Goal: Task Accomplishment & Management: Use online tool/utility

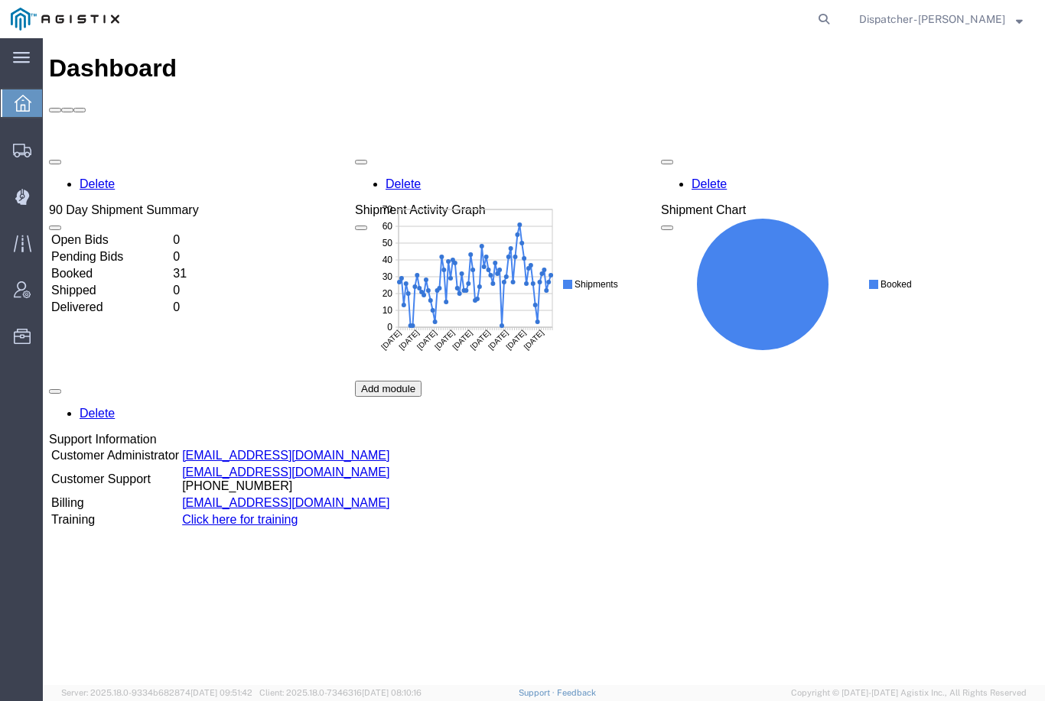
click at [21, 200] on icon at bounding box center [22, 197] width 14 height 15
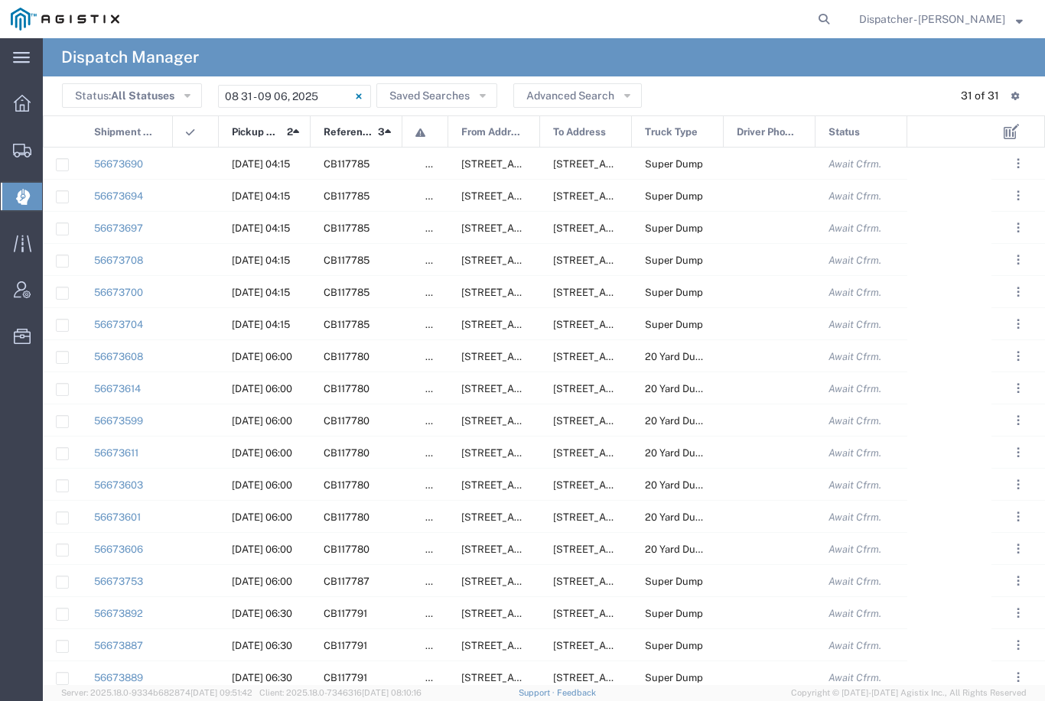
click at [331, 91] on input "[DATE] - [DATE]" at bounding box center [294, 96] width 153 height 23
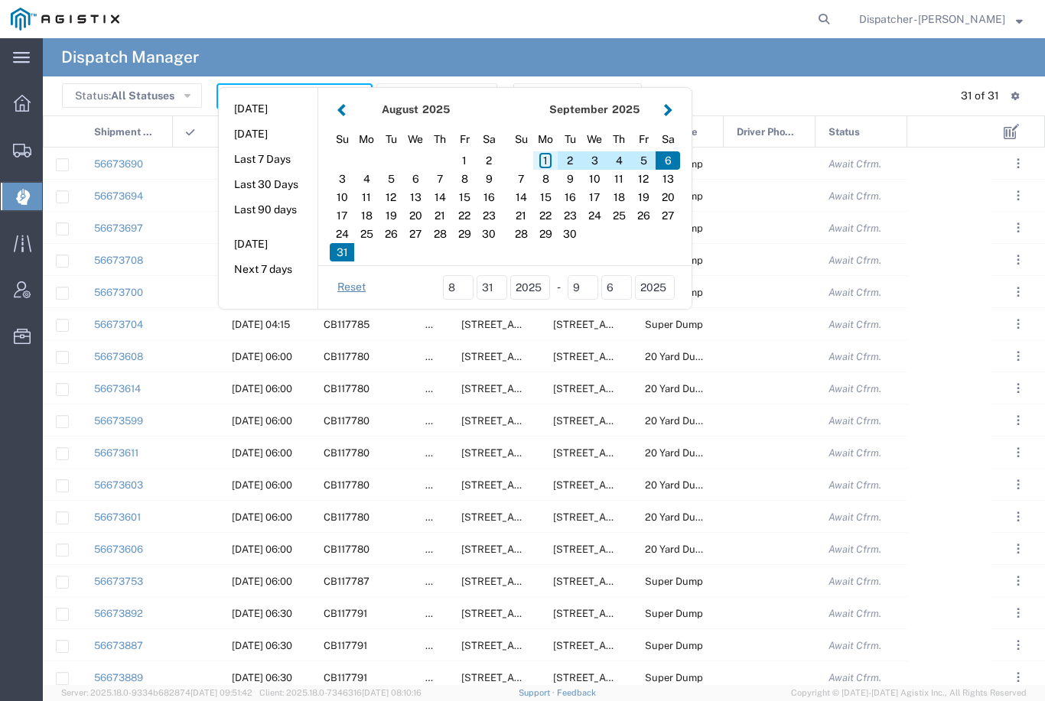
click at [551, 160] on div "1" at bounding box center [545, 160] width 24 height 18
click at [550, 158] on div "1" at bounding box center [545, 160] width 24 height 18
type input "[DATE]"
type input "[DATE] - [DATE]"
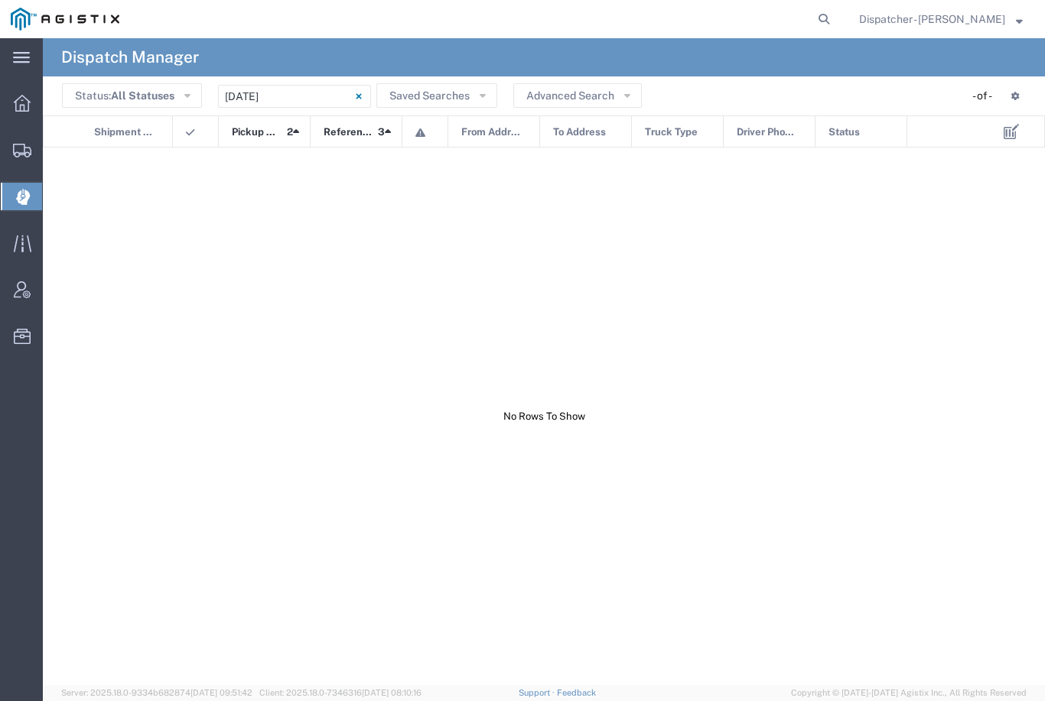
click at [310, 85] on input "[DATE] - [DATE]" at bounding box center [294, 96] width 153 height 23
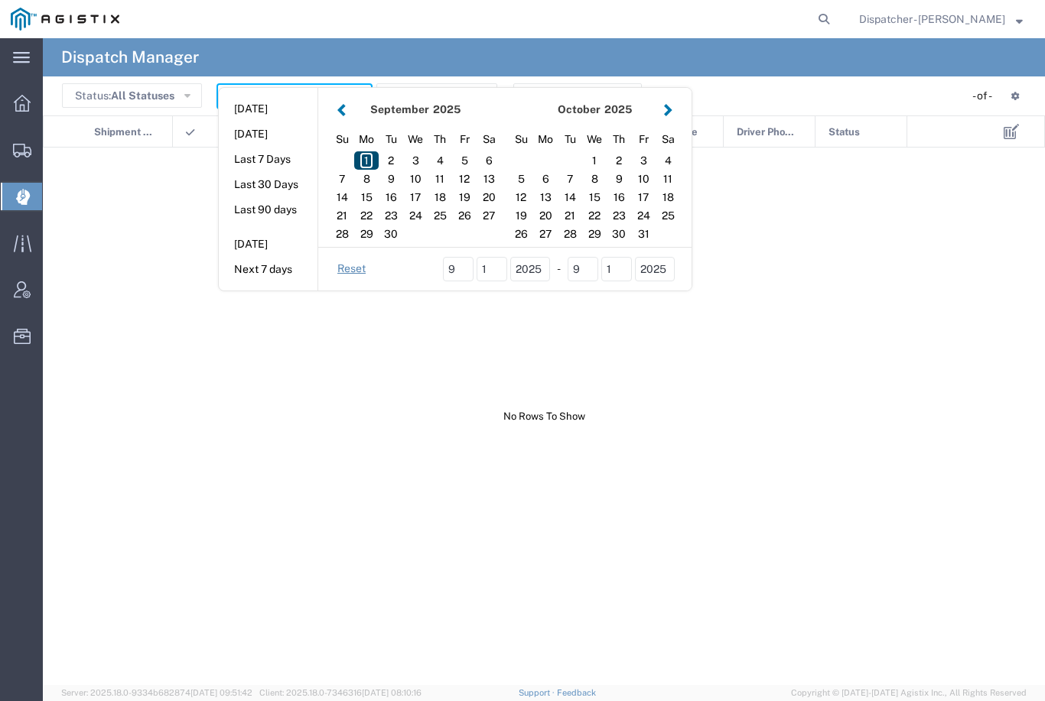
click at [371, 164] on div "1" at bounding box center [366, 160] width 24 height 18
click at [392, 159] on div "2" at bounding box center [391, 160] width 24 height 18
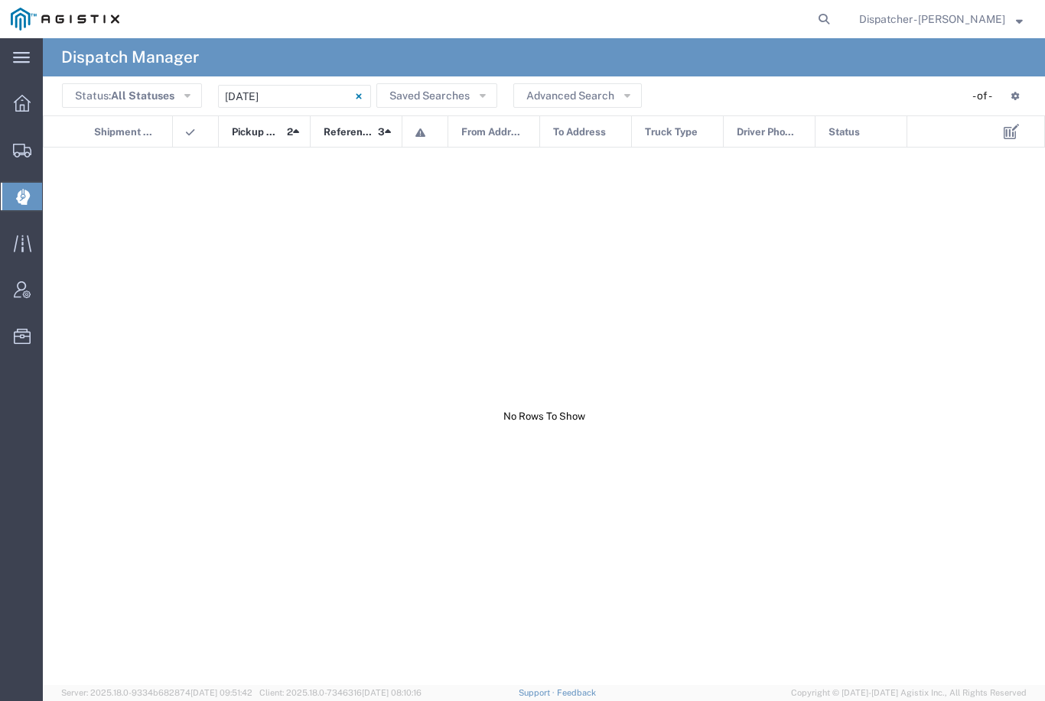
type input "09 01 - 02, 2025"
type input "[DATE] - [DATE]"
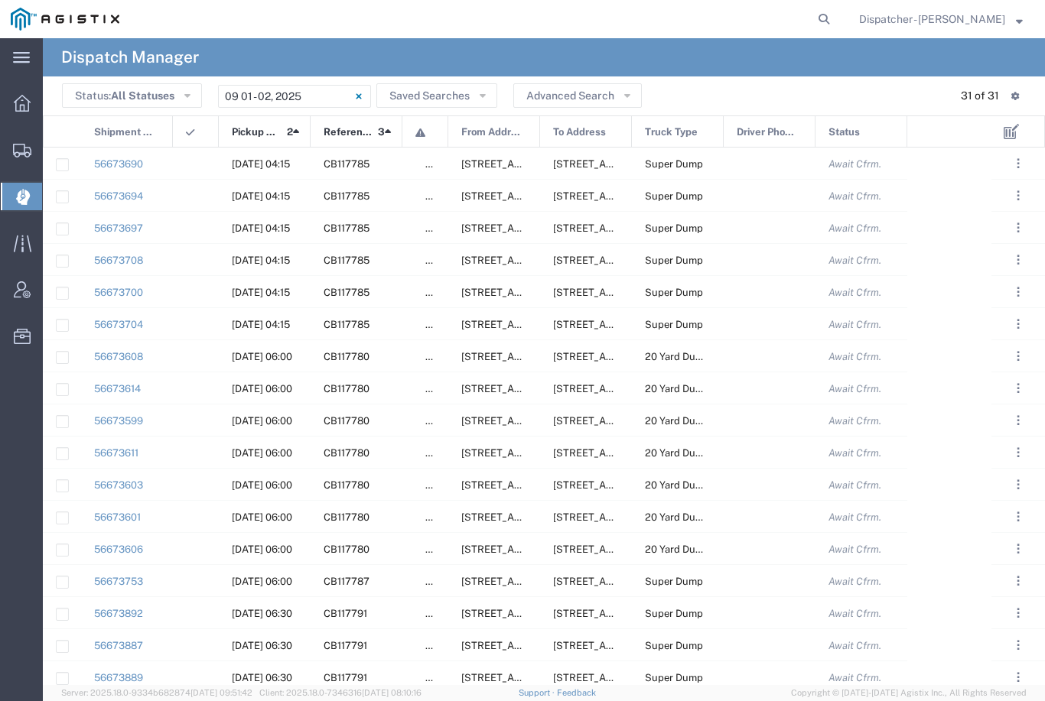
click at [188, 176] on div at bounding box center [196, 163] width 46 height 31
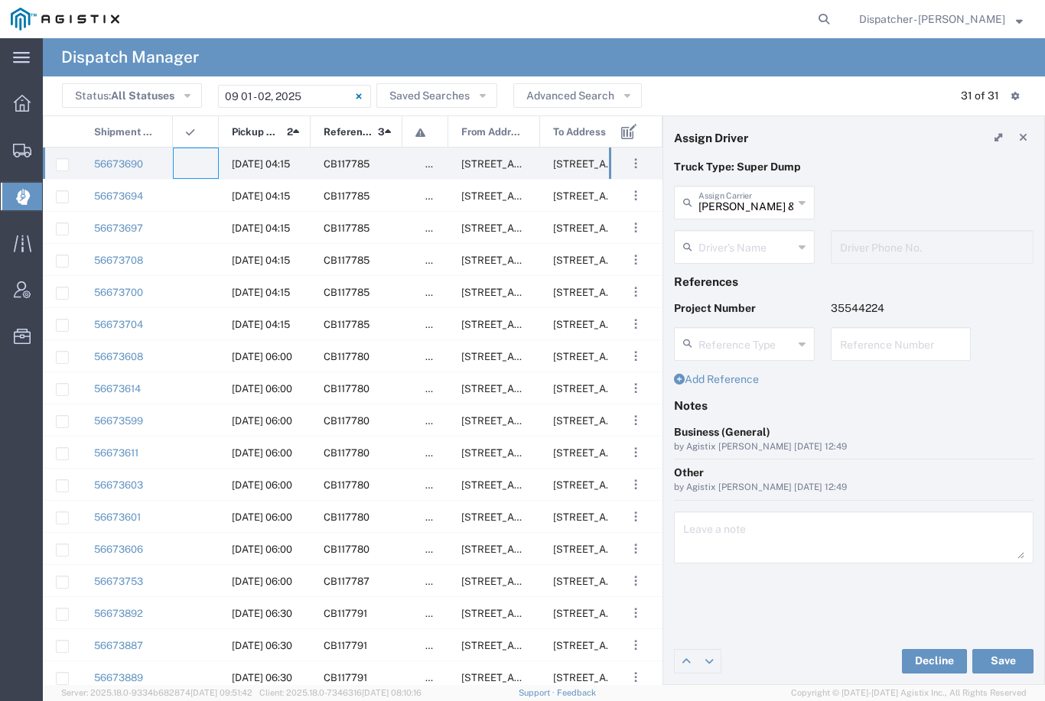
click at [759, 201] on input "[PERSON_NAME] & Sons Trucking, Inc" at bounding box center [745, 201] width 95 height 27
click at [741, 273] on span "E.P.A. Trucking" at bounding box center [744, 285] width 138 height 24
type input "E.P.A. Trucking"
click at [748, 246] on input "text" at bounding box center [745, 246] width 95 height 27
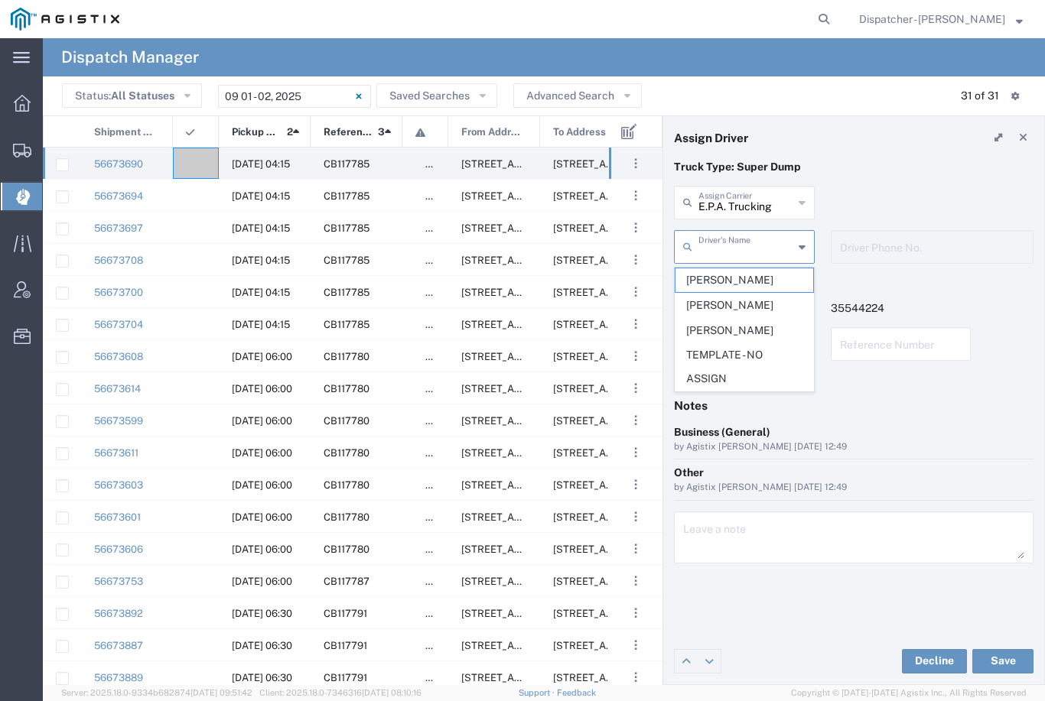
click at [730, 273] on span "[PERSON_NAME]" at bounding box center [744, 280] width 138 height 24
type input "[PERSON_NAME]"
type input "6504689024"
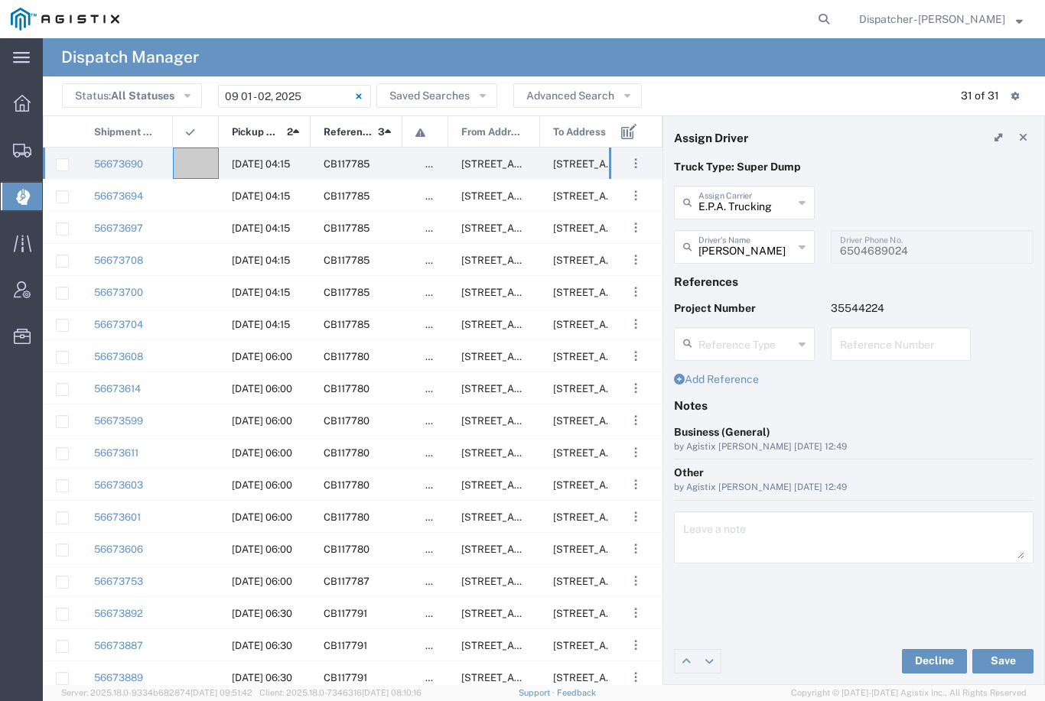
click at [1004, 657] on button "Save" at bounding box center [1002, 661] width 61 height 24
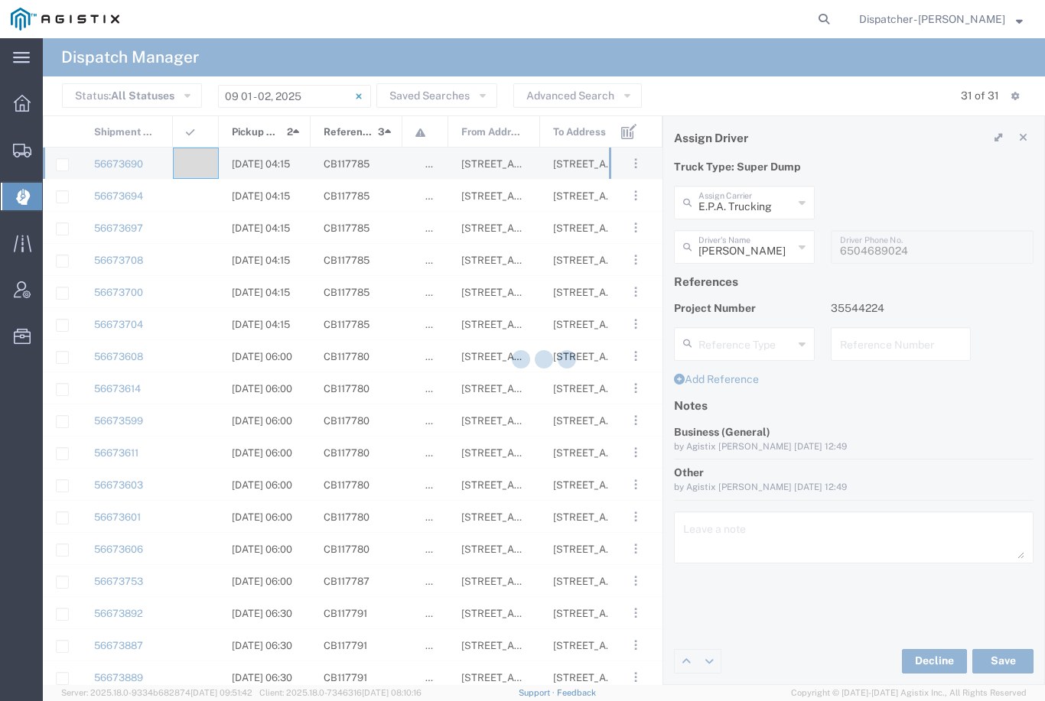
type input "[PERSON_NAME]"
type input "E.P.A. Trucking"
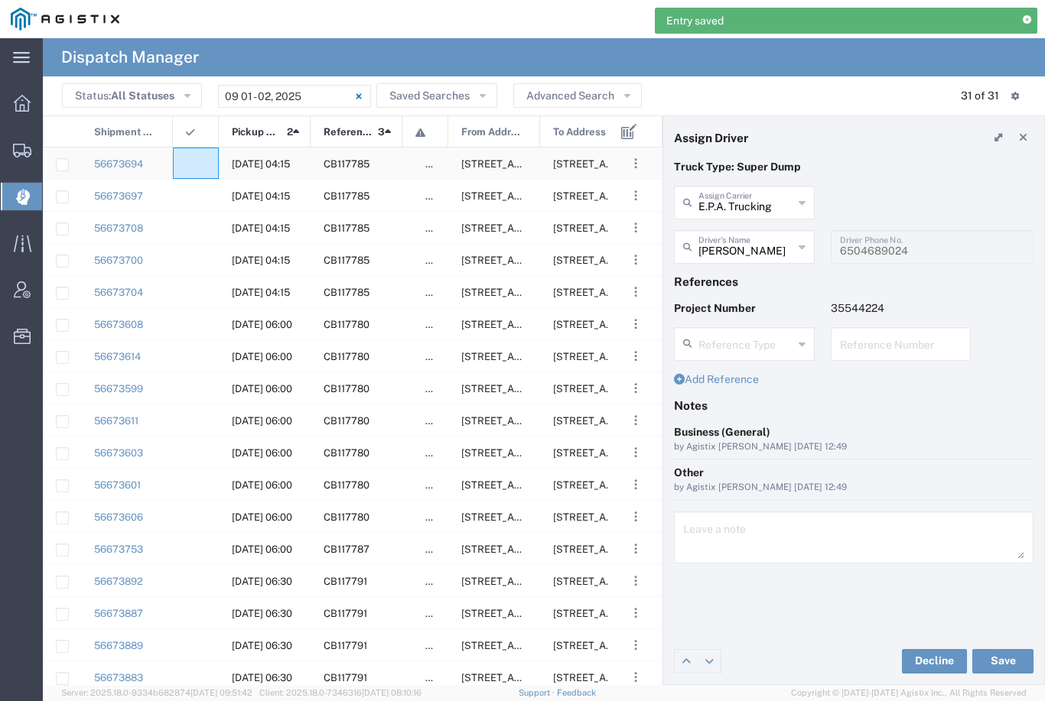
click at [195, 164] on agx-ag-table-icon-cell at bounding box center [191, 163] width 10 height 11
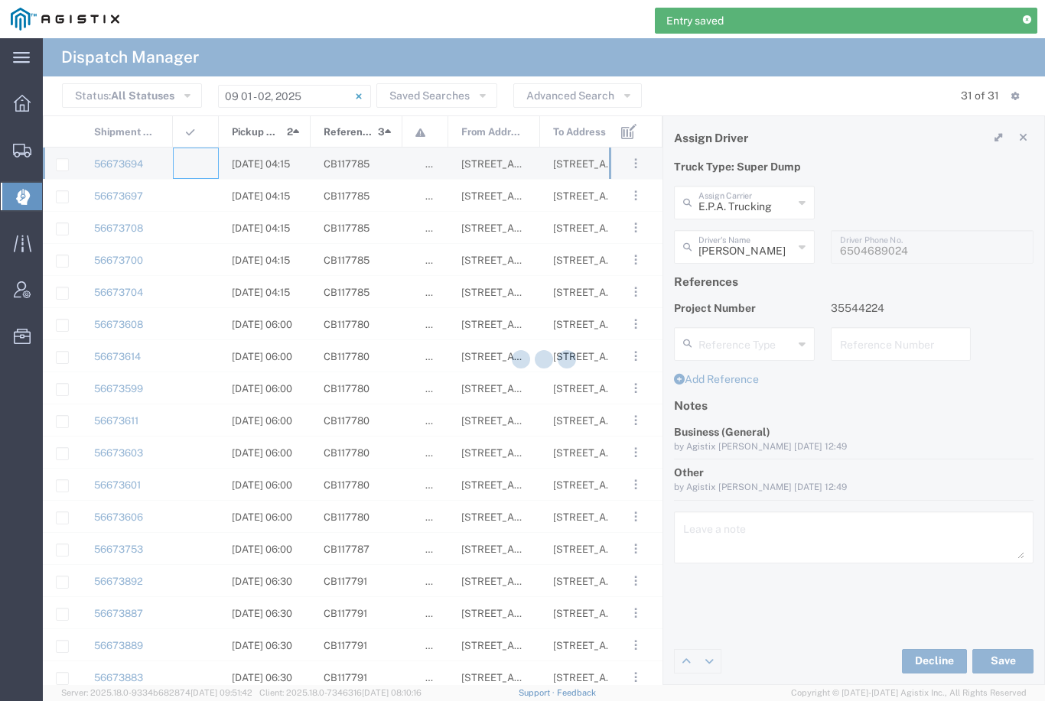
type input "[PERSON_NAME] & Sons Trucking, Inc"
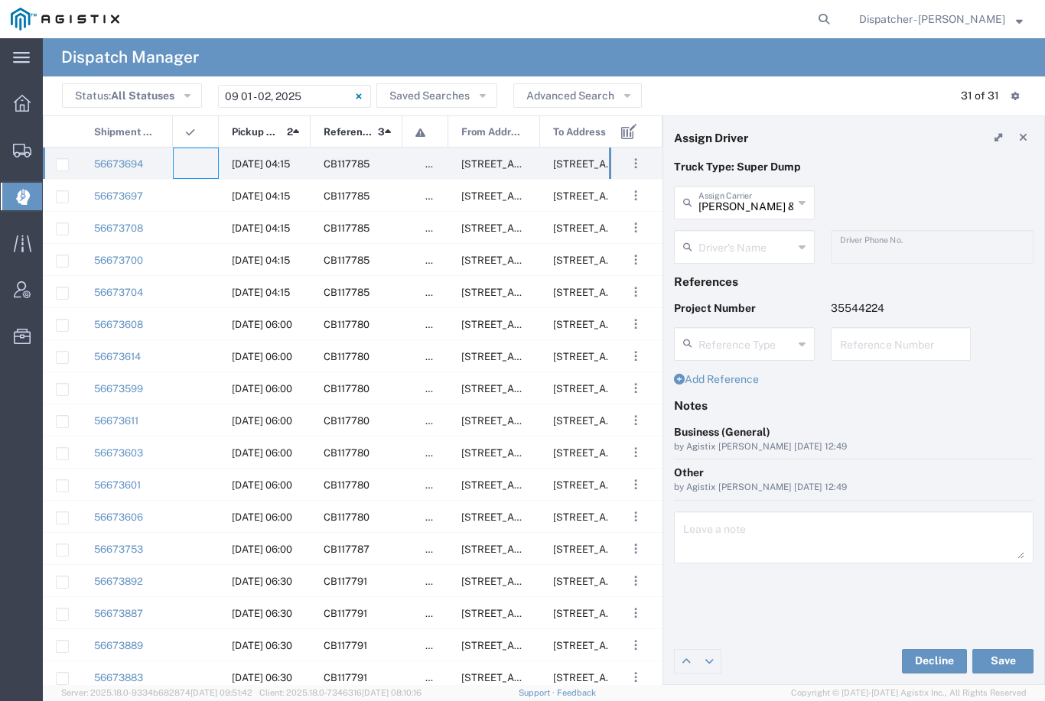
click at [748, 197] on input "[PERSON_NAME] & Sons Trucking, Inc" at bounding box center [745, 201] width 95 height 27
click at [744, 273] on span "E.P.A. Trucking" at bounding box center [744, 285] width 138 height 24
type input "E.P.A. Trucking"
click at [740, 249] on input "text" at bounding box center [745, 246] width 95 height 27
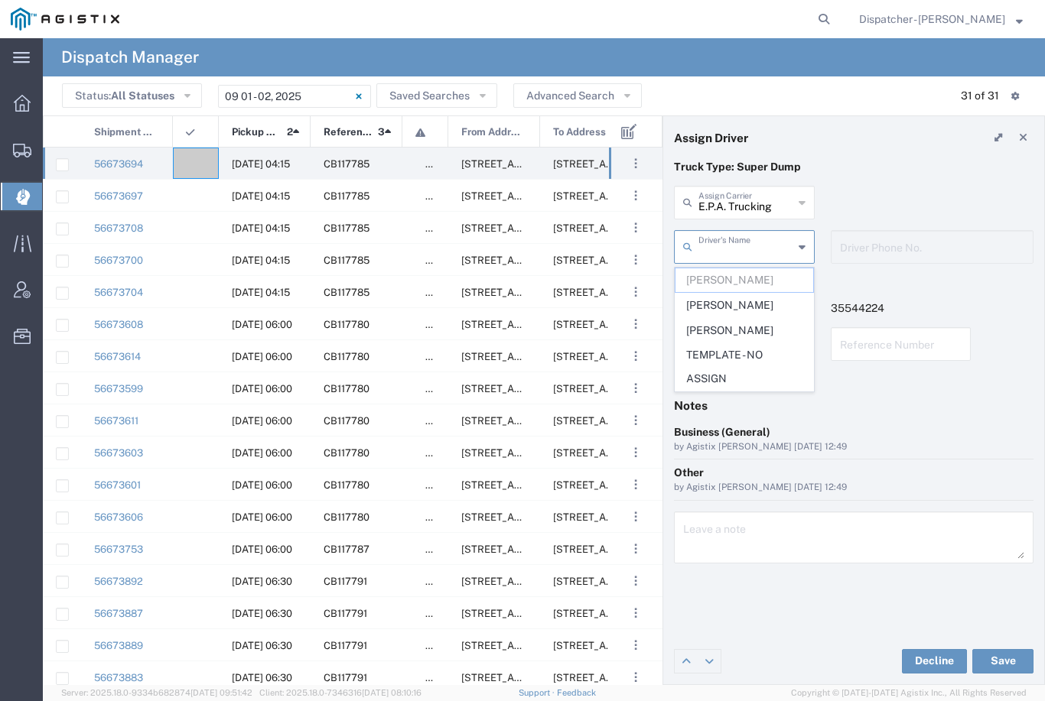
click at [741, 300] on span "[PERSON_NAME]" at bounding box center [744, 306] width 138 height 24
type input "[PERSON_NAME]"
type input "[PHONE_NUMBER]"
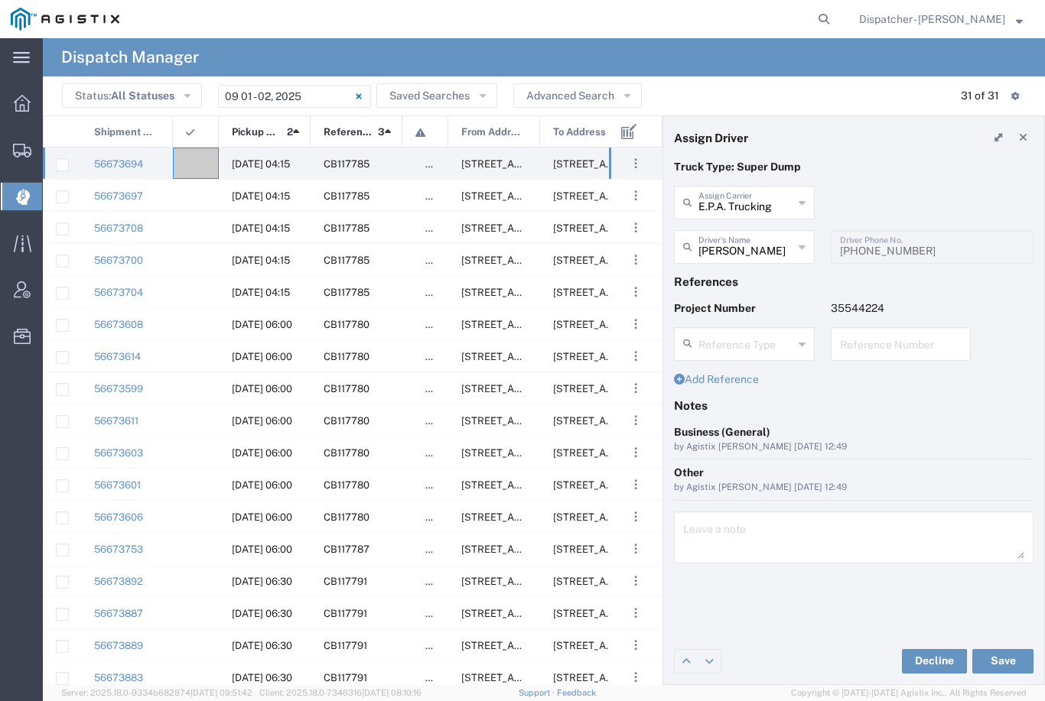
click at [999, 656] on button "Save" at bounding box center [1002, 661] width 61 height 24
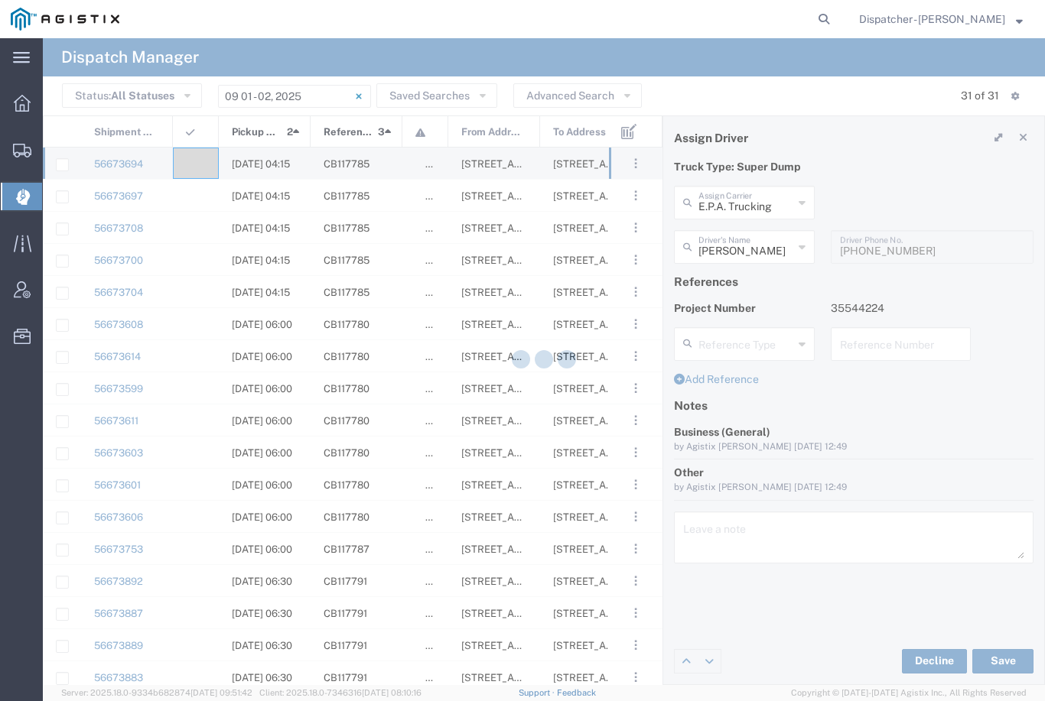
type input "[PERSON_NAME]"
type input "E.P.A. Trucking"
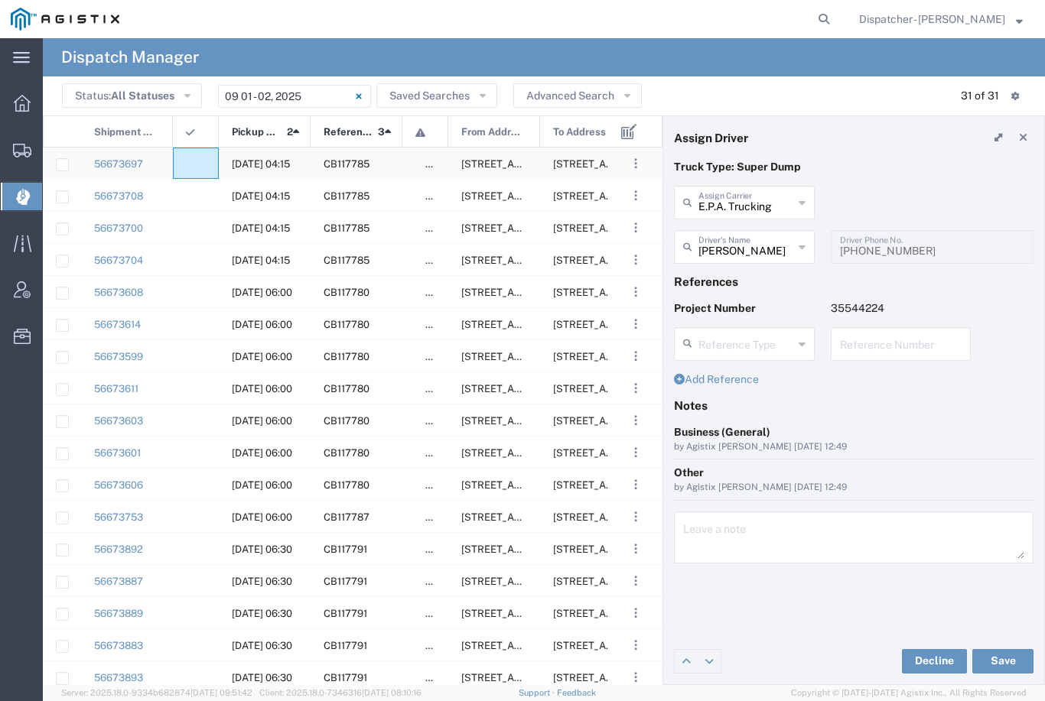
click at [190, 161] on agx-ag-table-icon-cell at bounding box center [191, 163] width 10 height 11
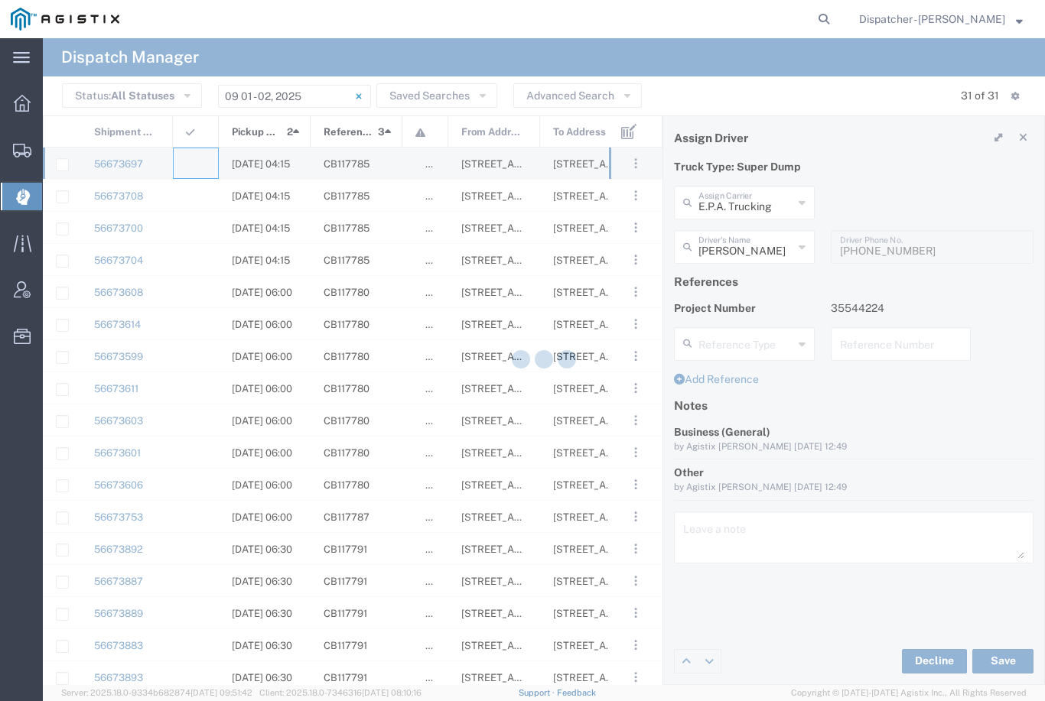
type input "[PERSON_NAME] & Sons Trucking, Inc"
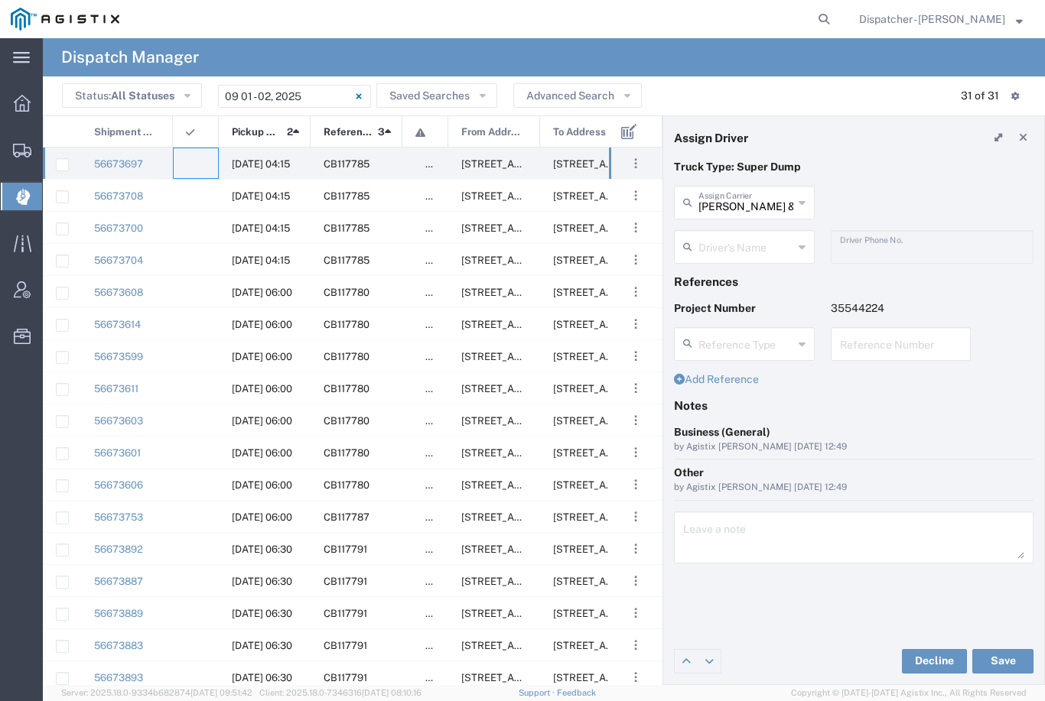
click at [756, 204] on input "[PERSON_NAME] & Sons Trucking, Inc" at bounding box center [745, 201] width 95 height 27
click at [756, 273] on span "E.P.A. Trucking" at bounding box center [744, 285] width 138 height 24
type input "E.P.A. Trucking"
click at [754, 242] on input "text" at bounding box center [745, 246] width 95 height 27
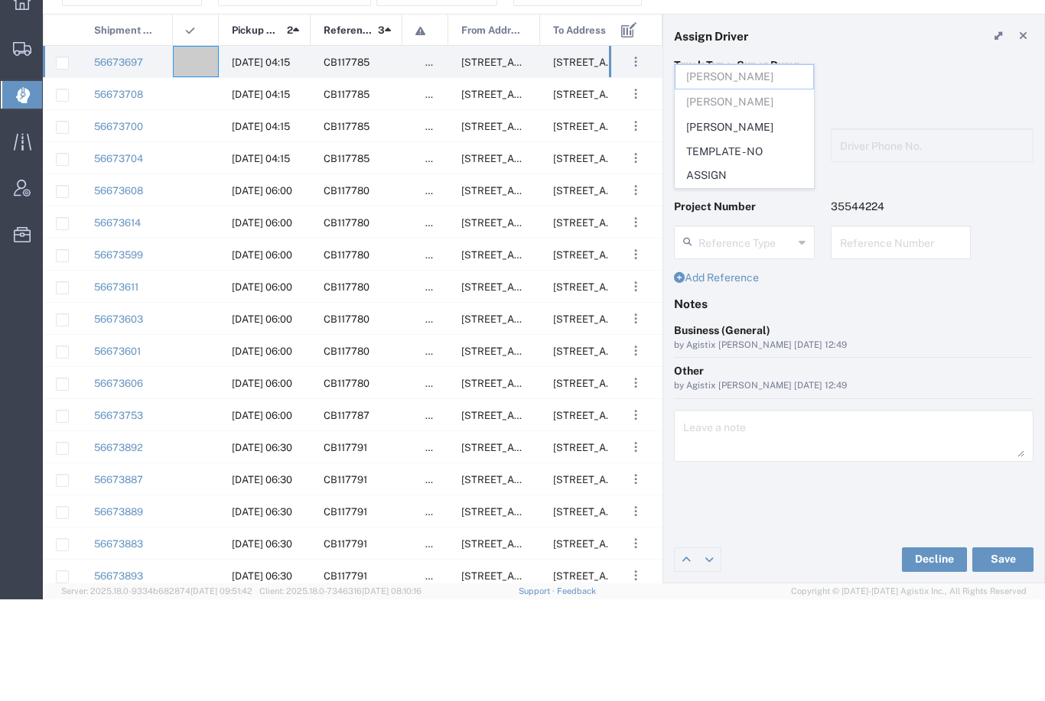
click at [761, 217] on span "[PERSON_NAME]" at bounding box center [744, 229] width 138 height 24
type input "[PERSON_NAME]"
type input "6505371145"
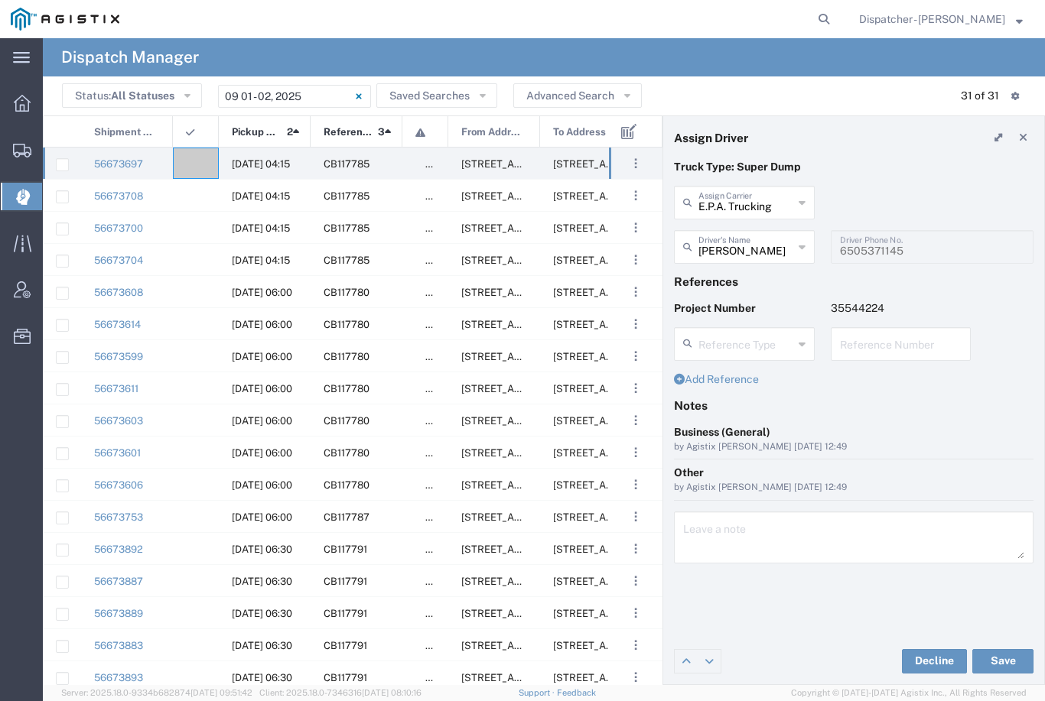
click at [997, 656] on button "Save" at bounding box center [1002, 661] width 61 height 24
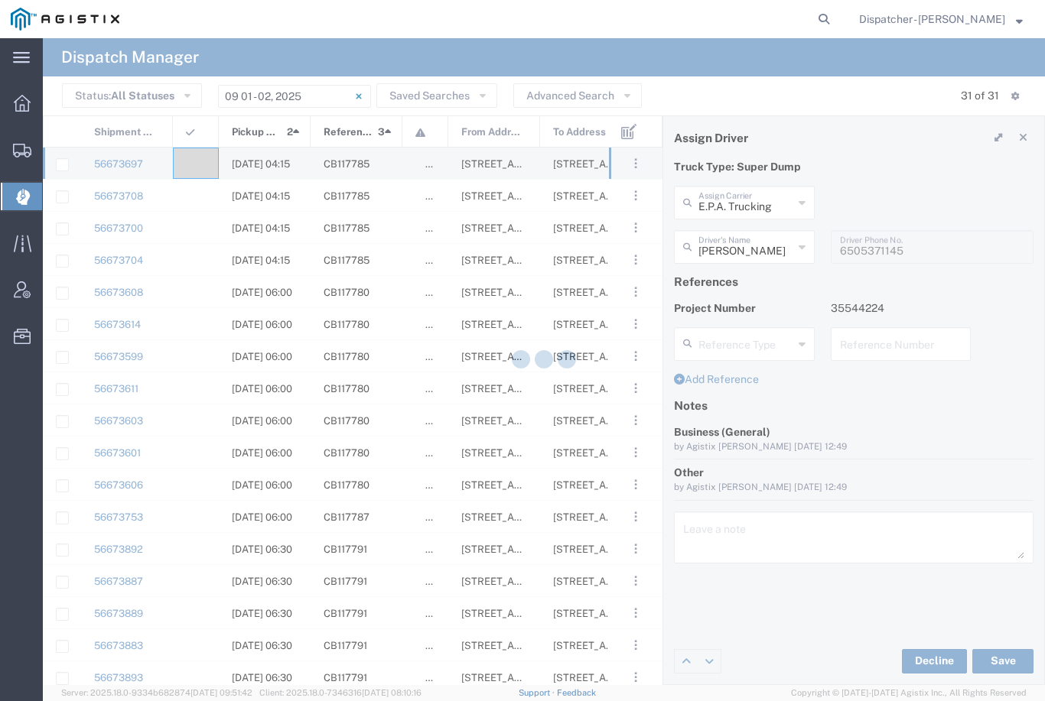
type input "[PERSON_NAME]"
type input "E.P.A. Trucking"
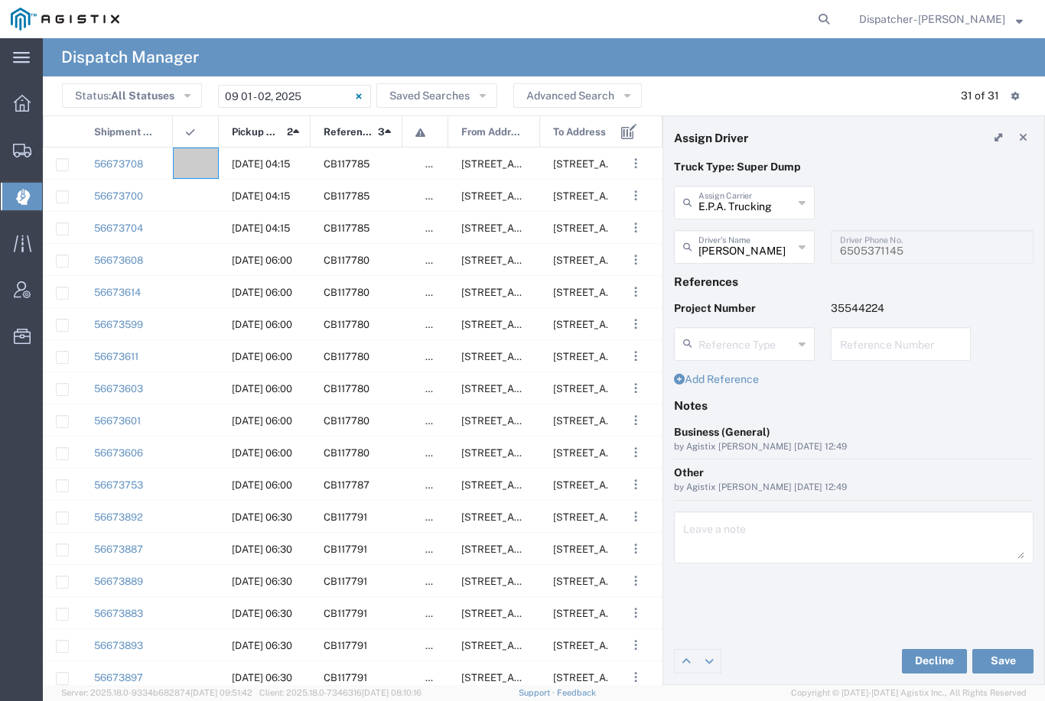
click at [195, 159] on agx-ag-table-icon-cell at bounding box center [191, 163] width 10 height 11
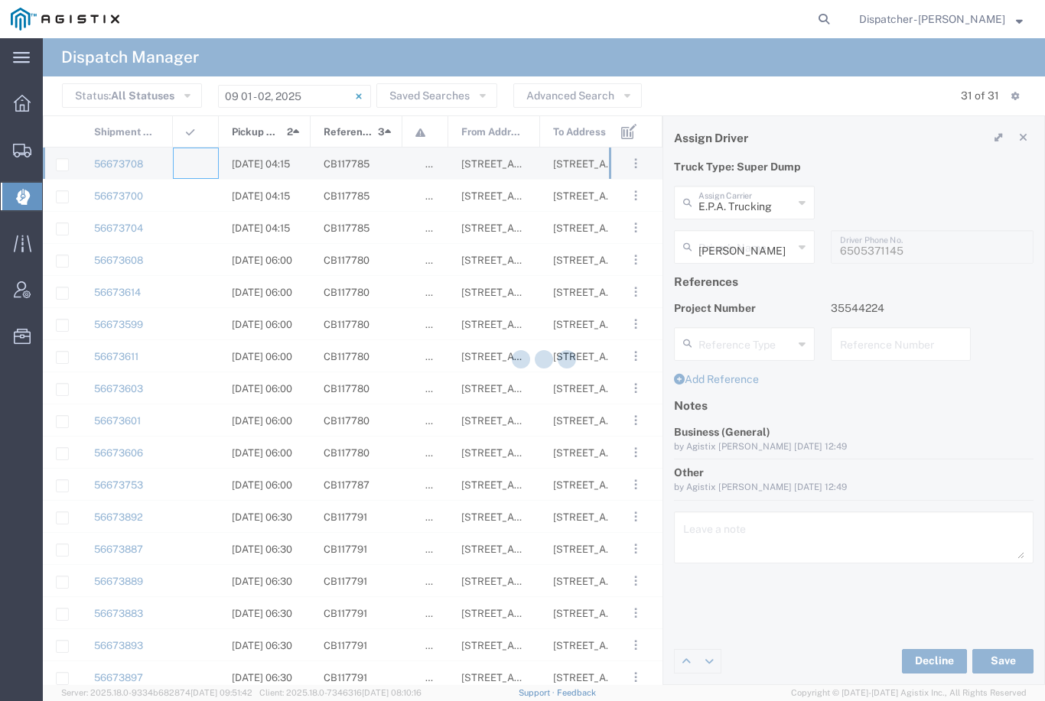
type input "[PERSON_NAME] & Sons Trucking, Inc"
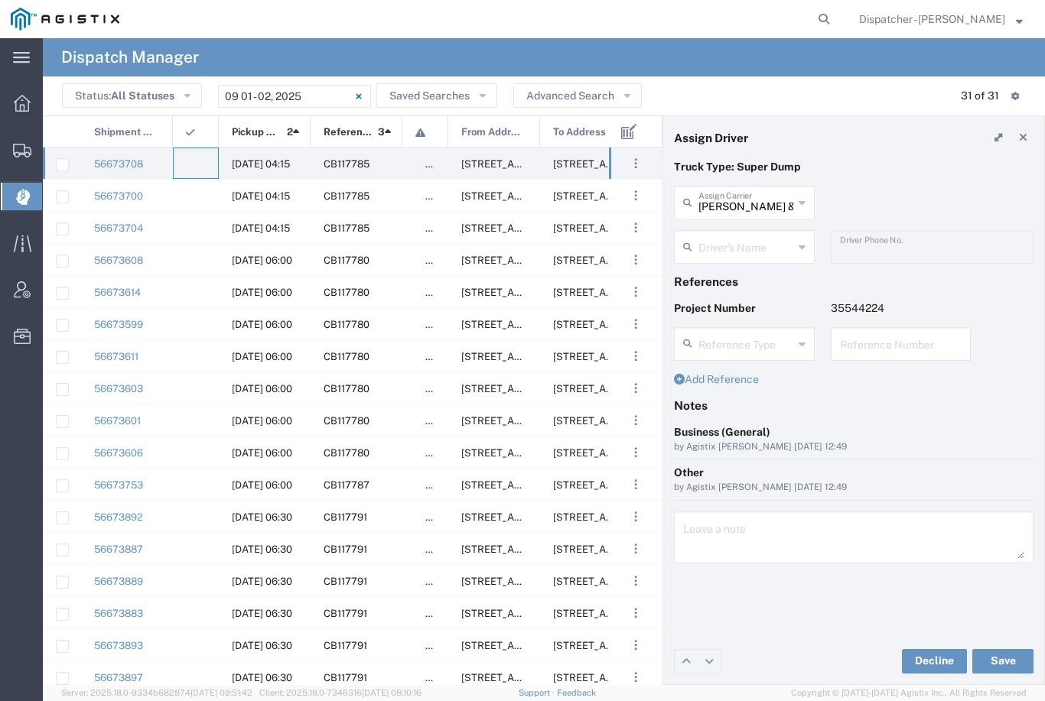
click at [753, 248] on agx-dropdown-input "Driver's Name [PERSON_NAME] [PERSON_NAME] [PERSON_NAME] [PERSON_NAME] [PERSON_N…" at bounding box center [744, 247] width 141 height 34
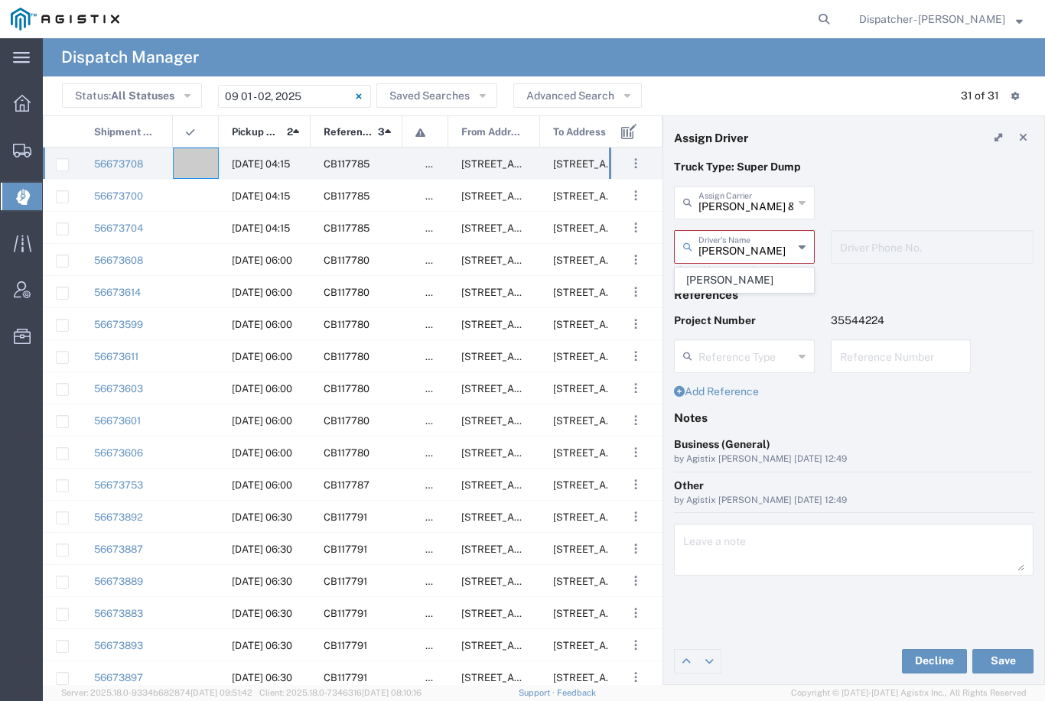
click at [749, 280] on span "[PERSON_NAME]" at bounding box center [744, 280] width 138 height 24
type input "[PERSON_NAME]"
type input "2096295517"
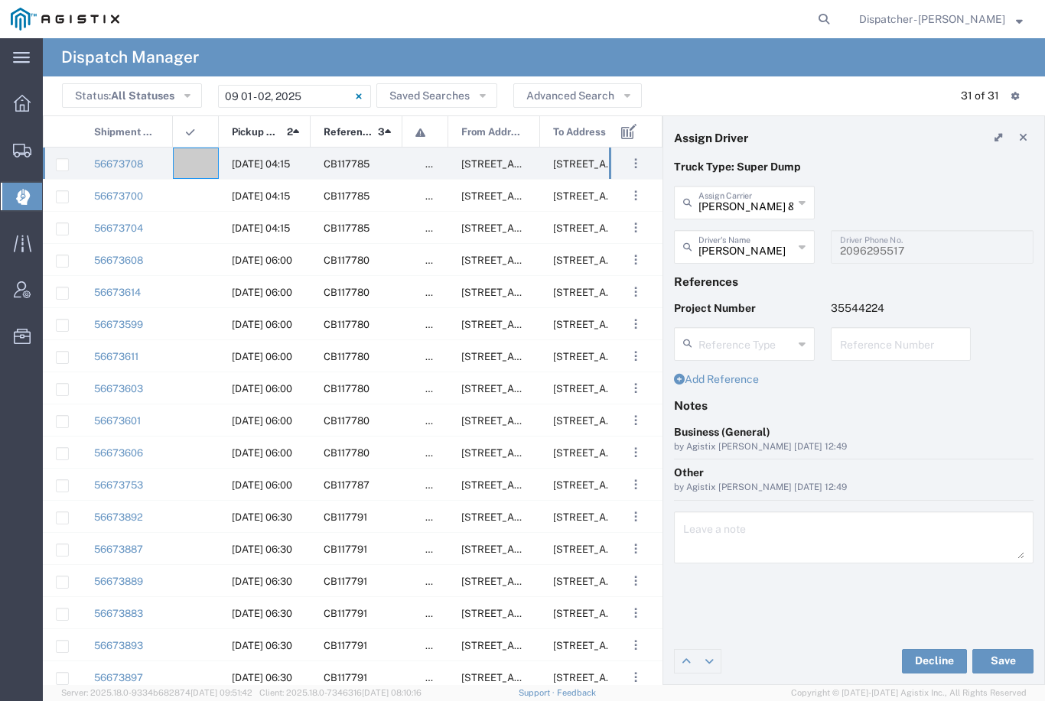
click at [1007, 659] on button "Save" at bounding box center [1002, 661] width 61 height 24
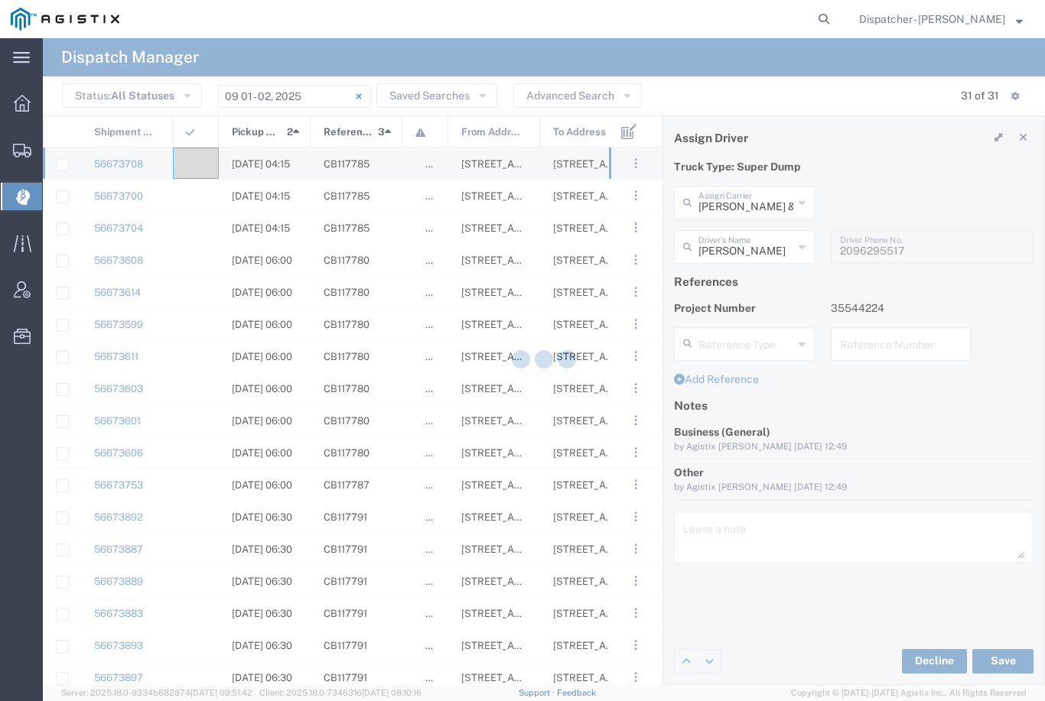
type input "[PERSON_NAME]"
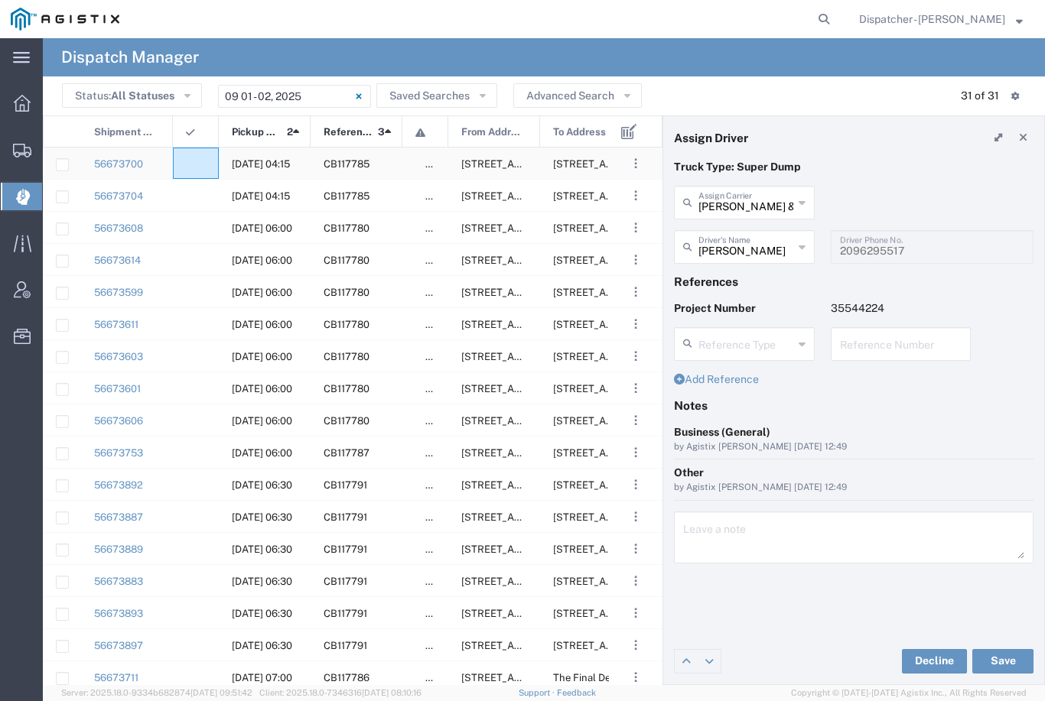
click at [190, 161] on agx-ag-table-icon-cell at bounding box center [191, 163] width 10 height 11
click at [755, 194] on input "[PERSON_NAME] & Sons Trucking, Inc" at bounding box center [745, 201] width 95 height 27
click at [751, 233] on span "[PERSON_NAME]" at bounding box center [744, 236] width 138 height 24
type input "[PERSON_NAME]"
click at [763, 246] on input "text" at bounding box center [745, 246] width 95 height 27
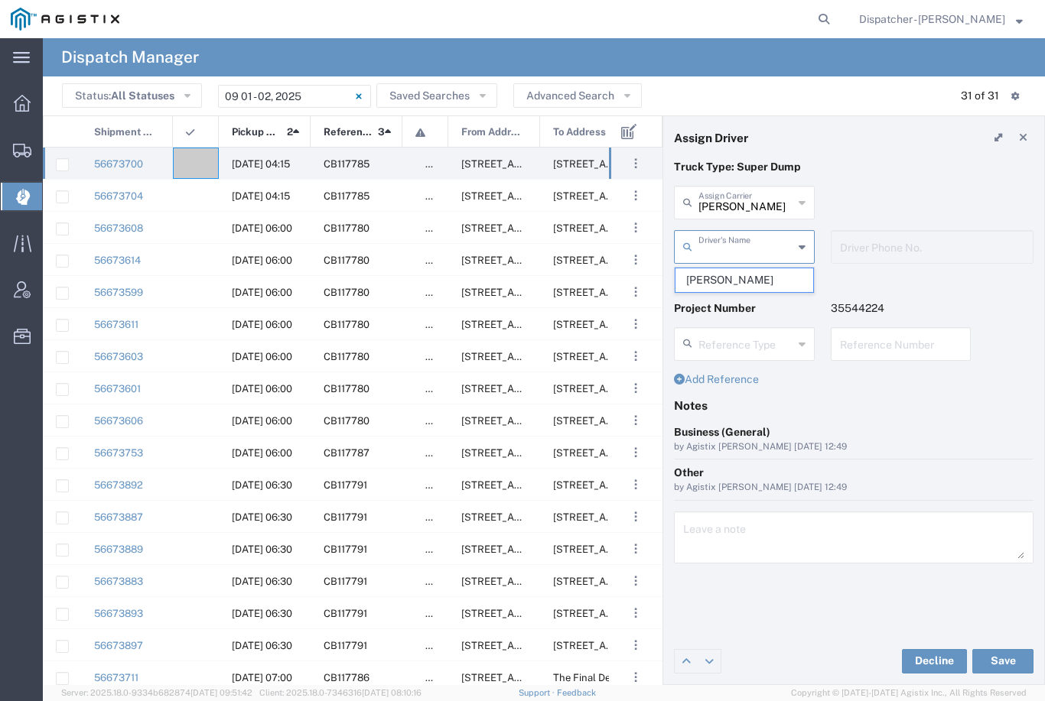
click at [752, 278] on span "[PERSON_NAME]" at bounding box center [744, 280] width 138 height 24
click at [1003, 661] on button "Save" at bounding box center [1002, 661] width 61 height 24
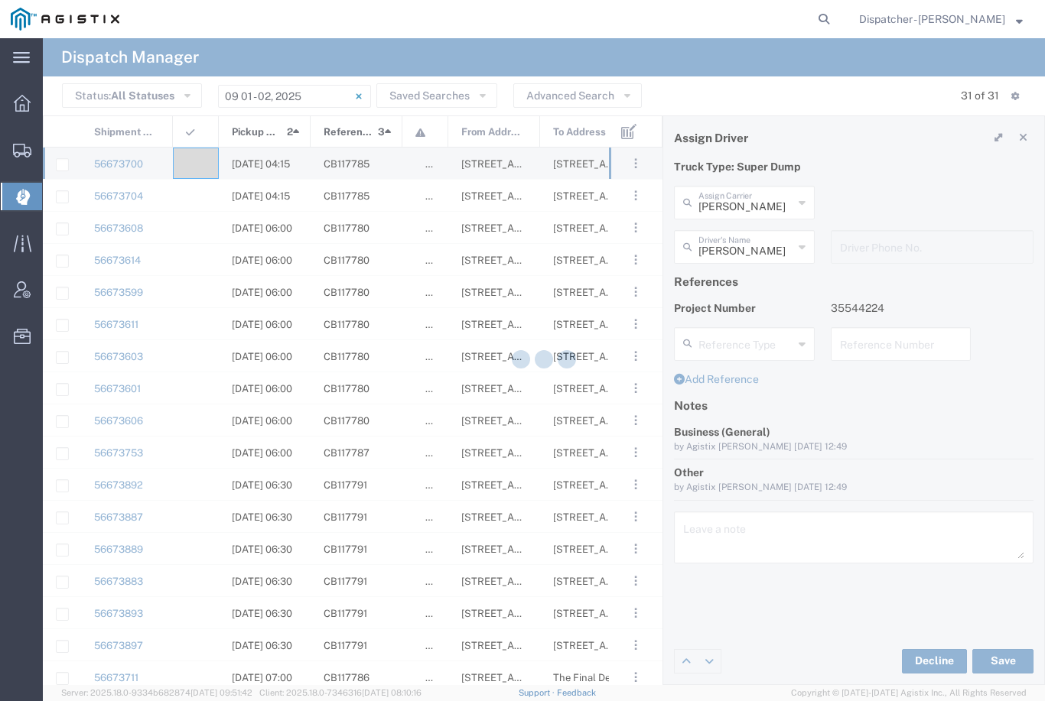
type input "[PERSON_NAME]"
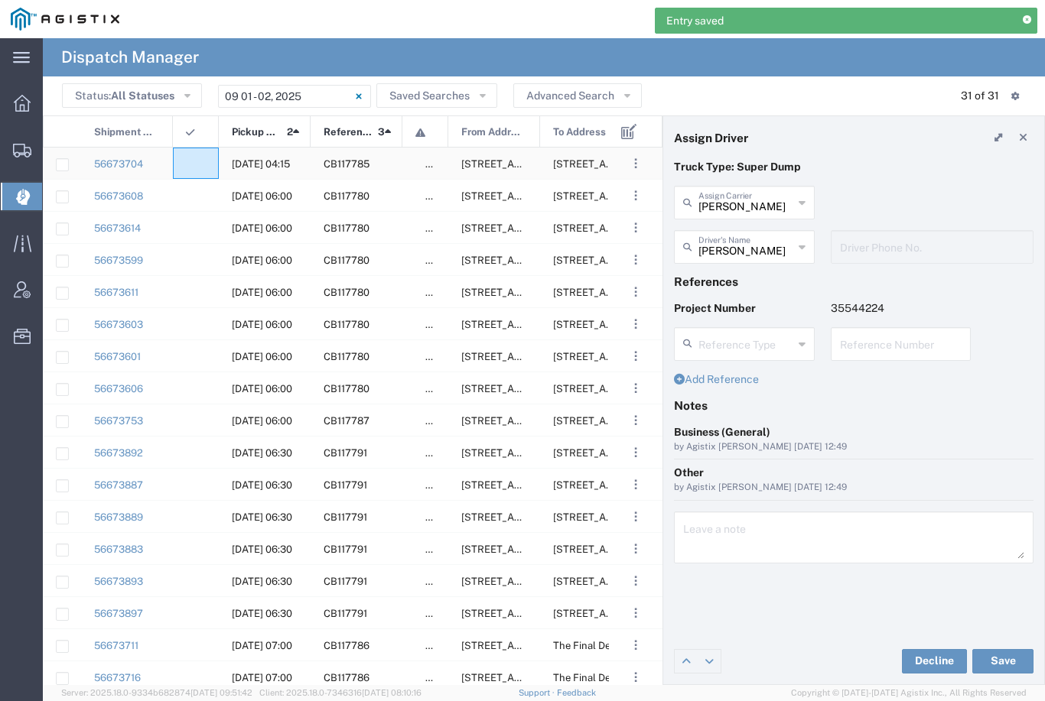
click at [189, 166] on agx-ag-table-icon-cell at bounding box center [191, 163] width 10 height 11
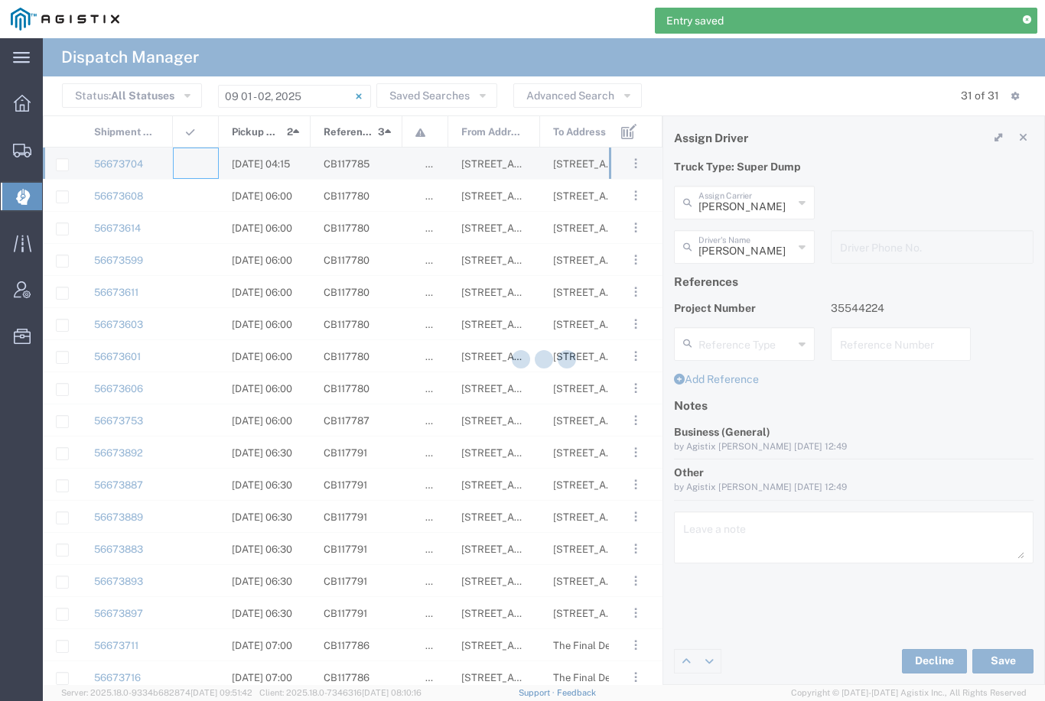
type input "[PERSON_NAME] & Sons Trucking, Inc"
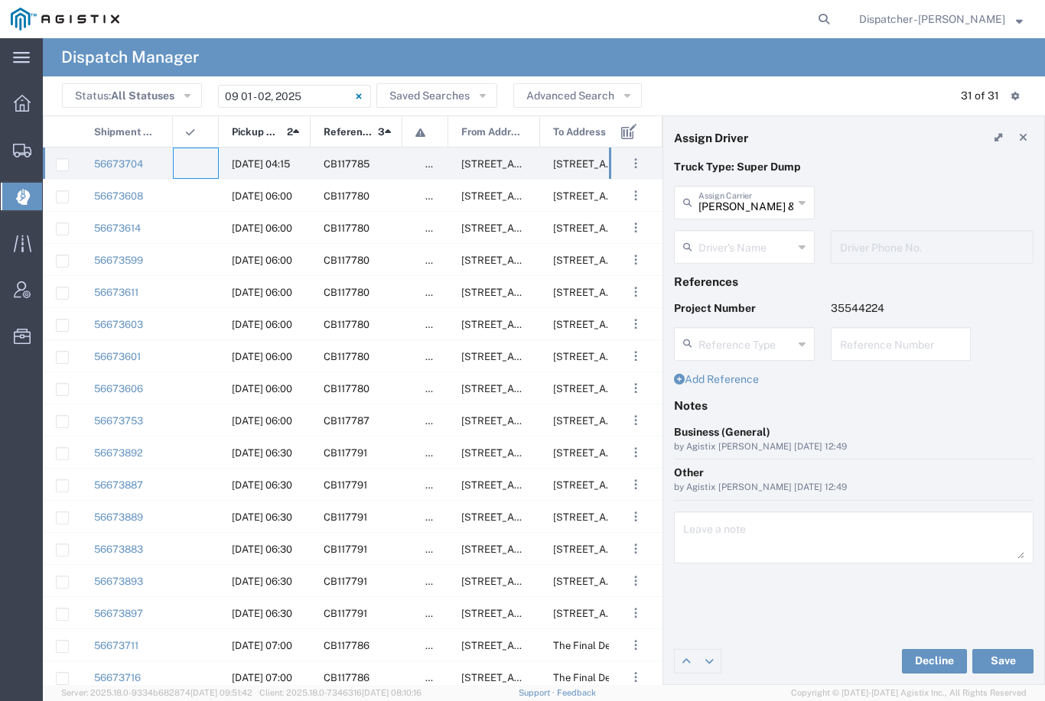
click at [758, 207] on input "[PERSON_NAME] & Sons Trucking, Inc" at bounding box center [745, 201] width 95 height 27
click at [737, 255] on span "Ahmed & Sons Transport" at bounding box center [744, 247] width 138 height 47
type input "Ahmed & Sons Transport"
click at [750, 237] on input "text" at bounding box center [746, 246] width 96 height 27
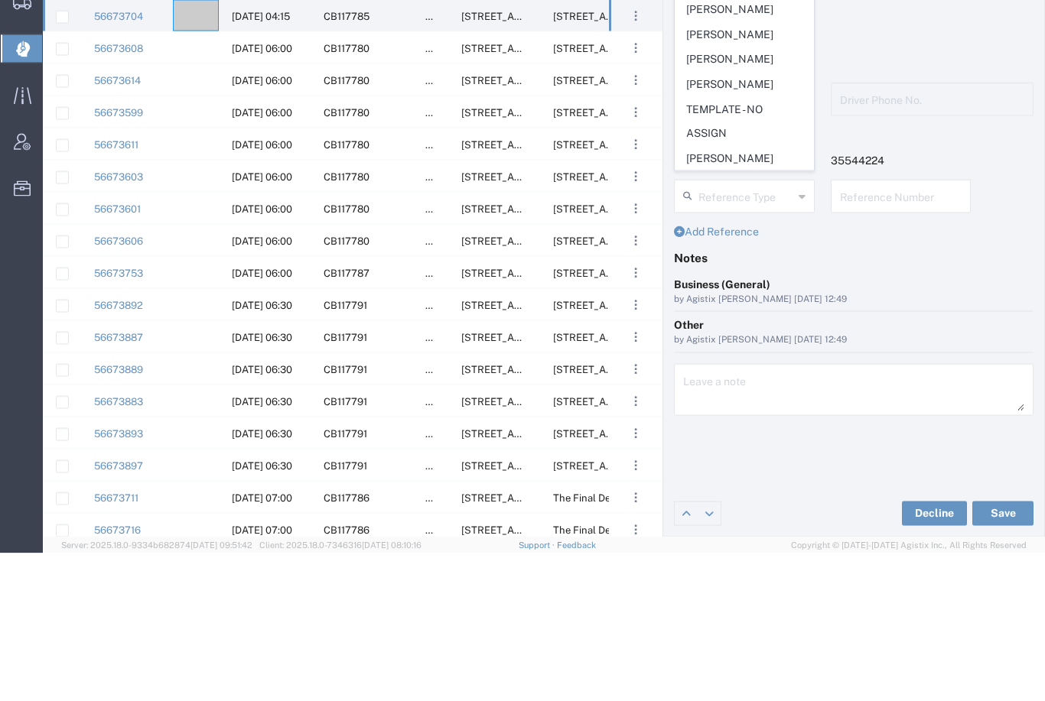
click at [755, 220] on span "[PERSON_NAME]" at bounding box center [744, 232] width 138 height 24
type input "[PERSON_NAME]"
type input "5308283257"
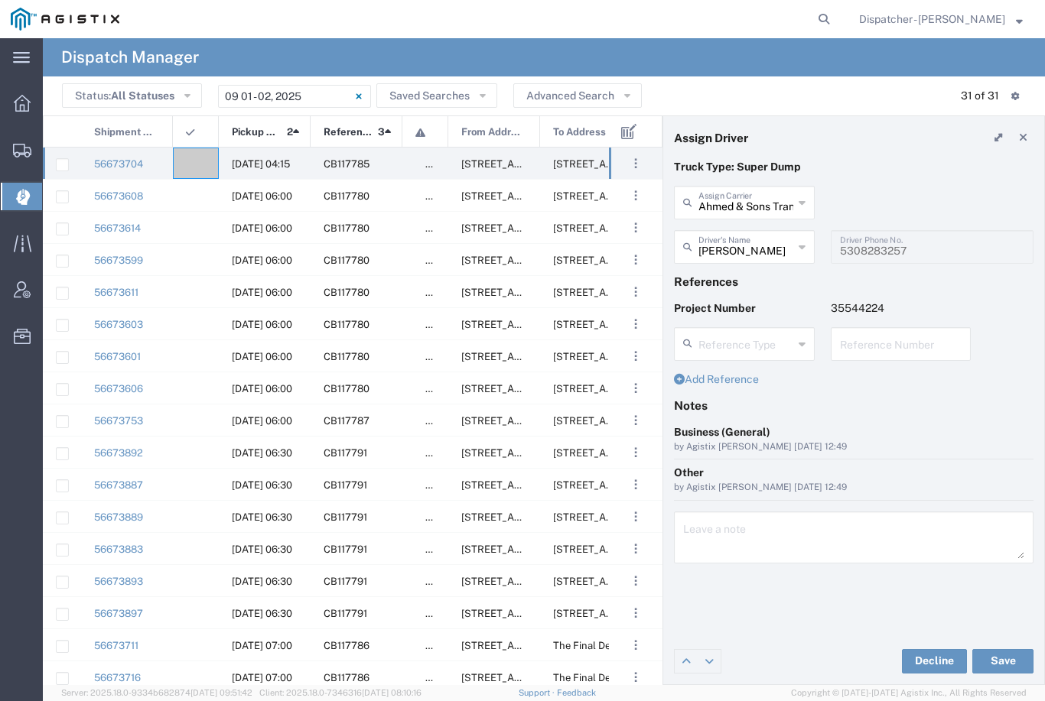
click at [1002, 655] on button "Save" at bounding box center [1002, 661] width 61 height 24
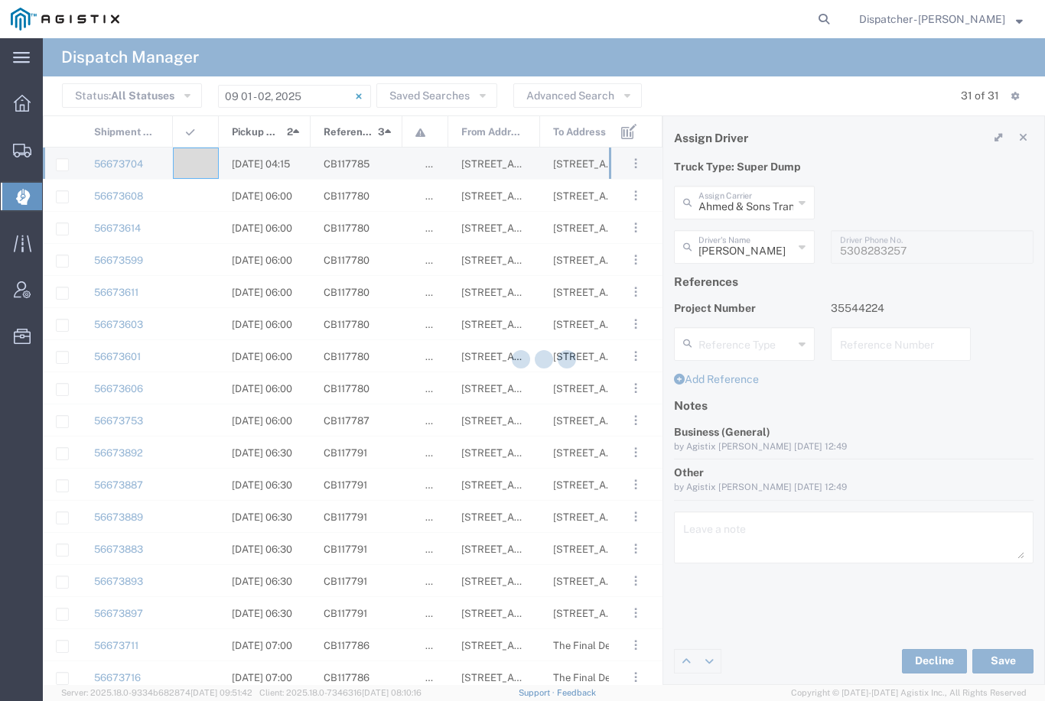
type input "[PERSON_NAME]"
type input "Ahmed & Sons Transport"
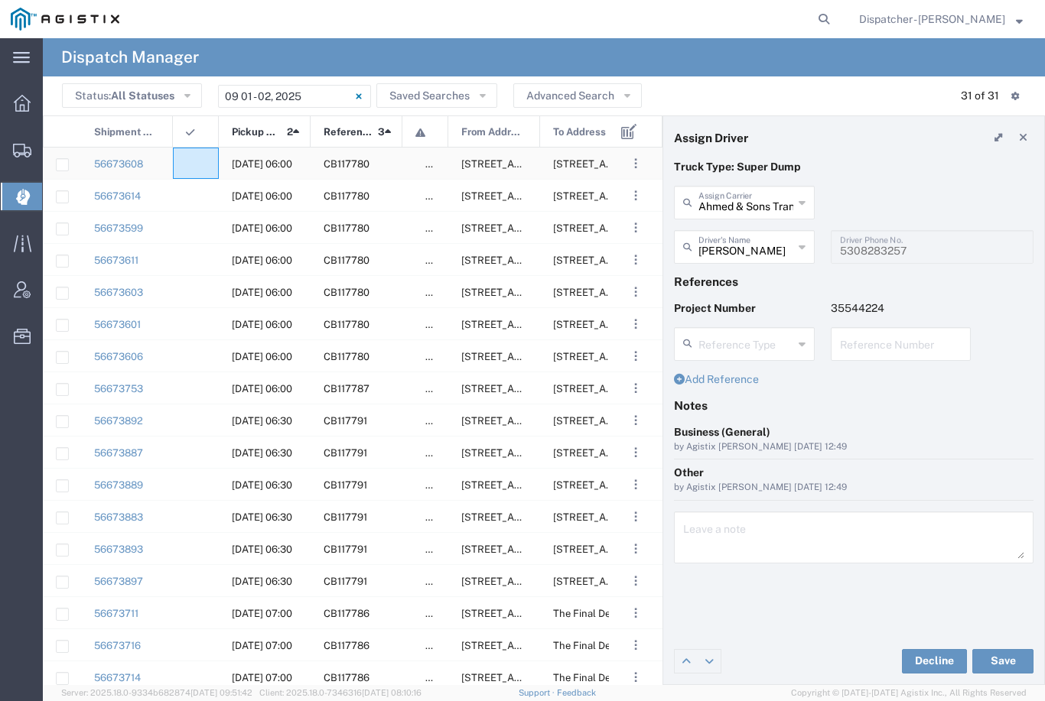
click at [193, 167] on agx-ag-table-icon-cell at bounding box center [191, 163] width 10 height 11
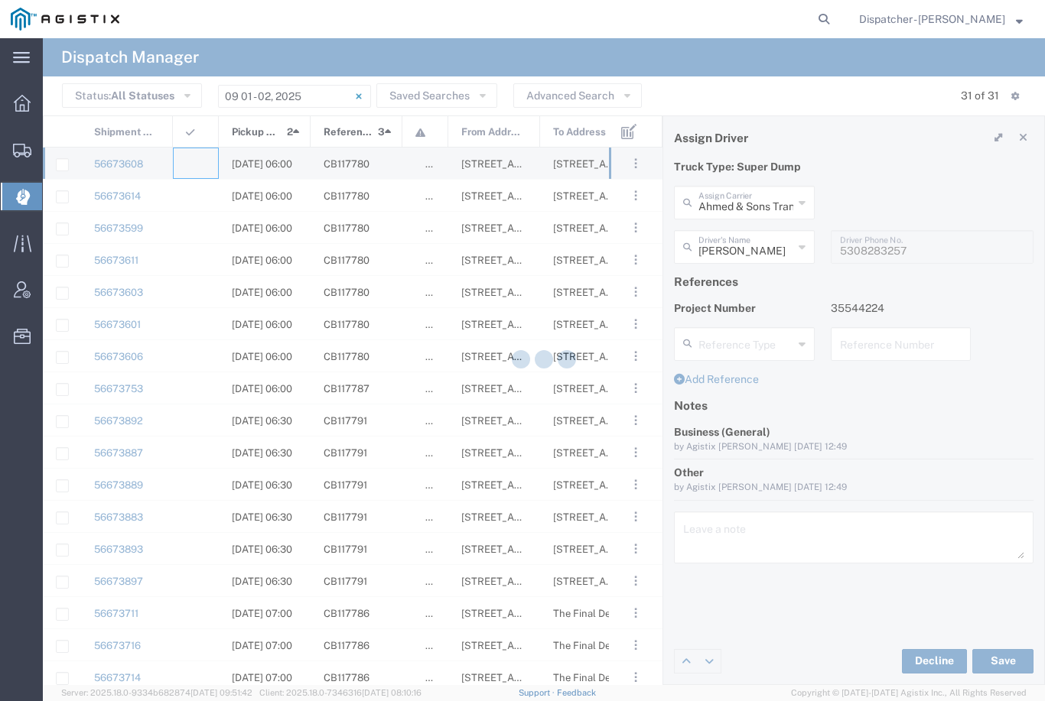
type input "[PERSON_NAME] & Sons Trucking, Inc"
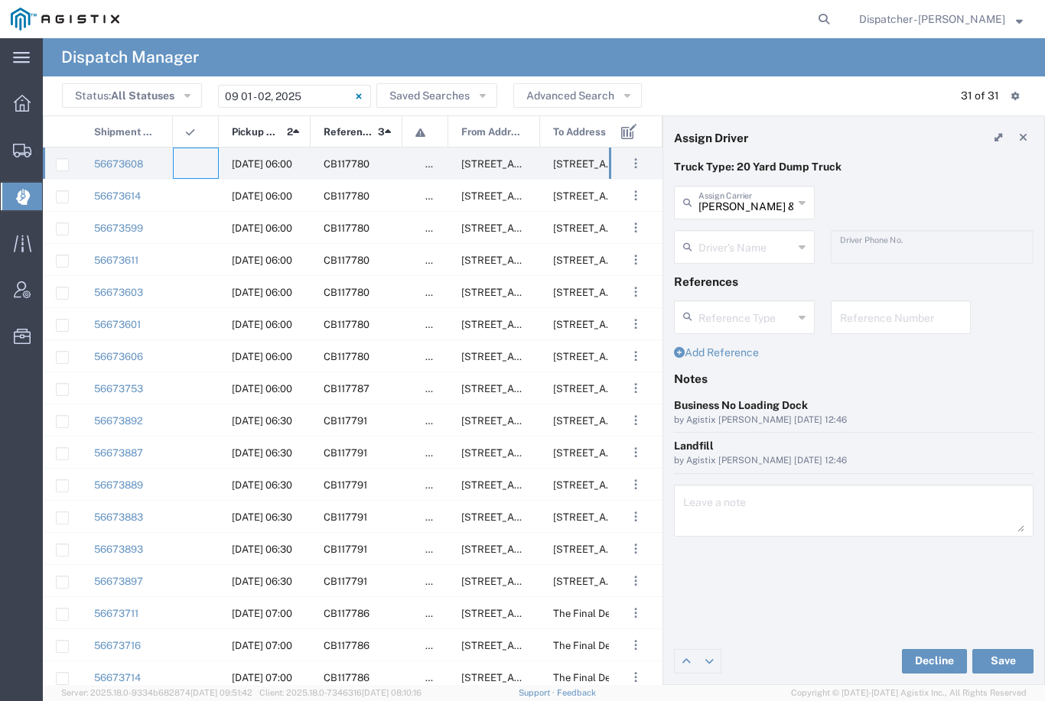
click at [755, 249] on agx-dropdown-input "Driver's Name [PERSON_NAME] [PERSON_NAME] [PERSON_NAME] [PERSON_NAME] [PERSON_N…" at bounding box center [744, 247] width 141 height 34
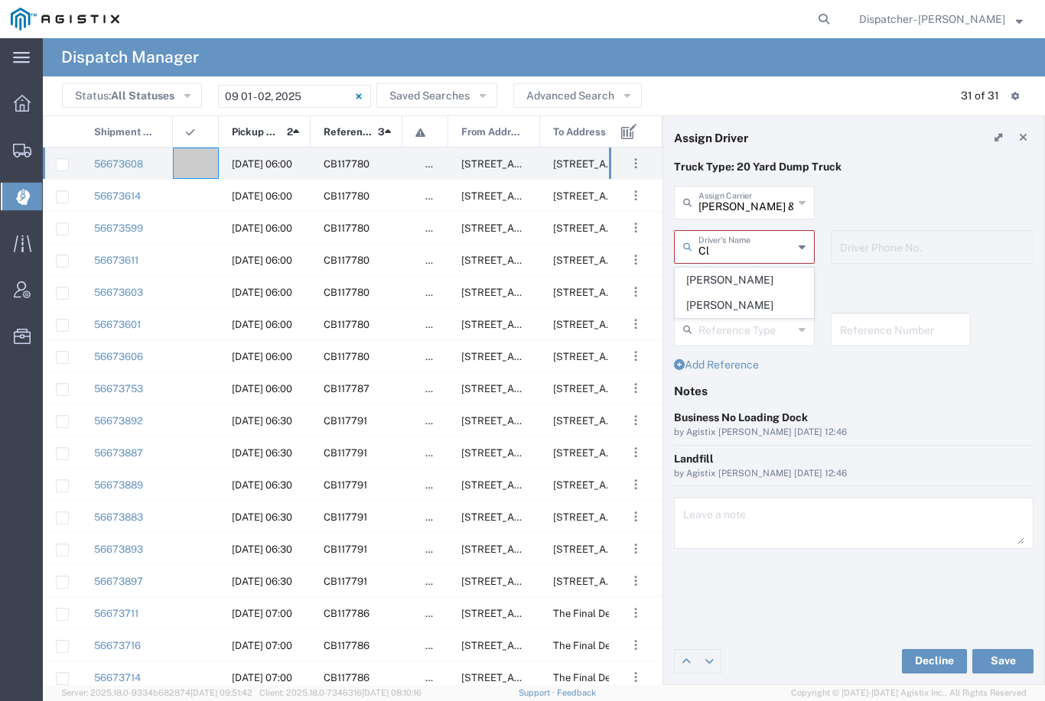
click at [749, 285] on span "[PERSON_NAME]" at bounding box center [744, 280] width 138 height 24
type input "[PERSON_NAME]"
type input "9258126210"
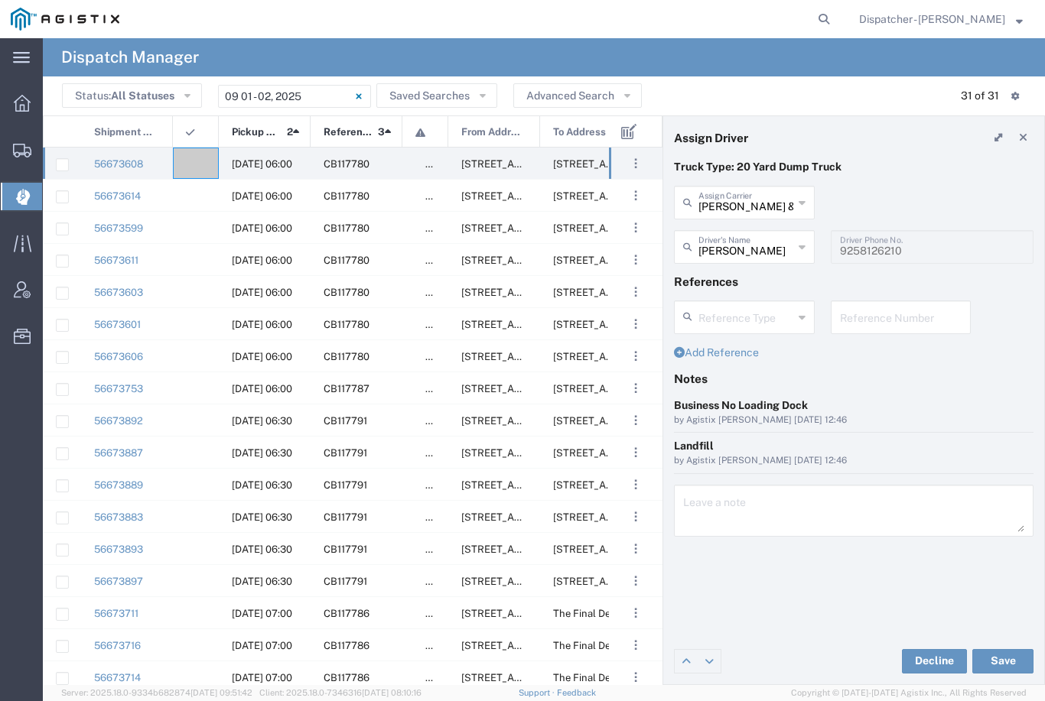
click at [1009, 668] on button "Save" at bounding box center [1002, 661] width 61 height 24
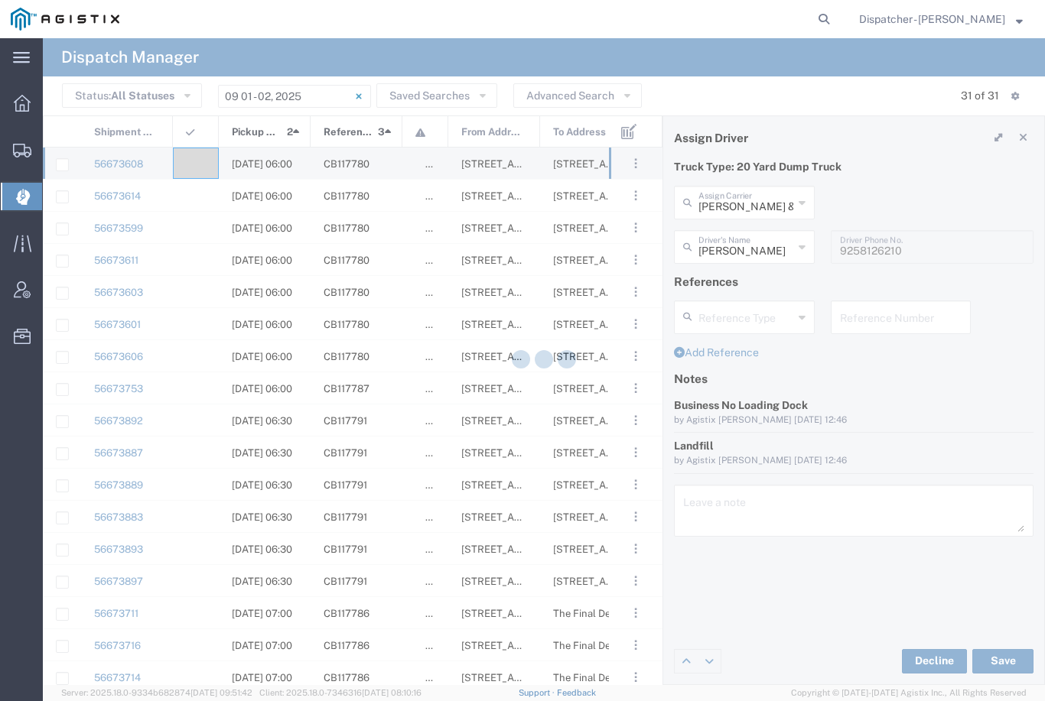
type input "[PERSON_NAME]"
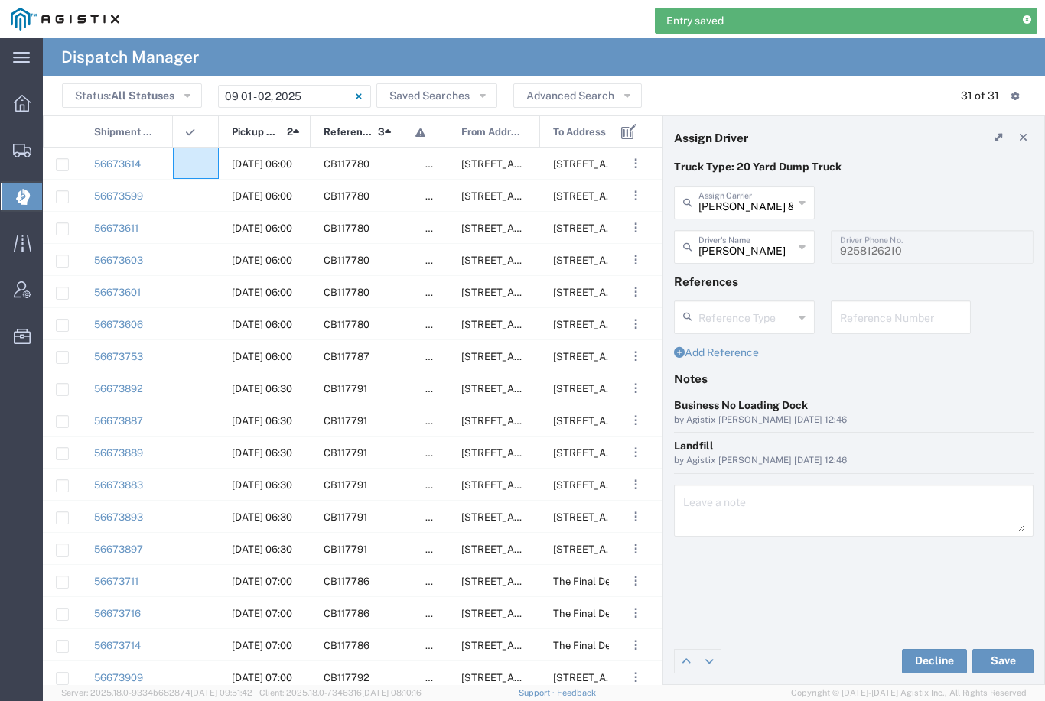
click at [186, 164] on agx-ag-table-icon-cell at bounding box center [191, 163] width 10 height 11
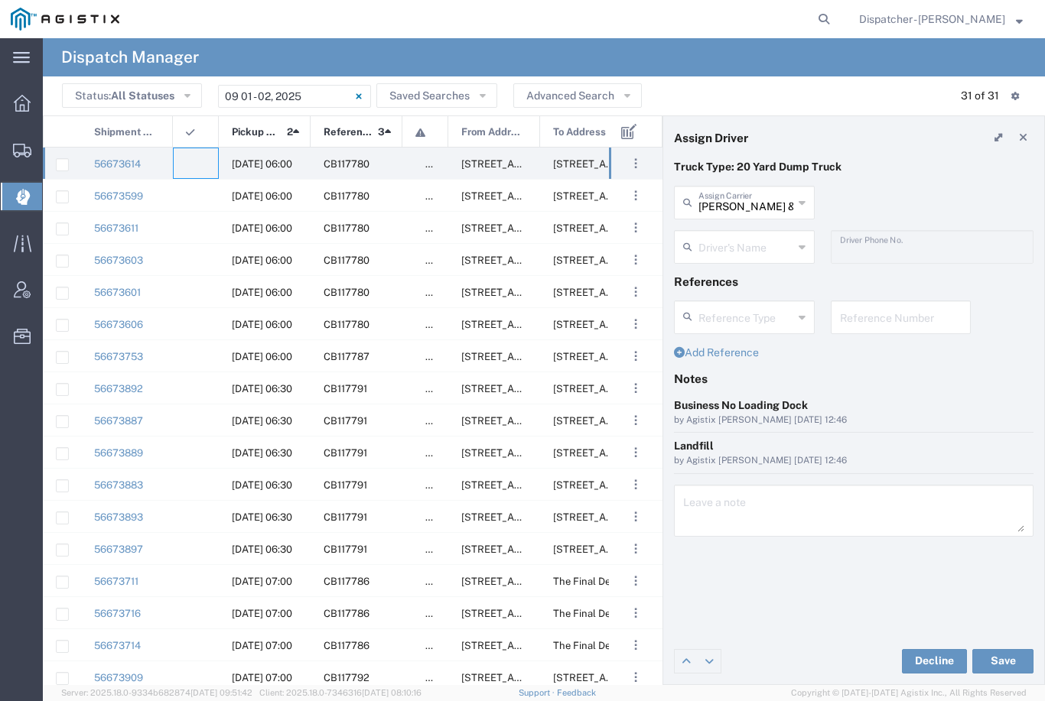
click at [737, 206] on input "[PERSON_NAME] & Sons Trucking, Inc" at bounding box center [745, 201] width 95 height 27
click at [749, 224] on span "[PERSON_NAME] Trucking LLC" at bounding box center [744, 247] width 138 height 47
type input "[PERSON_NAME] Trucking LLC"
click at [760, 239] on input "text" at bounding box center [746, 246] width 96 height 27
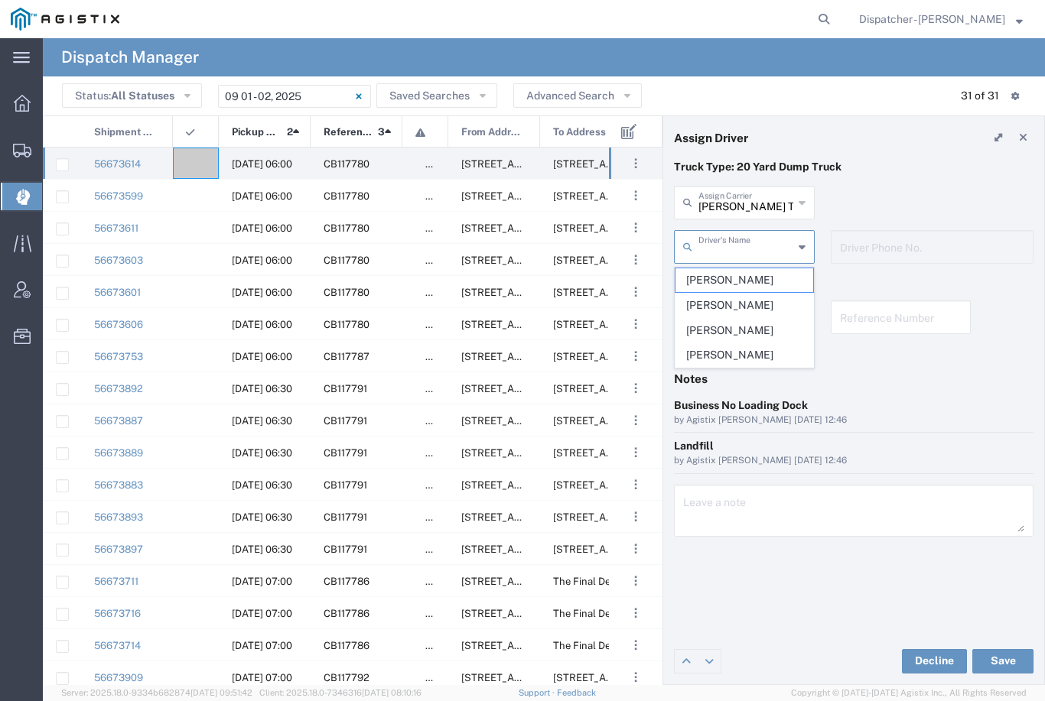
click at [746, 279] on span "[PERSON_NAME]" at bounding box center [744, 280] width 138 height 24
type input "[PERSON_NAME]"
type input "5308707576"
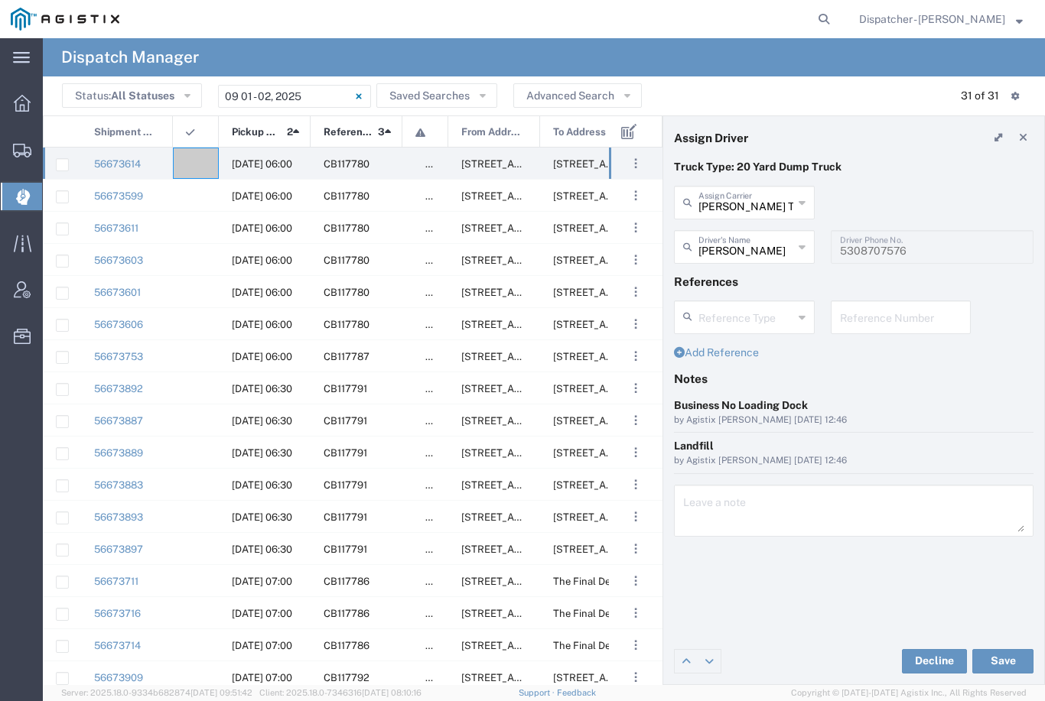
click at [1006, 663] on button "Save" at bounding box center [1002, 661] width 61 height 24
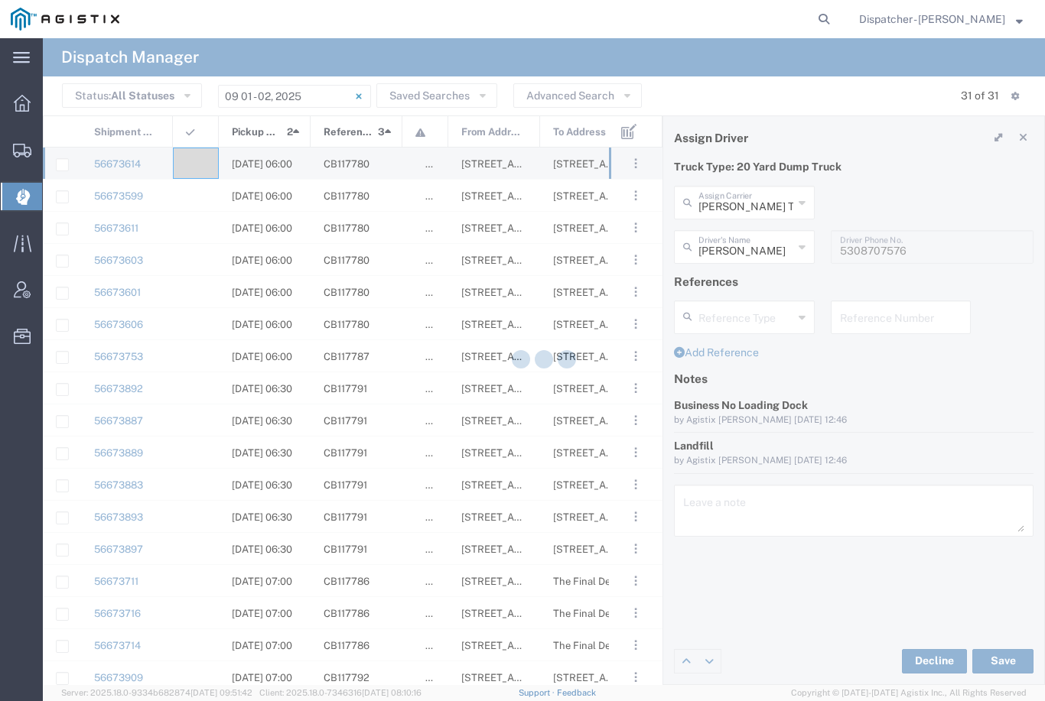
type input "[PERSON_NAME]"
type input "[PERSON_NAME] Trucking LLC"
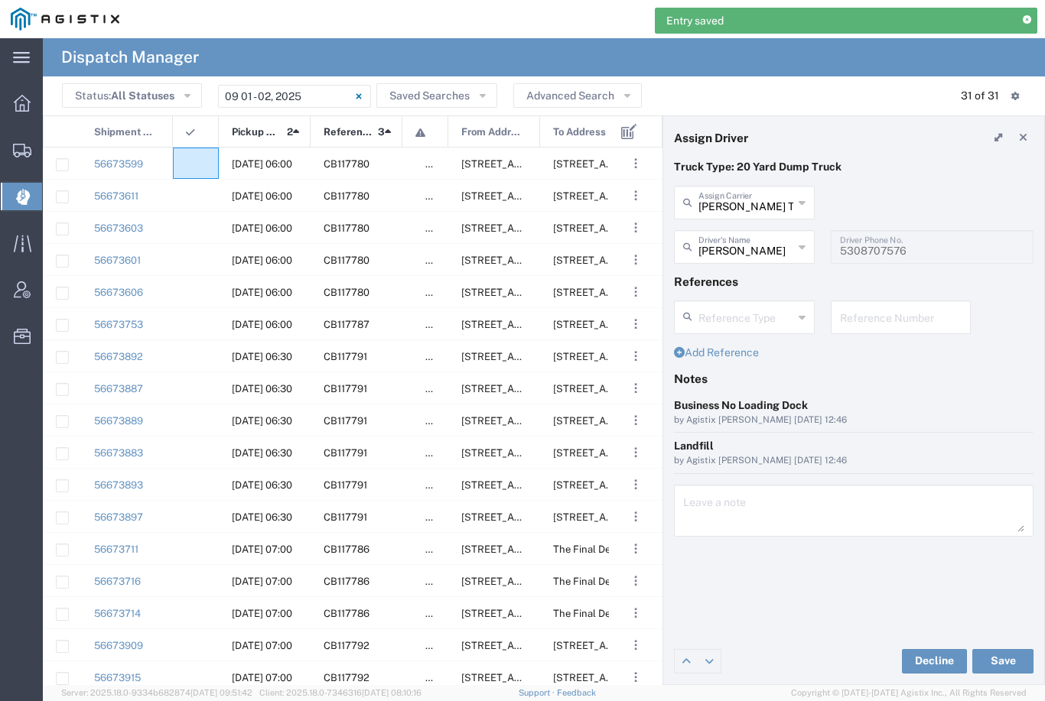
click at [193, 159] on agx-ag-table-icon-cell at bounding box center [191, 163] width 10 height 11
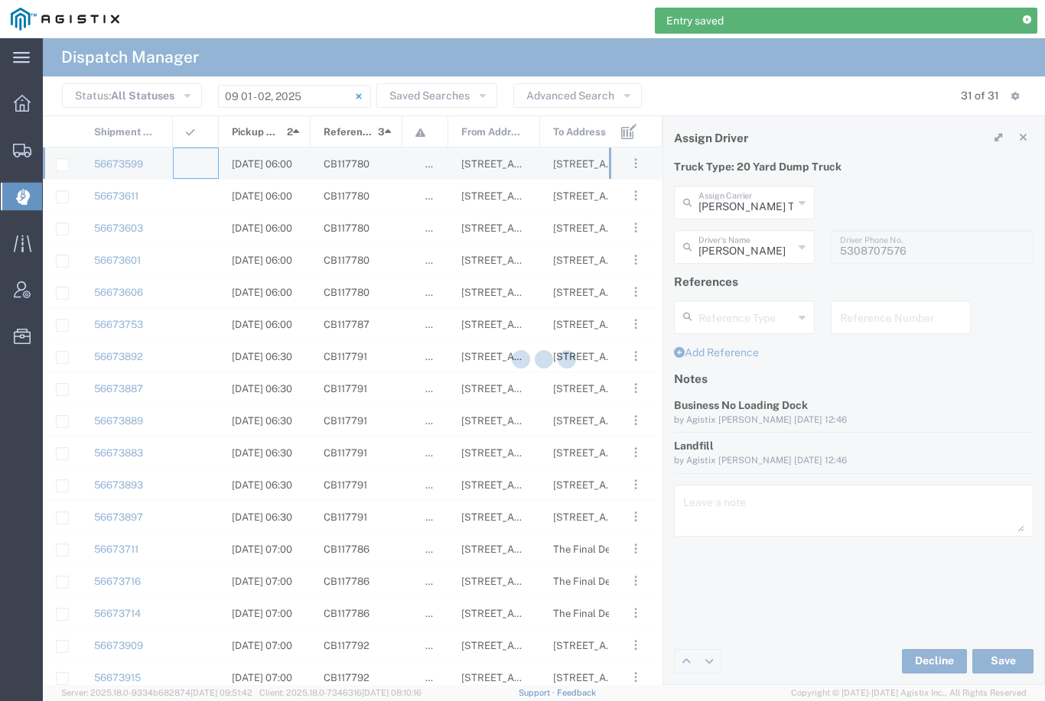
type input "[PERSON_NAME] & Sons Trucking, Inc"
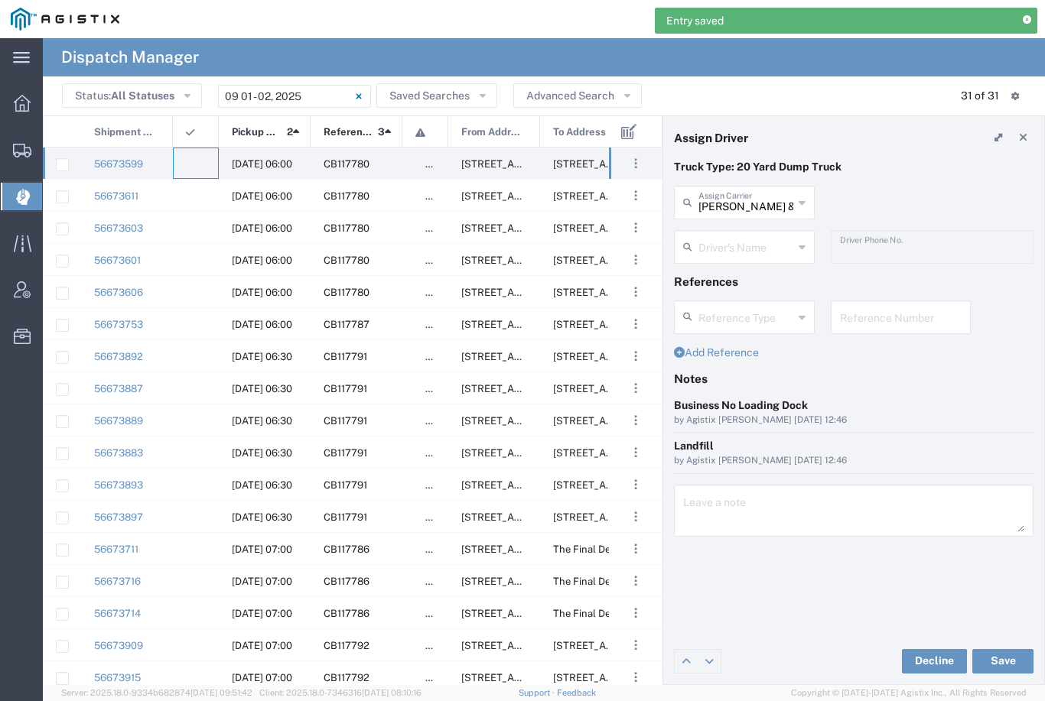
click at [751, 210] on input "[PERSON_NAME] & Sons Trucking, Inc" at bounding box center [745, 201] width 95 height 27
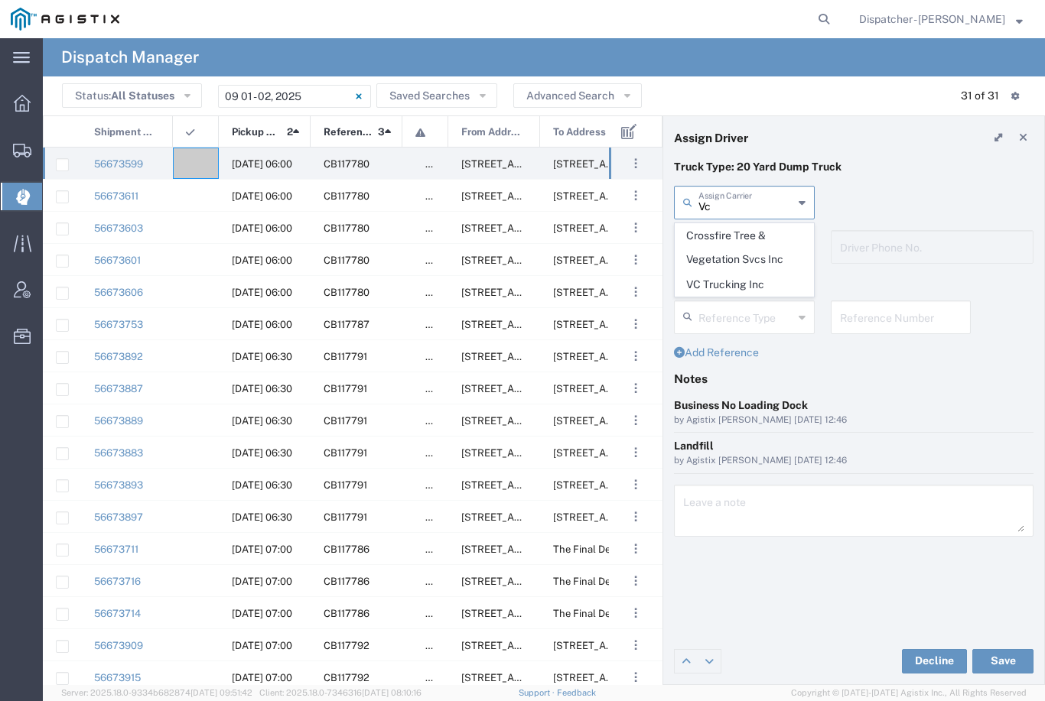
click at [740, 274] on span "VC Trucking Inc" at bounding box center [744, 285] width 138 height 24
type input "VC Trucking Inc"
click at [742, 249] on input "text" at bounding box center [745, 246] width 95 height 27
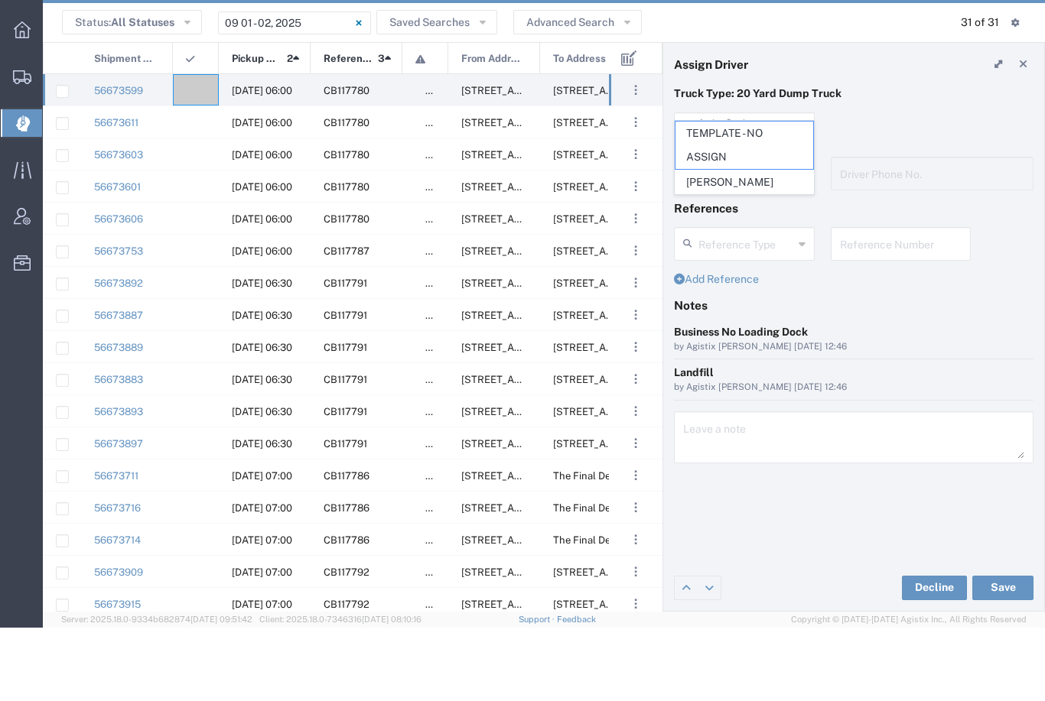
click at [745, 244] on span "[PERSON_NAME]" at bounding box center [744, 256] width 138 height 24
type input "[PERSON_NAME]"
type input "[PHONE_NUMBER]"
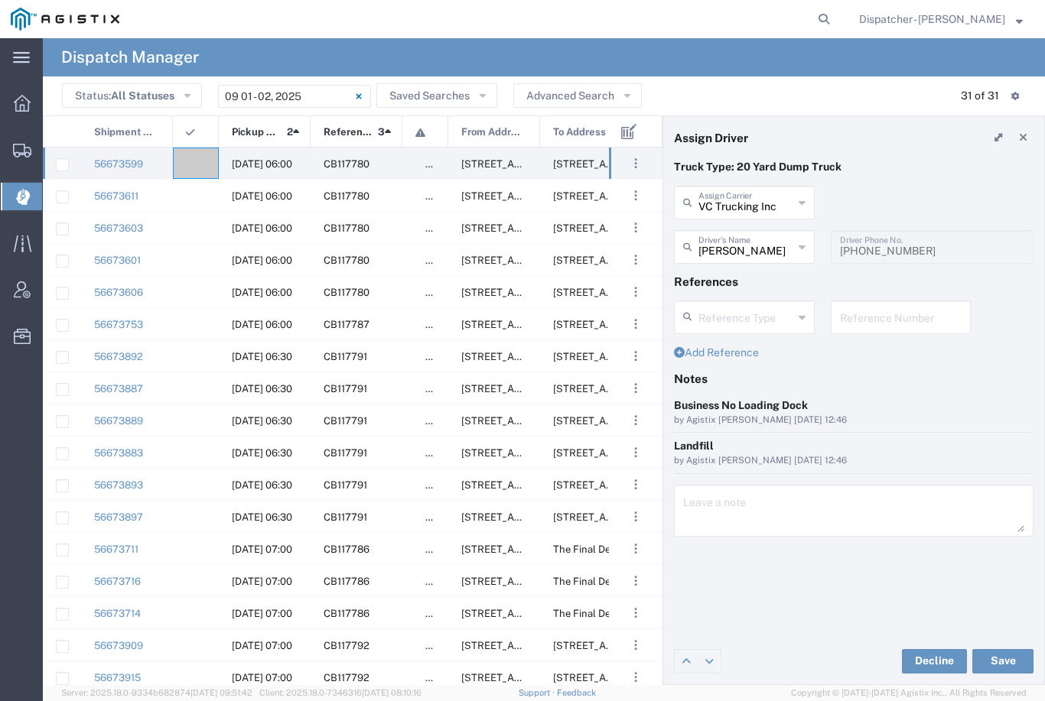
click at [1010, 663] on button "Save" at bounding box center [1002, 661] width 61 height 24
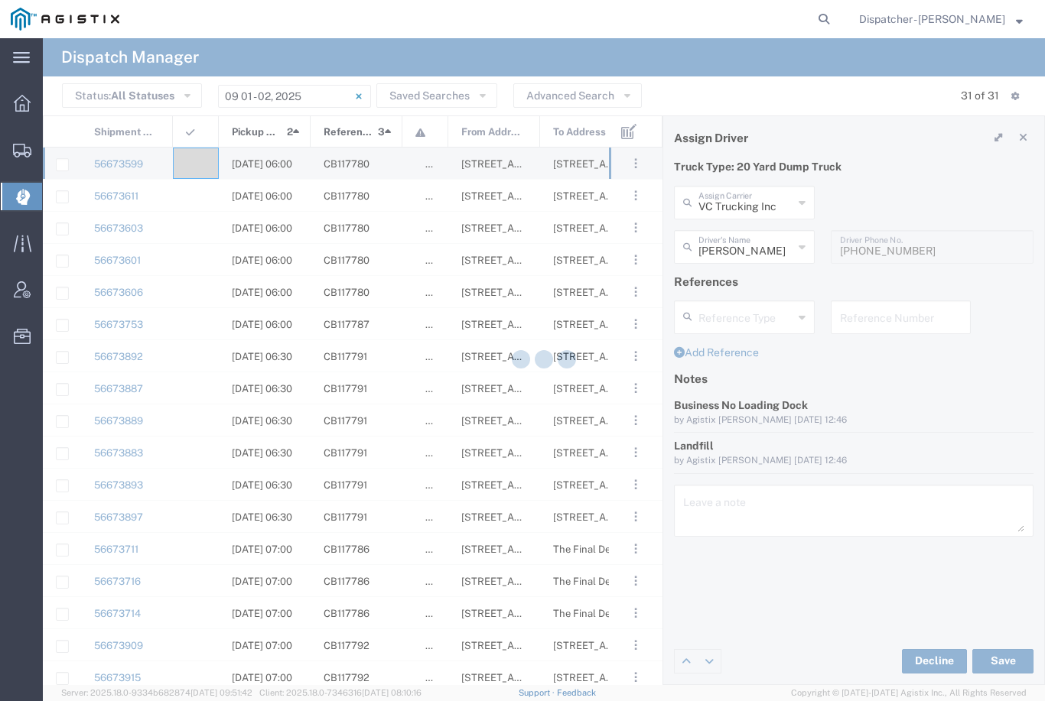
type input "[PERSON_NAME]"
type input "VC Trucking Inc"
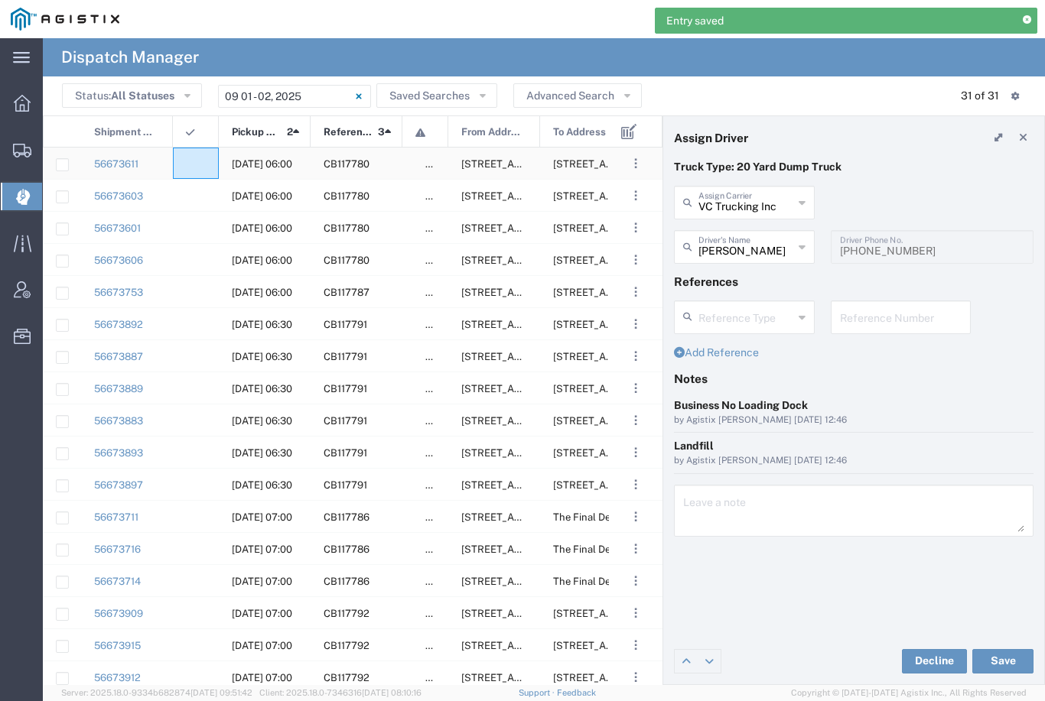
click at [190, 161] on agx-ag-table-icon-cell at bounding box center [191, 163] width 10 height 11
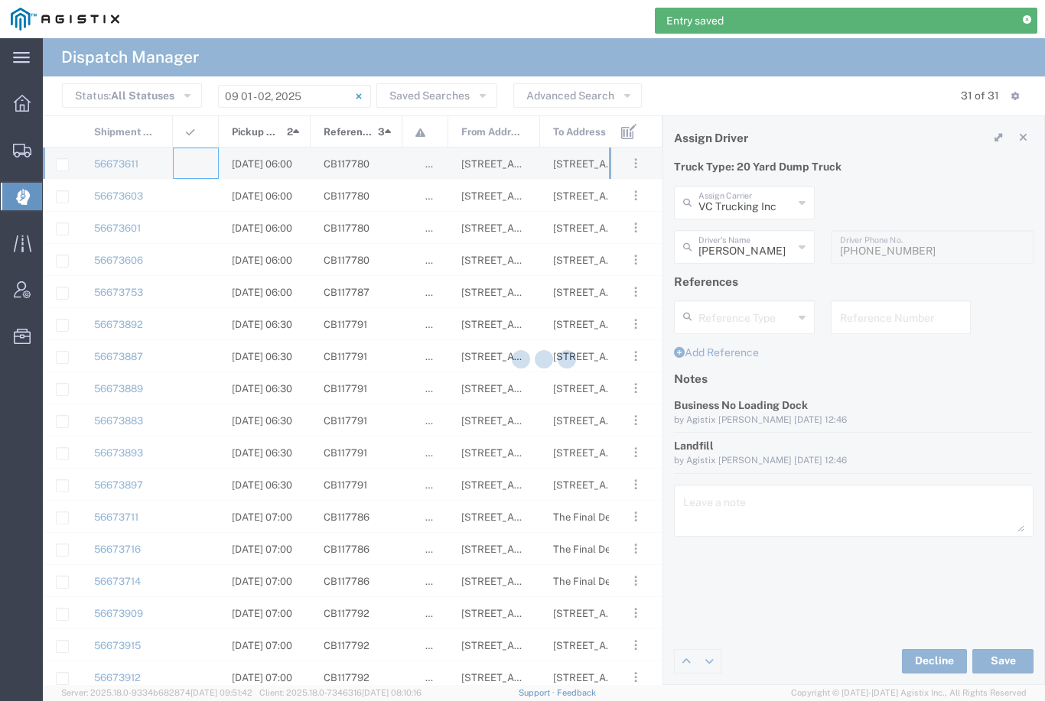
type input "[PERSON_NAME] & Sons Trucking, Inc"
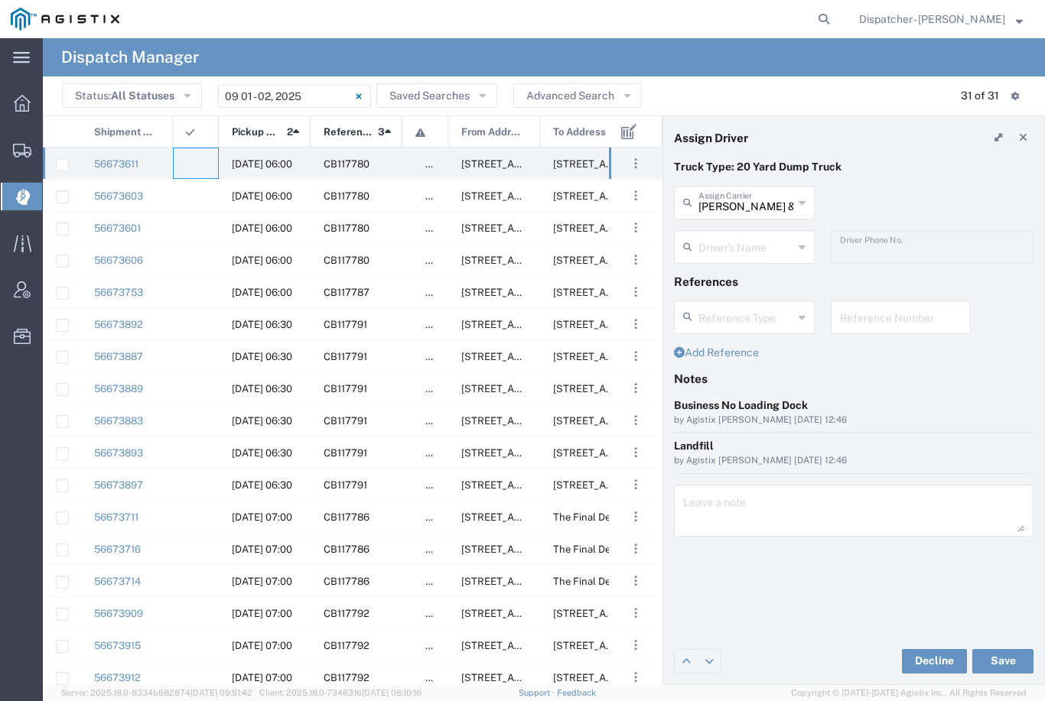
click at [745, 201] on input "[PERSON_NAME] & Sons Trucking, Inc" at bounding box center [745, 201] width 95 height 27
click at [741, 242] on span "Spirit 1 Trucking" at bounding box center [744, 236] width 138 height 24
type input "Spirit 1 Trucking"
click at [745, 248] on input "text" at bounding box center [746, 246] width 96 height 27
click at [753, 275] on span "[PERSON_NAME] D'esterhazy" at bounding box center [744, 291] width 138 height 47
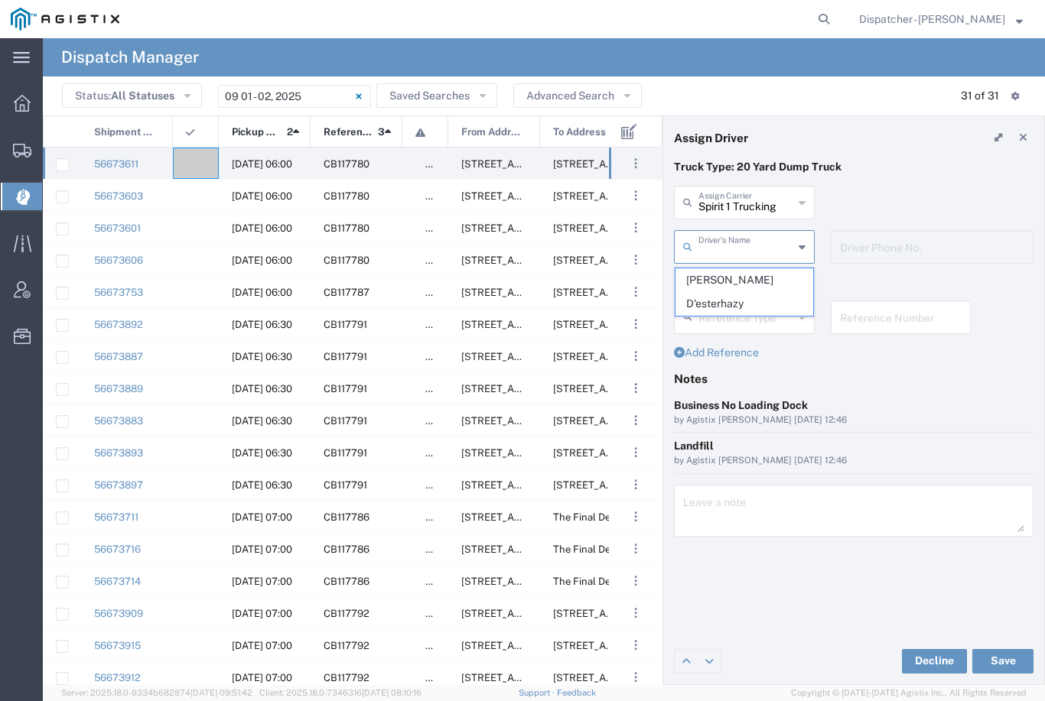
type input "[PERSON_NAME] D'esterhazy"
type input "9162407176"
click at [1007, 662] on button "Save" at bounding box center [1002, 661] width 61 height 24
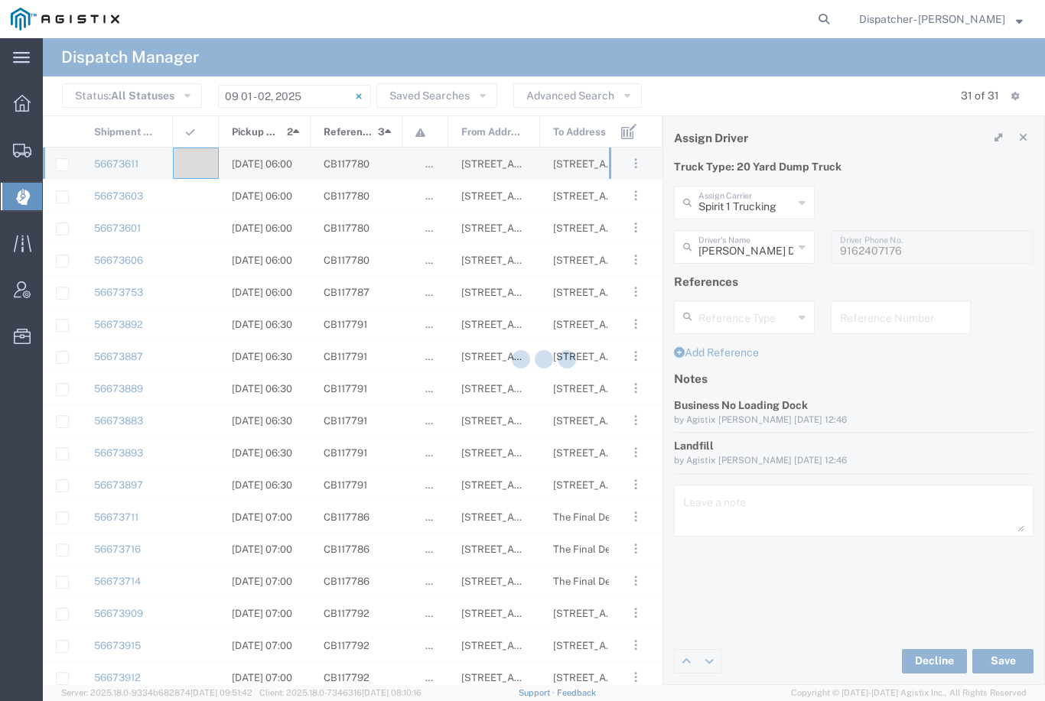
type input "[PERSON_NAME] D'esterhazy"
type input "Spirit 1 Trucking"
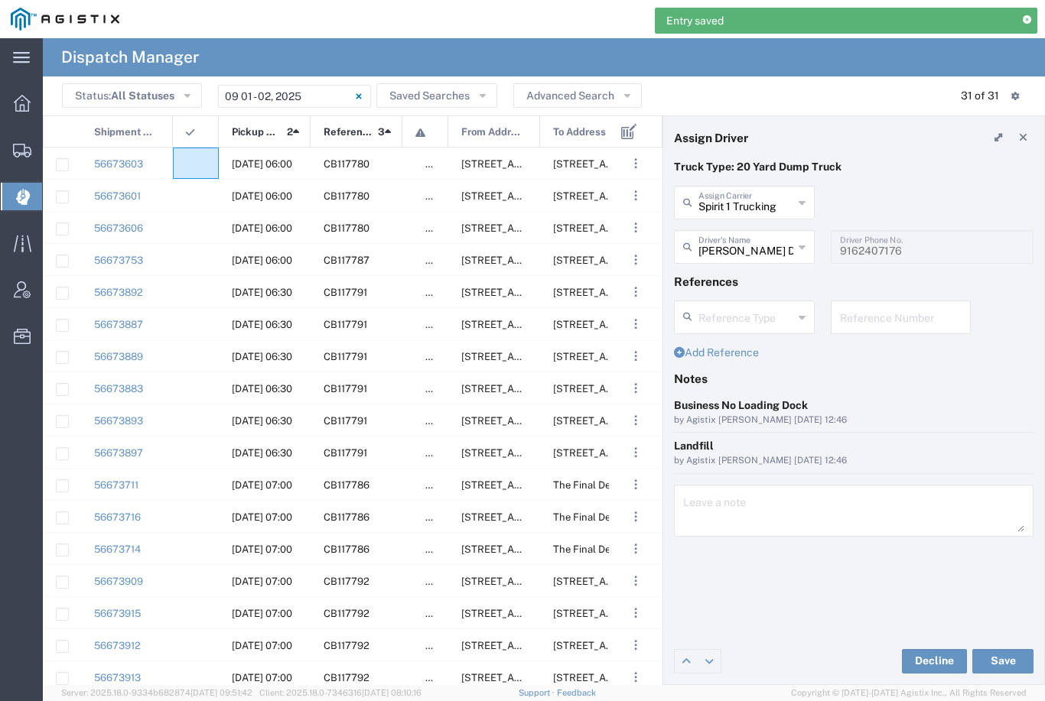
click at [201, 154] on div at bounding box center [196, 163] width 46 height 31
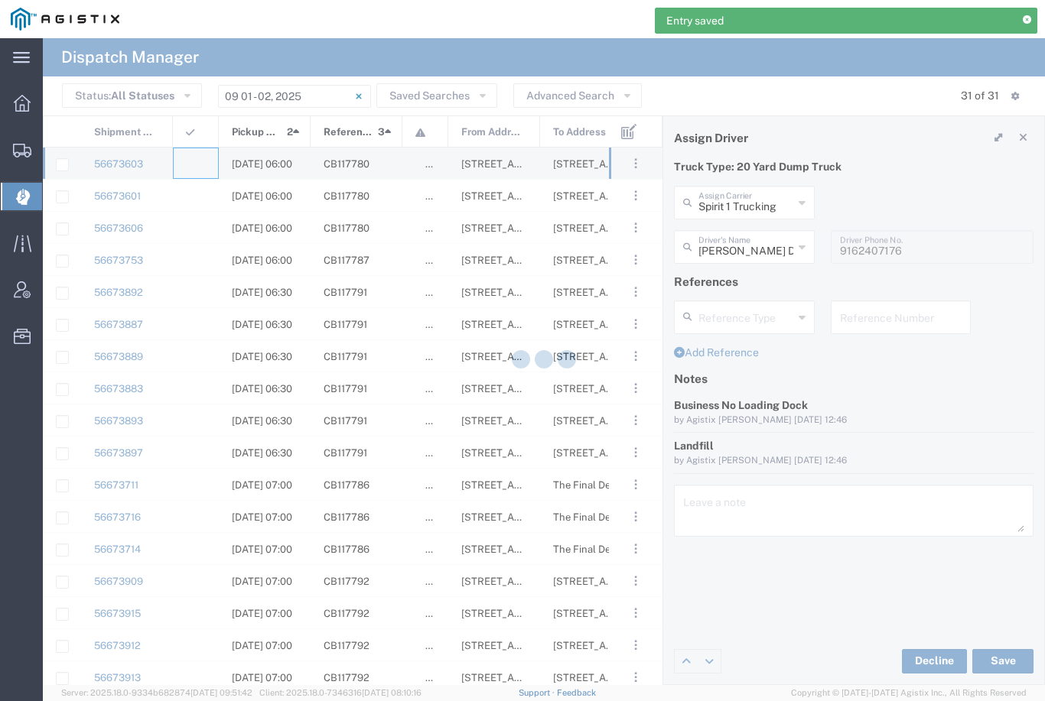
type input "[PERSON_NAME] & Sons Trucking, Inc"
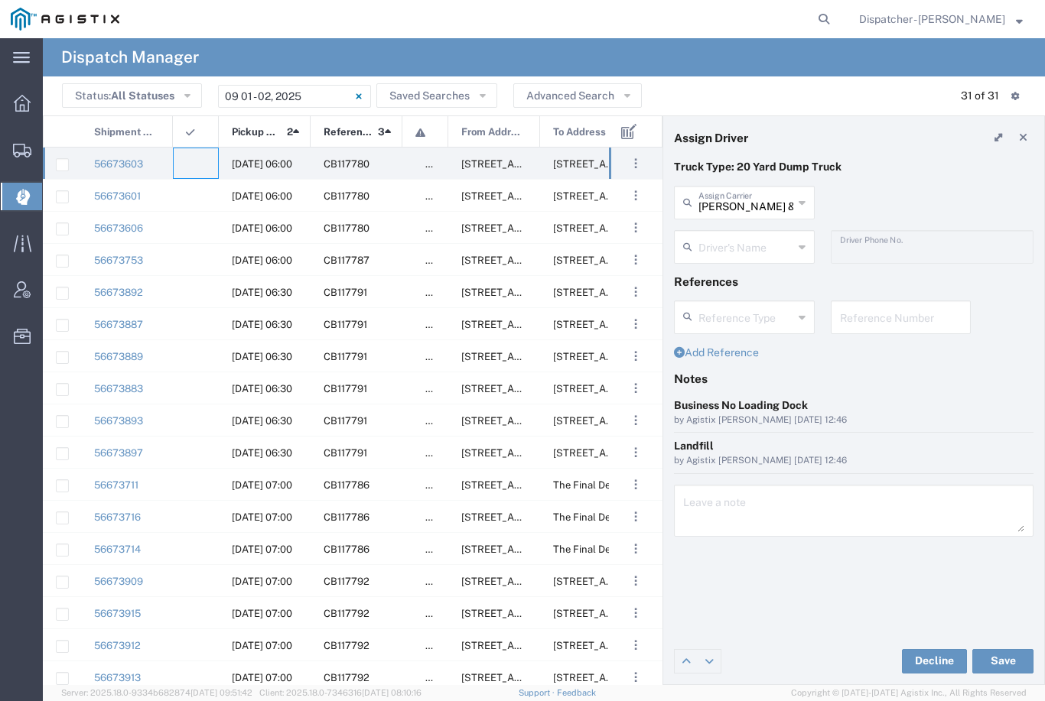
click at [760, 203] on input "[PERSON_NAME] & Sons Trucking, Inc" at bounding box center [745, 201] width 95 height 27
click at [745, 240] on span "[PERSON_NAME] Trucking" at bounding box center [744, 247] width 138 height 47
click at [1011, 659] on button "Save" at bounding box center [1002, 661] width 61 height 24
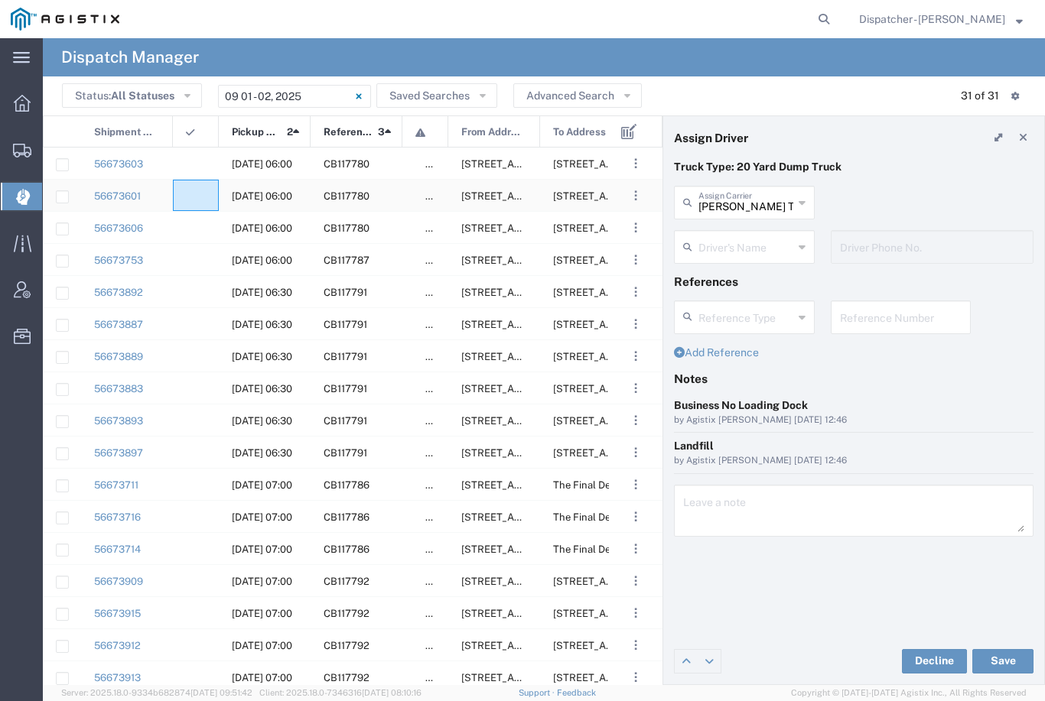
click at [193, 200] on agx-ag-table-icon-cell at bounding box center [191, 195] width 10 height 11
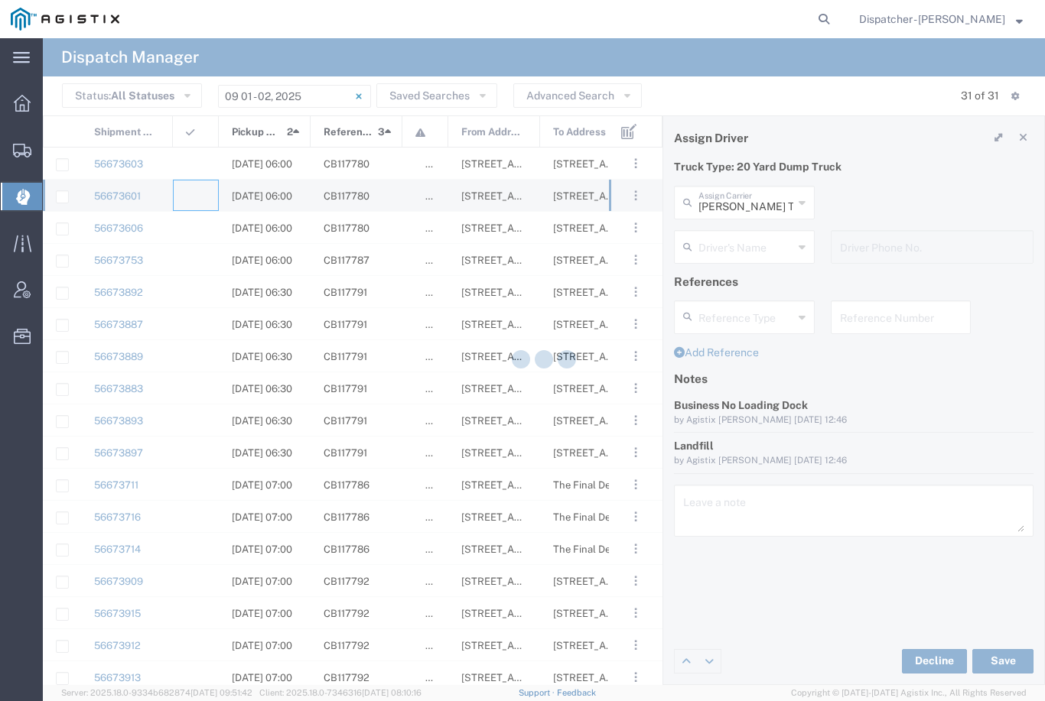
type input "[PERSON_NAME] & Sons Trucking, Inc"
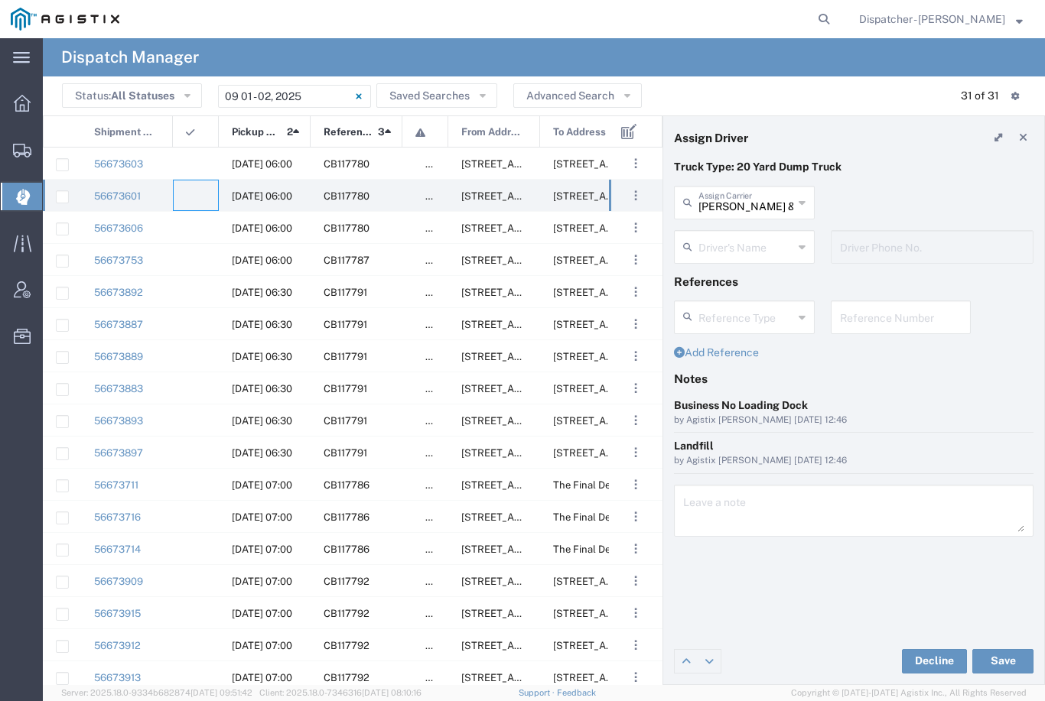
click at [746, 206] on input "[PERSON_NAME] & Sons Trucking, Inc" at bounding box center [745, 201] width 95 height 27
click at [743, 269] on span "[PERSON_NAME] DBA SOS Trucking" at bounding box center [744, 272] width 138 height 47
type input "[PERSON_NAME] DBA SOS Trucking"
click at [750, 252] on input "text" at bounding box center [745, 246] width 95 height 27
click at [731, 276] on span "[PERSON_NAME]" at bounding box center [744, 280] width 138 height 24
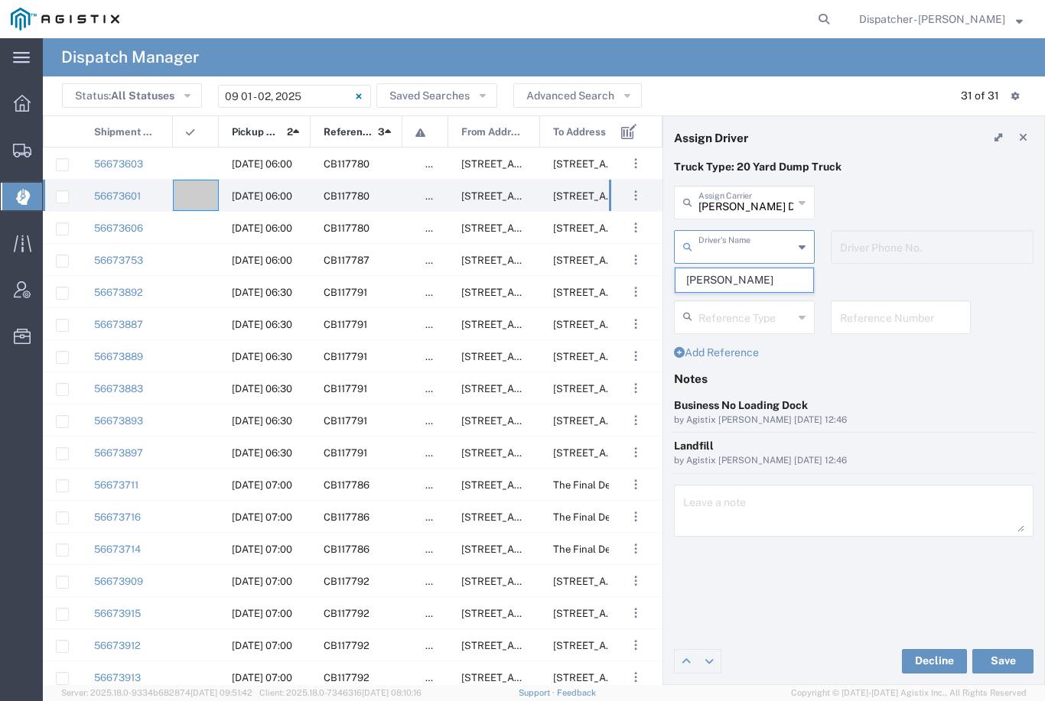
type input "[PERSON_NAME]"
type input "5306810173"
click at [1005, 655] on button "Save" at bounding box center [1002, 661] width 61 height 24
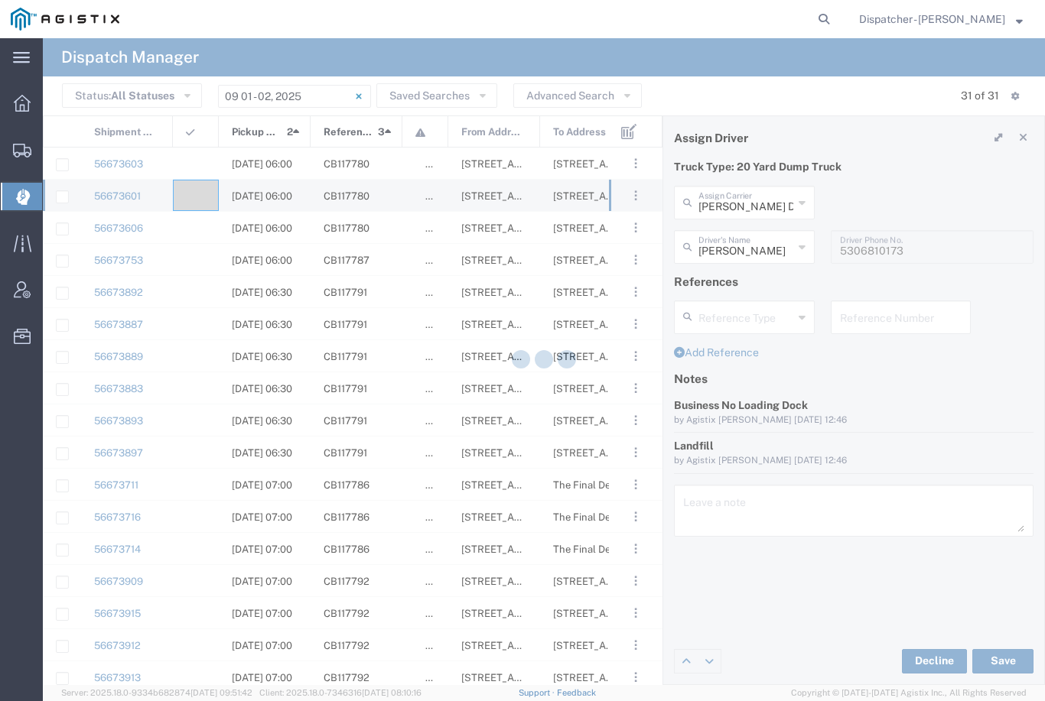
type input "[PERSON_NAME]"
type input "[PERSON_NAME] DBA SOS Trucking"
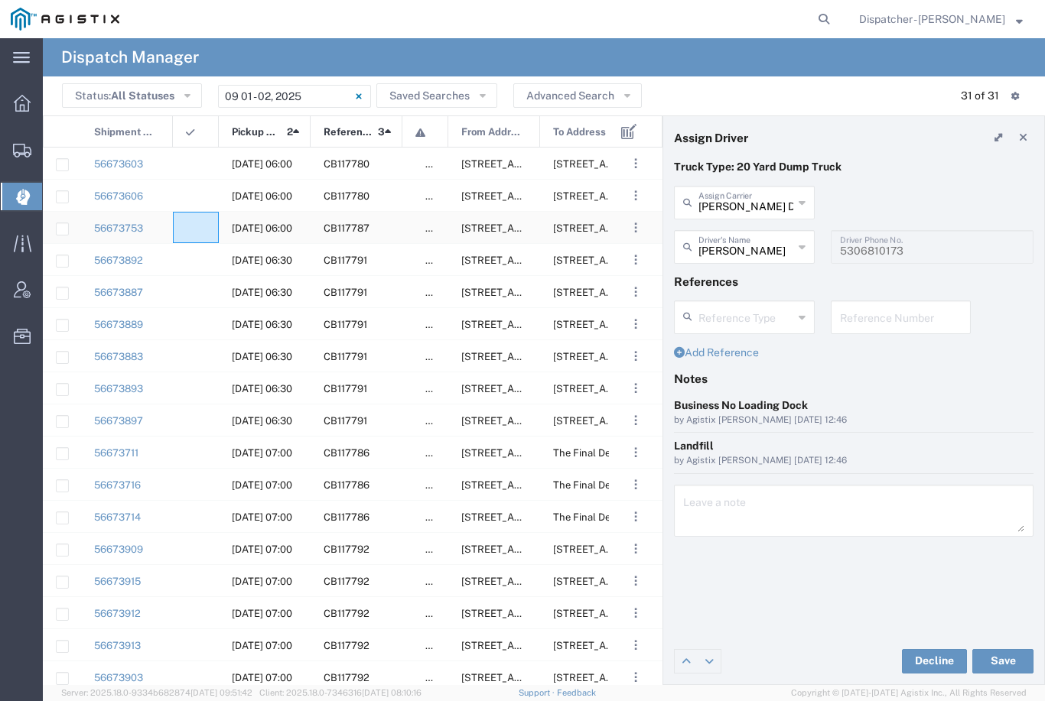
click at [194, 223] on agx-ag-table-icon-cell at bounding box center [191, 228] width 10 height 11
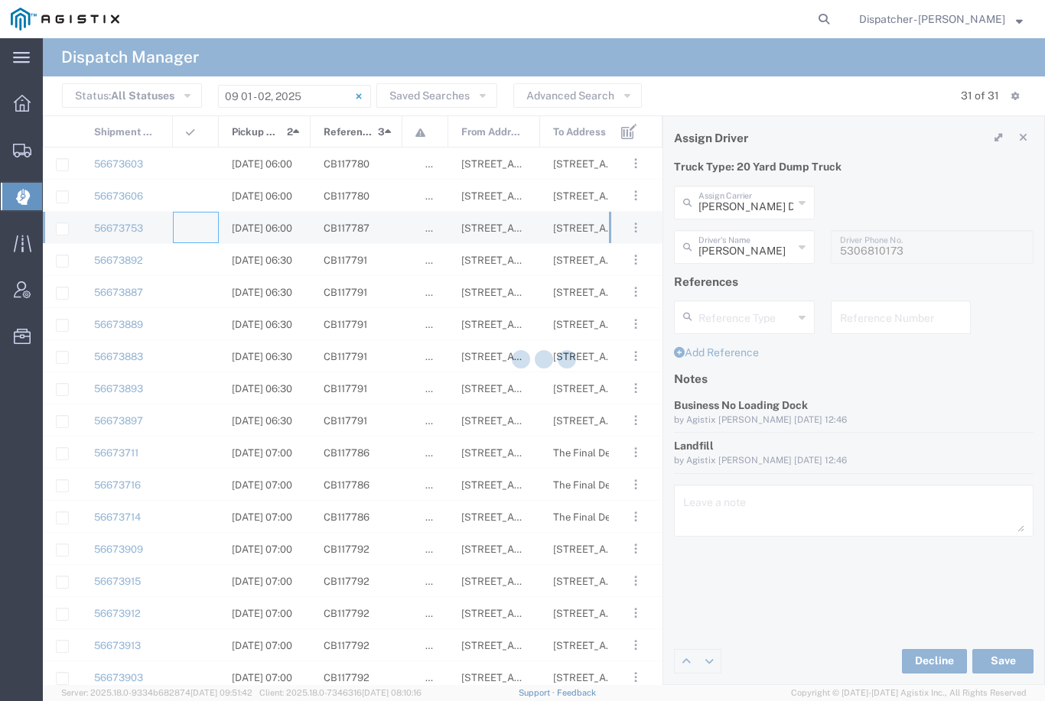
type input "[PERSON_NAME] & Sons Trucking, Inc"
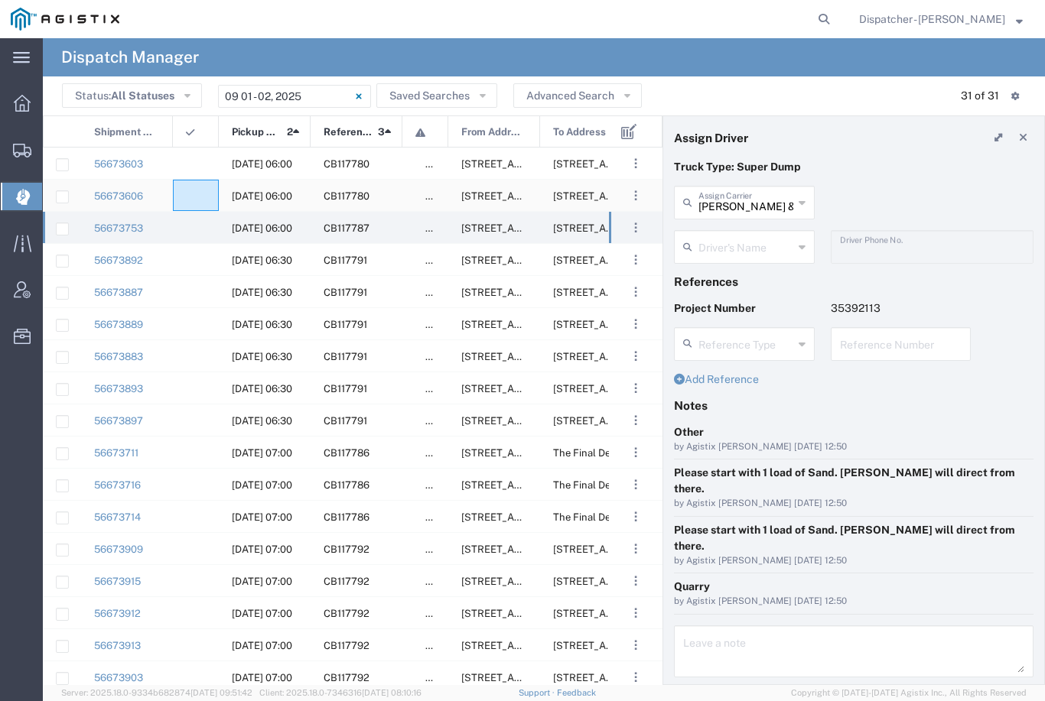
click at [193, 189] on div at bounding box center [196, 195] width 46 height 31
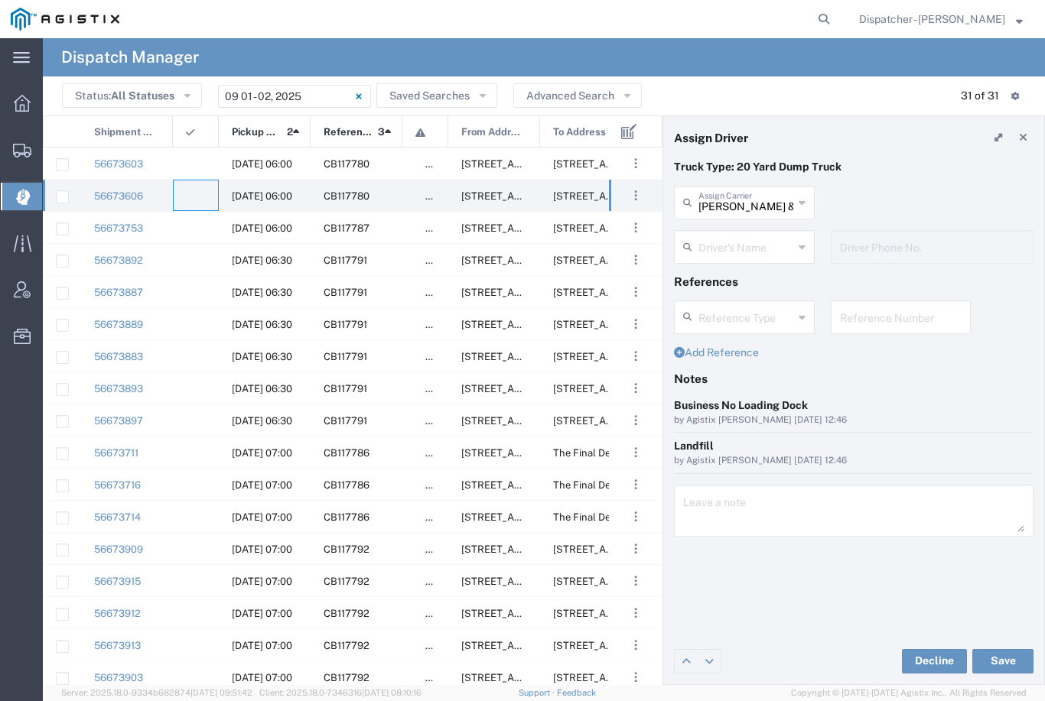
click at [737, 202] on input "[PERSON_NAME] & Sons Trucking, Inc" at bounding box center [745, 201] width 95 height 27
click at [754, 242] on span "[PERSON_NAME] Trucking" at bounding box center [744, 247] width 138 height 47
type input "[PERSON_NAME] Trucking"
click at [750, 246] on input "text" at bounding box center [745, 246] width 95 height 27
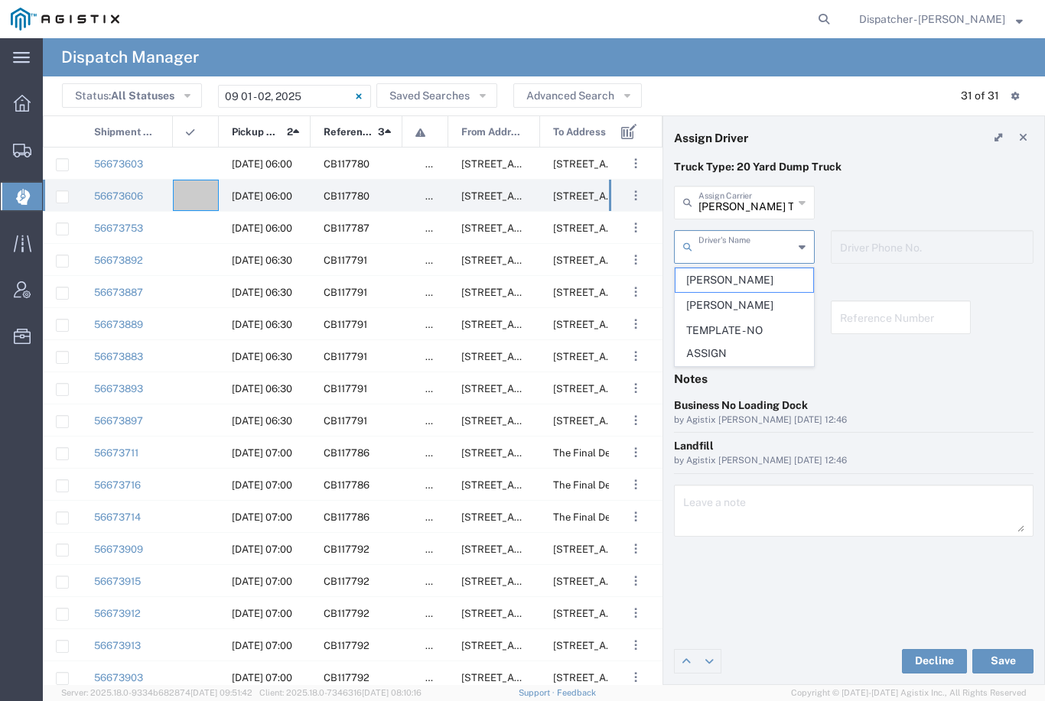
click at [739, 275] on span "[PERSON_NAME]" at bounding box center [744, 280] width 138 height 24
type input "[PERSON_NAME]"
type input "[PHONE_NUMBER]"
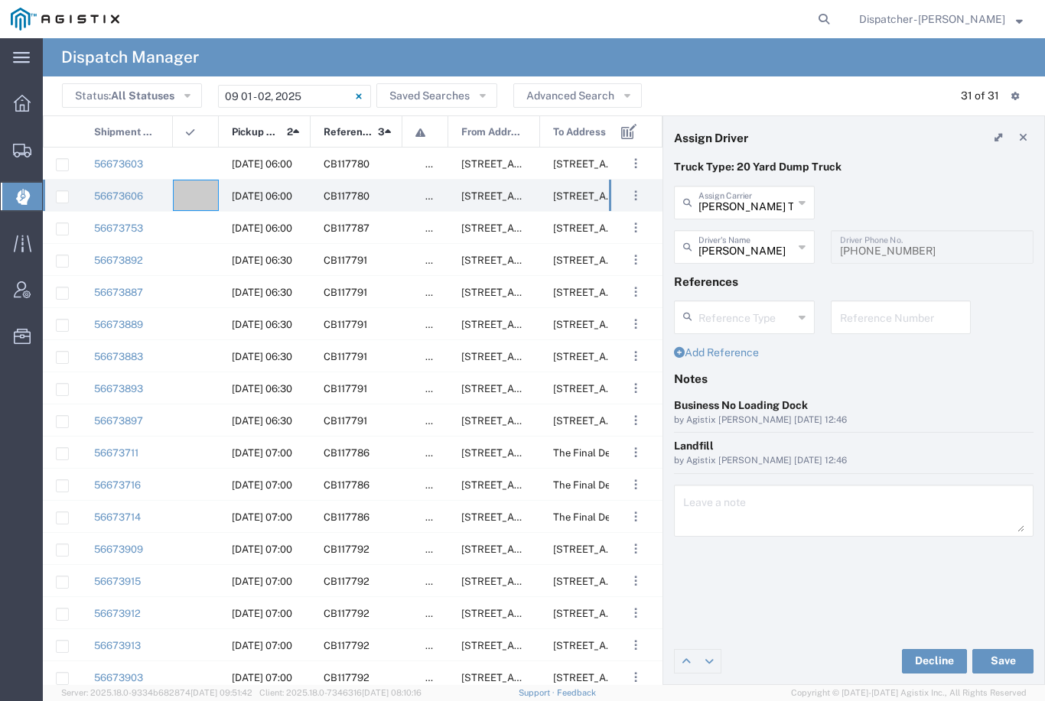
click at [1003, 657] on button "Save" at bounding box center [1002, 661] width 61 height 24
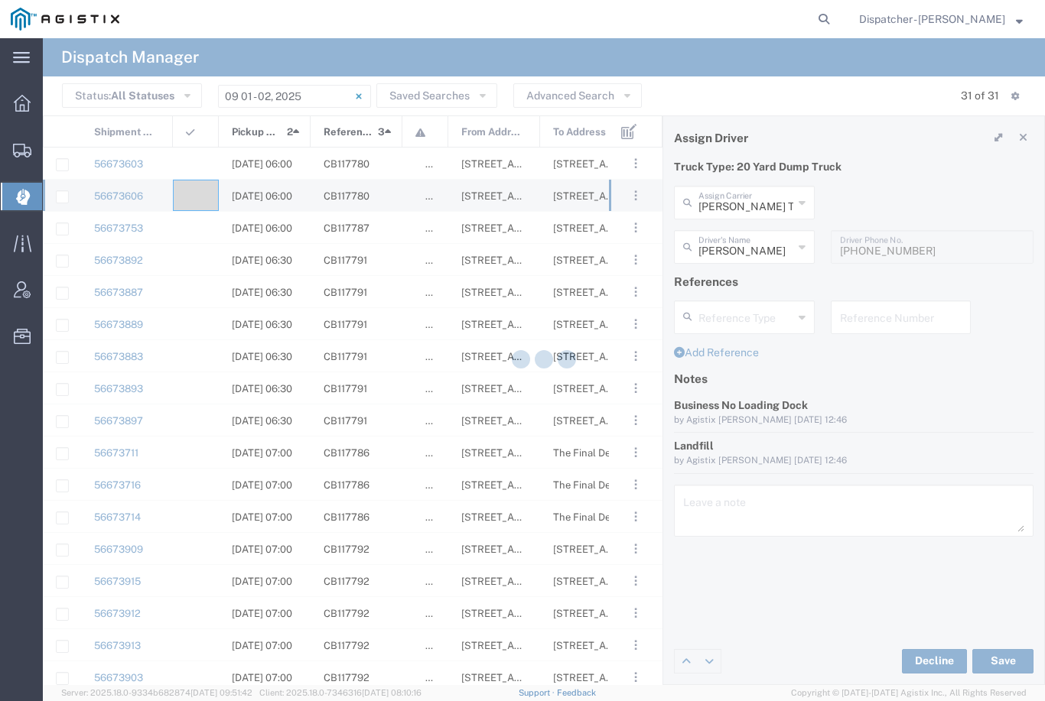
type input "[PERSON_NAME]"
type input "[PERSON_NAME] Trucking"
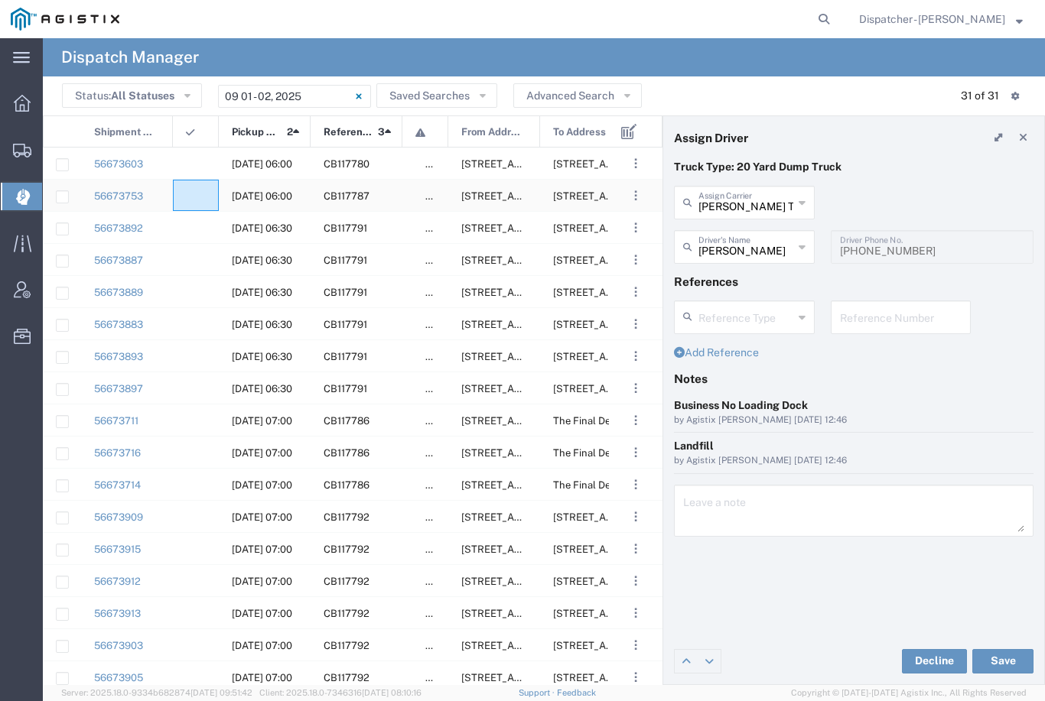
click at [197, 189] on div at bounding box center [196, 195] width 46 height 31
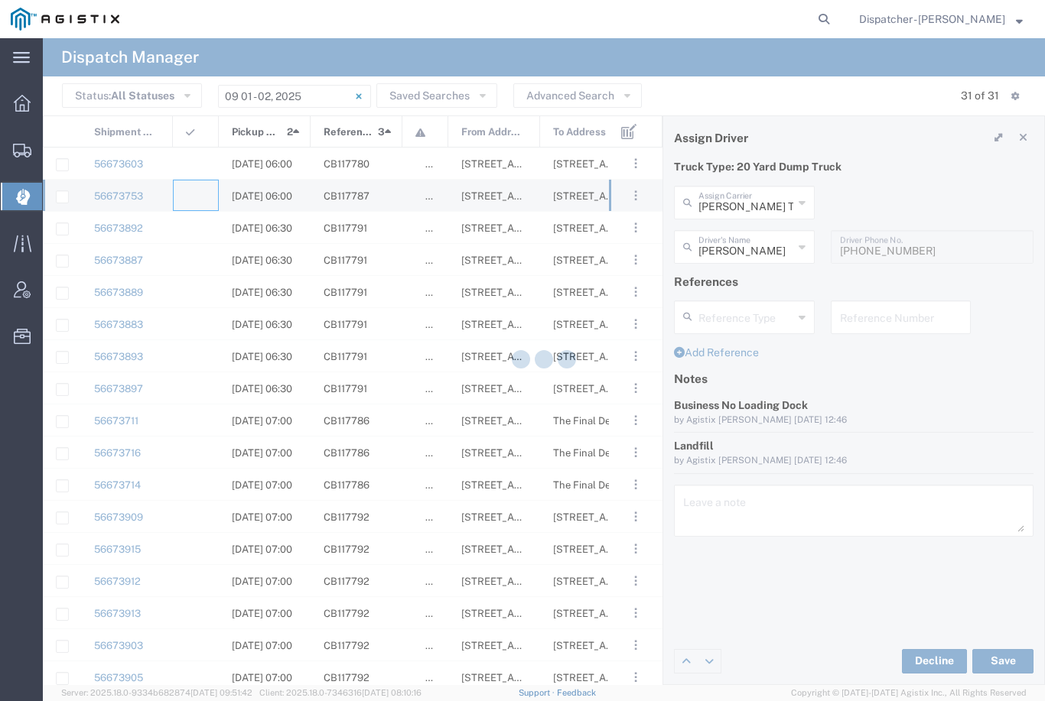
type input "[PERSON_NAME] & Sons Trucking, Inc"
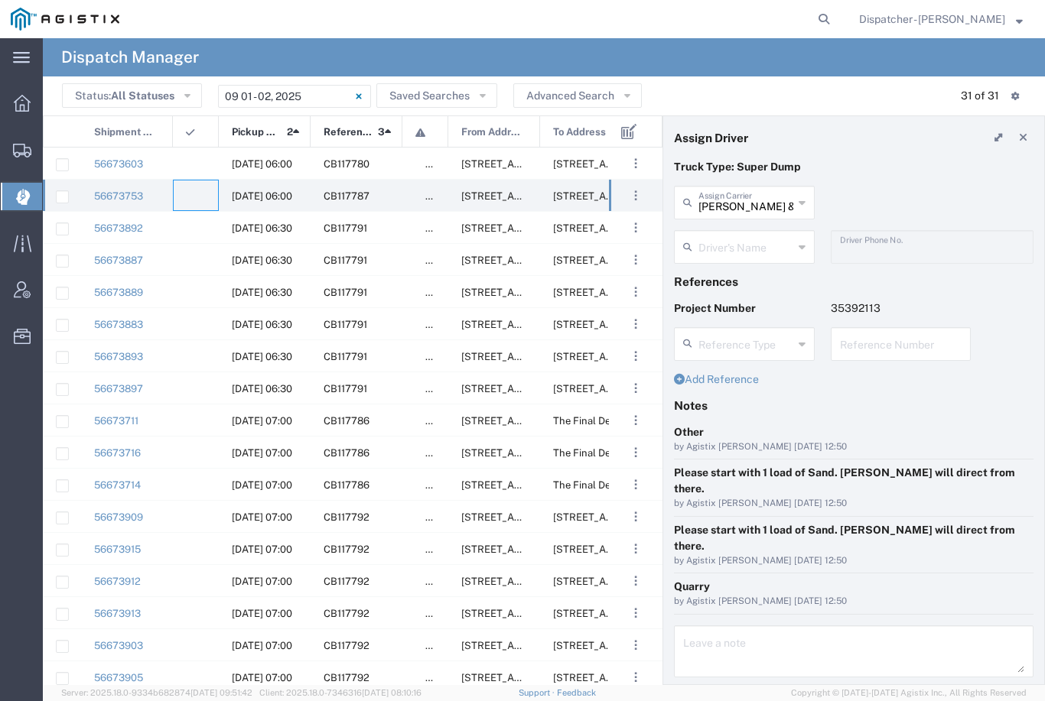
click at [737, 249] on input "text" at bounding box center [745, 246] width 95 height 27
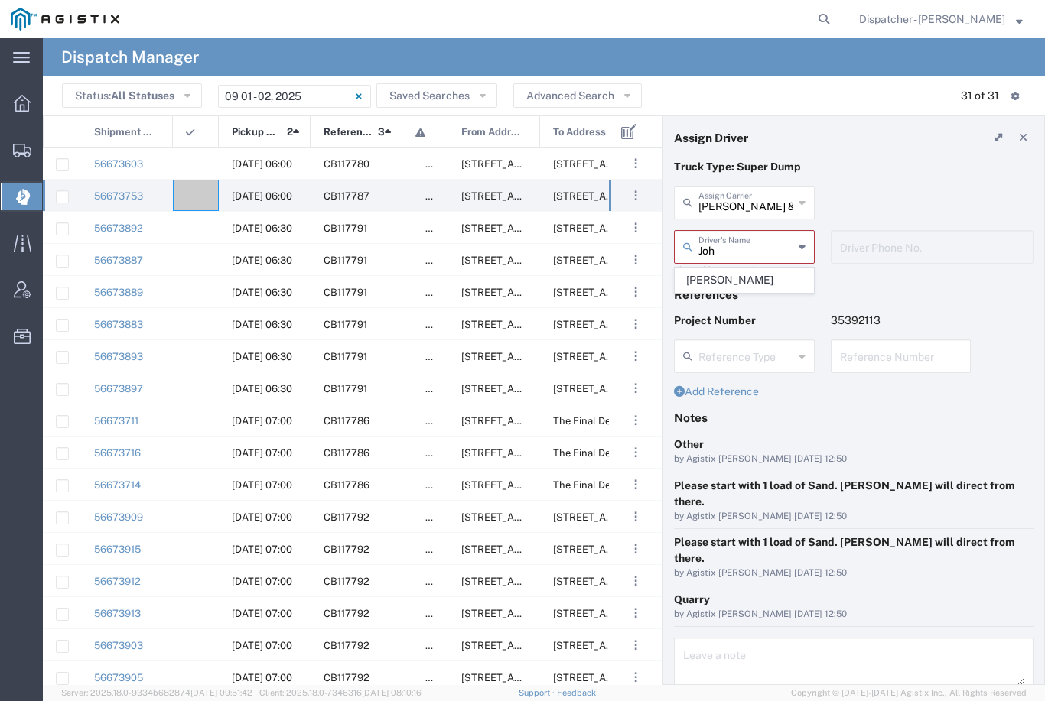
click at [740, 284] on span "[PERSON_NAME]" at bounding box center [744, 280] width 138 height 24
type input "[PERSON_NAME]"
type input "9253660399"
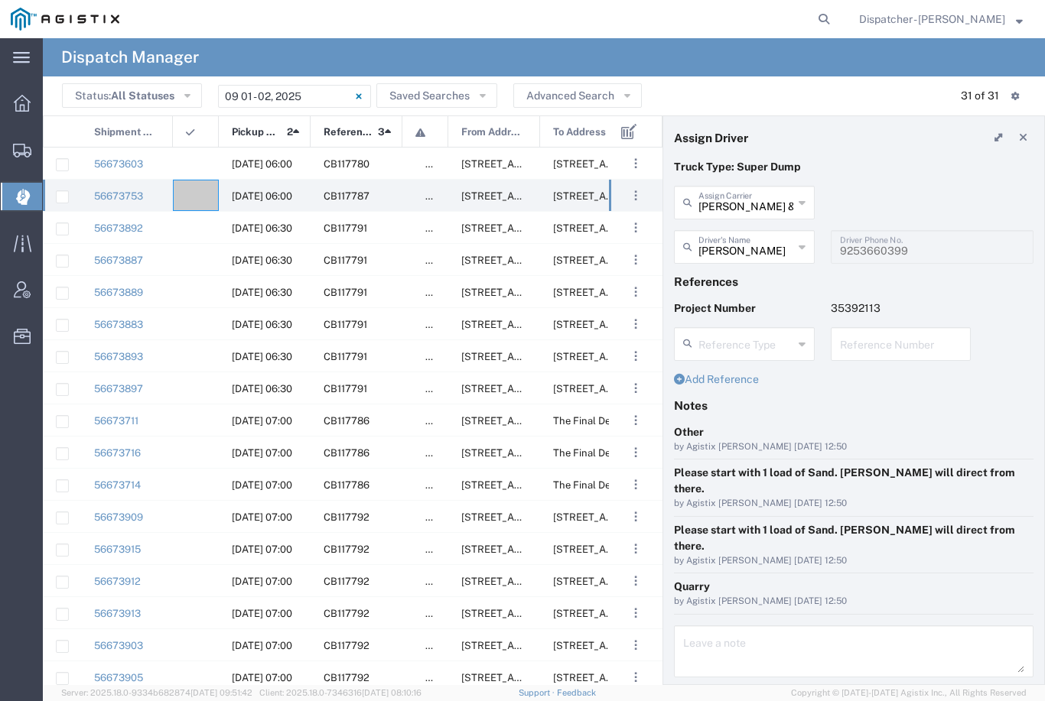
click at [1010, 699] on button "Save" at bounding box center [1002, 711] width 61 height 24
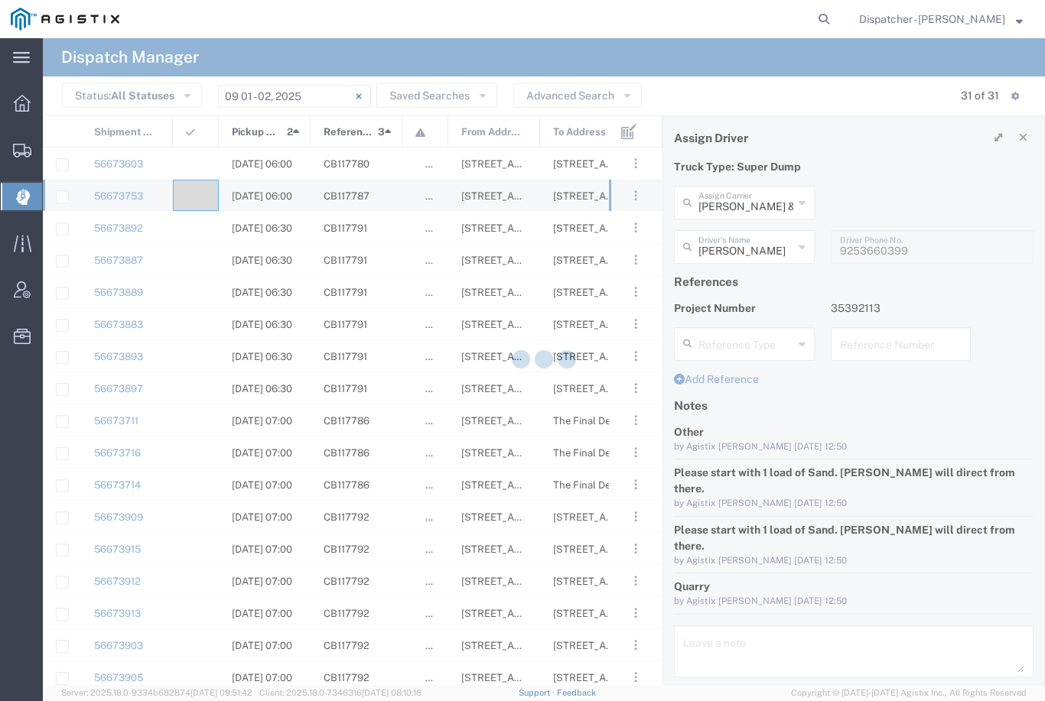
type input "[PERSON_NAME]"
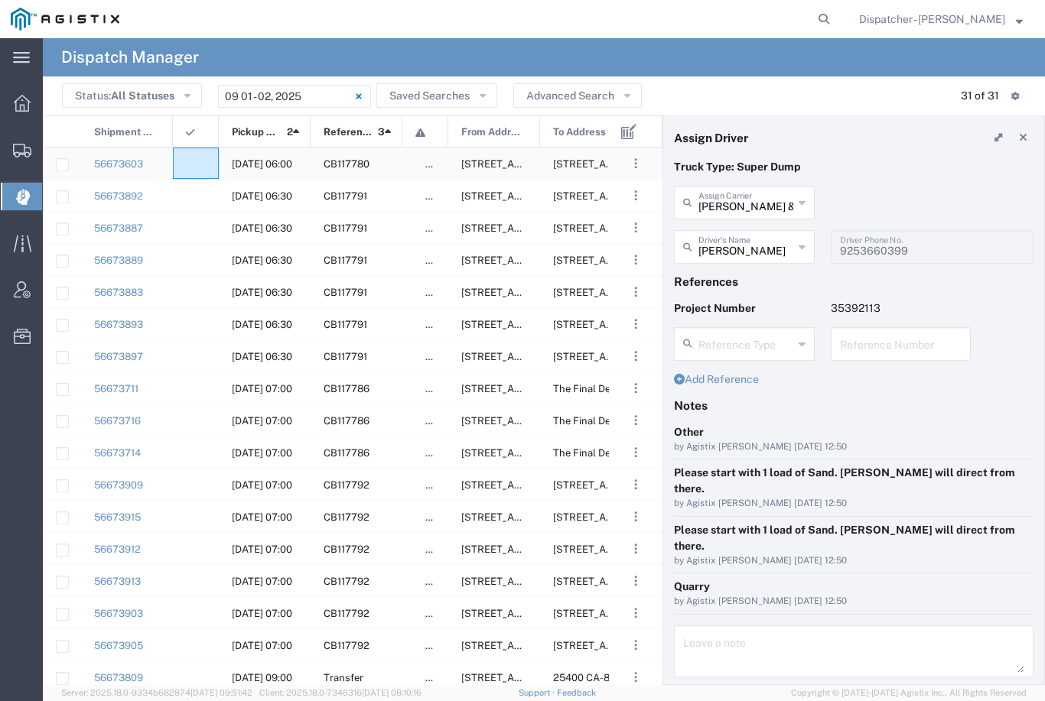
click at [194, 160] on agx-ag-table-icon-cell at bounding box center [191, 163] width 10 height 11
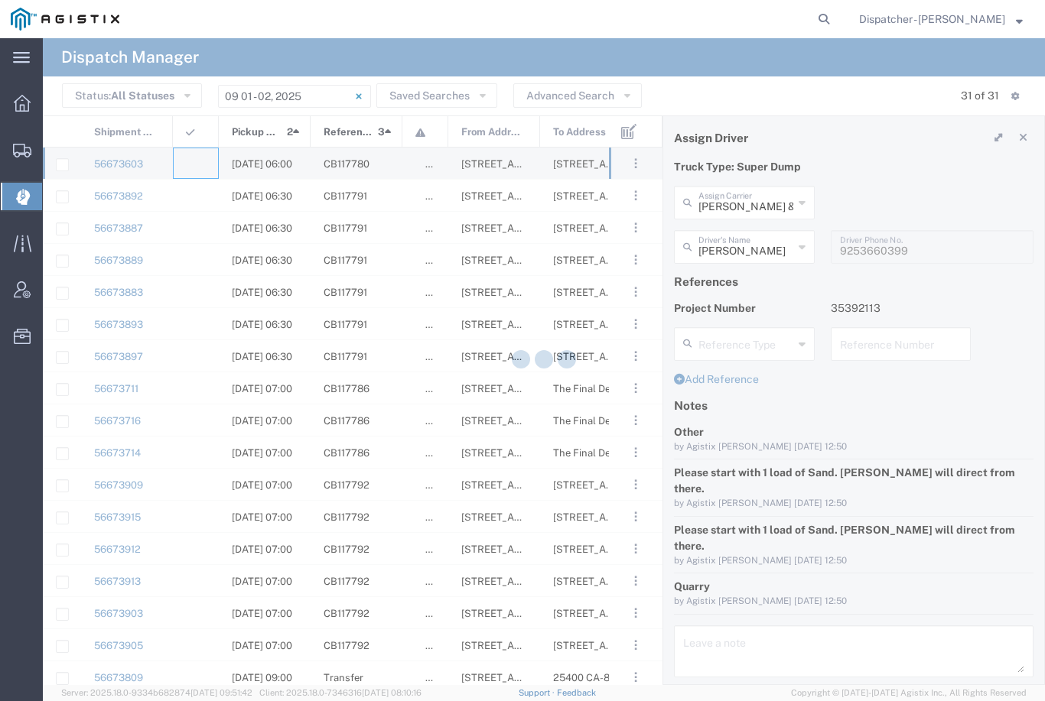
type input "[PERSON_NAME] Trucking"
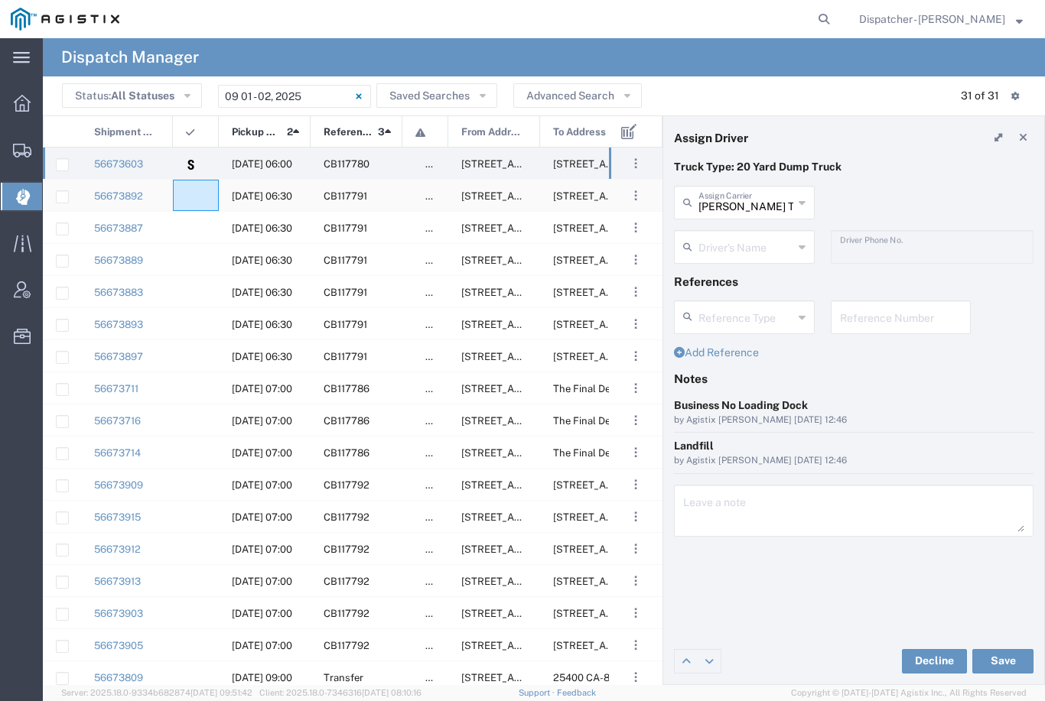
click at [187, 201] on agx-ag-table-icon-cell at bounding box center [191, 195] width 10 height 11
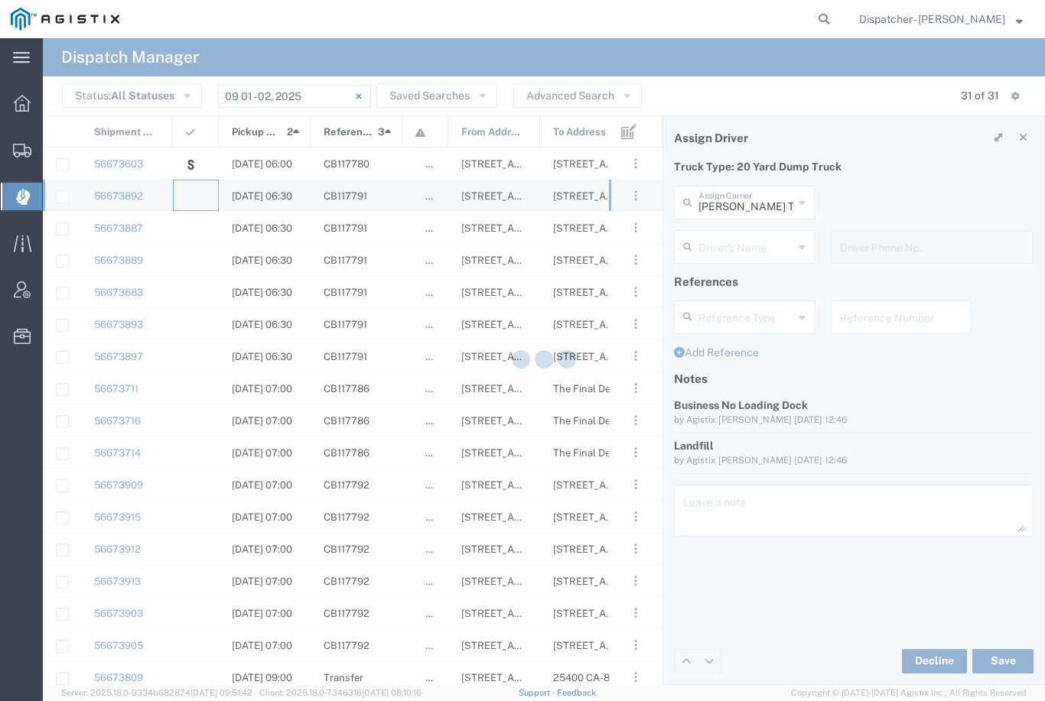
type input "[PERSON_NAME] & Sons Trucking, Inc"
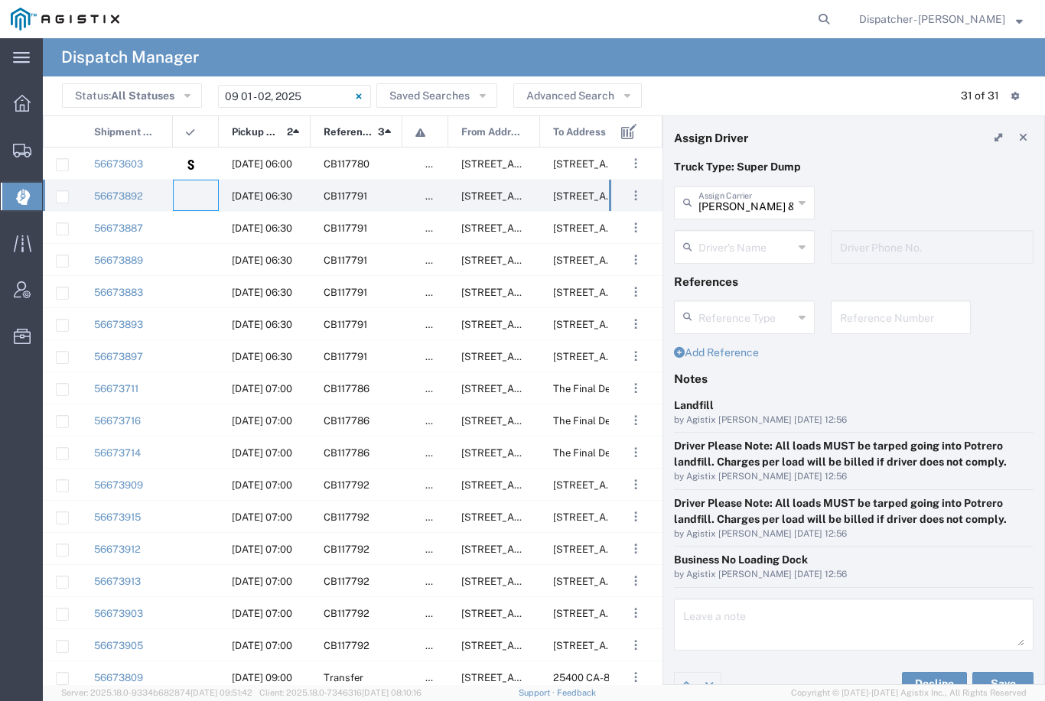
click at [192, 200] on agx-ag-table-icon-cell at bounding box center [191, 195] width 10 height 11
click at [740, 255] on input "text" at bounding box center [745, 246] width 95 height 27
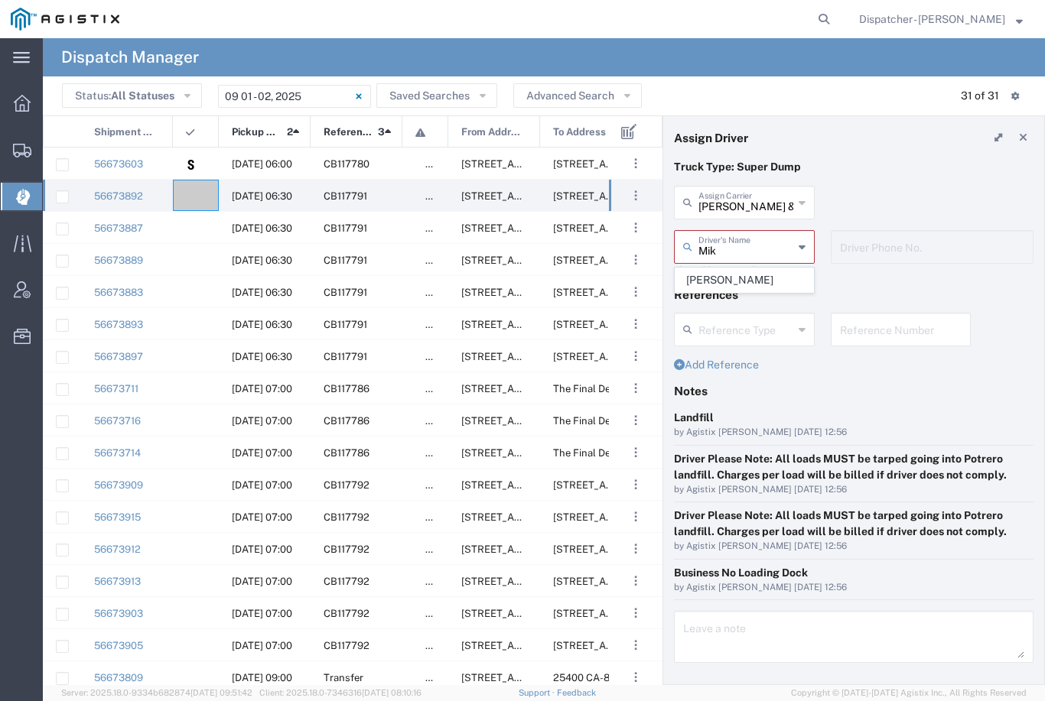
click at [726, 273] on span "[PERSON_NAME]" at bounding box center [744, 280] width 138 height 24
type input "[PERSON_NAME]"
type input "[PHONE_NUMBER]"
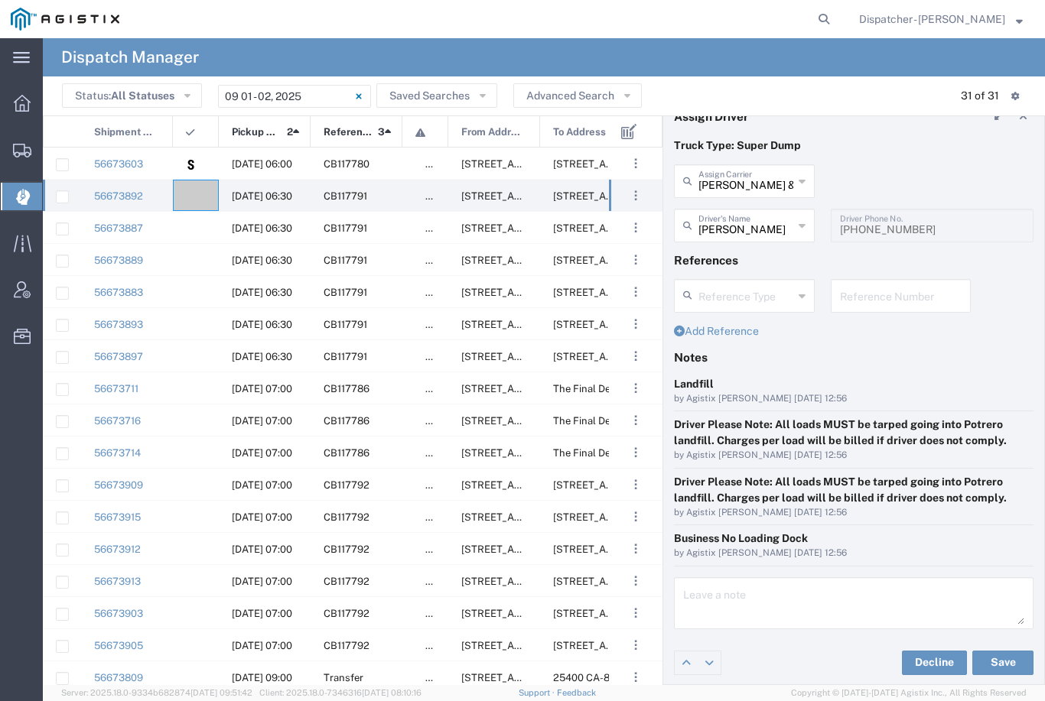
scroll to position [21, 0]
click at [1011, 657] on button "Save" at bounding box center [1002, 664] width 61 height 24
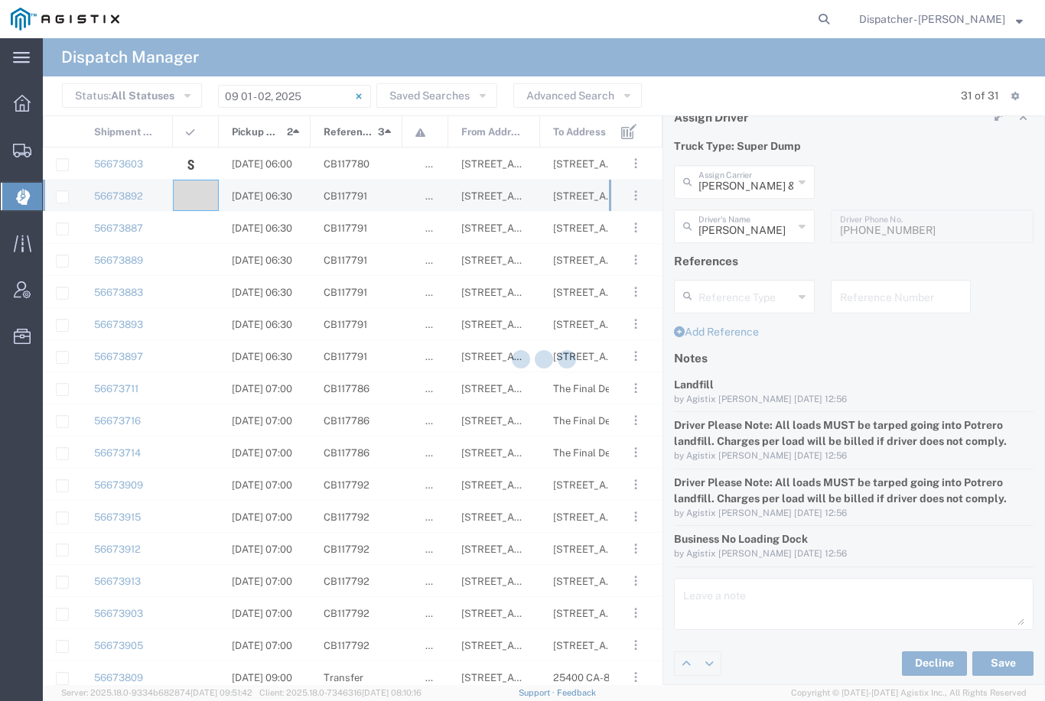
type input "[PERSON_NAME]"
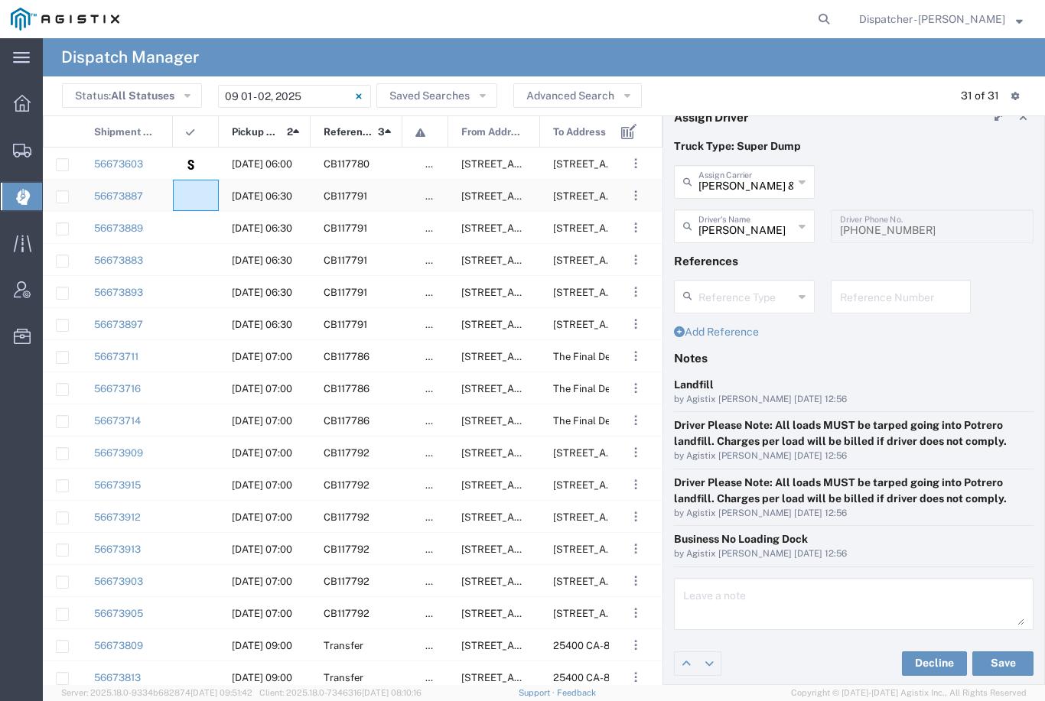
click at [195, 186] on div at bounding box center [196, 195] width 46 height 31
click at [193, 191] on agx-ag-table-icon-cell at bounding box center [191, 195] width 10 height 11
click at [195, 199] on agx-ag-table-icon-cell at bounding box center [191, 195] width 10 height 11
click at [738, 191] on input "[PERSON_NAME] & Sons Trucking, Inc" at bounding box center [745, 180] width 95 height 27
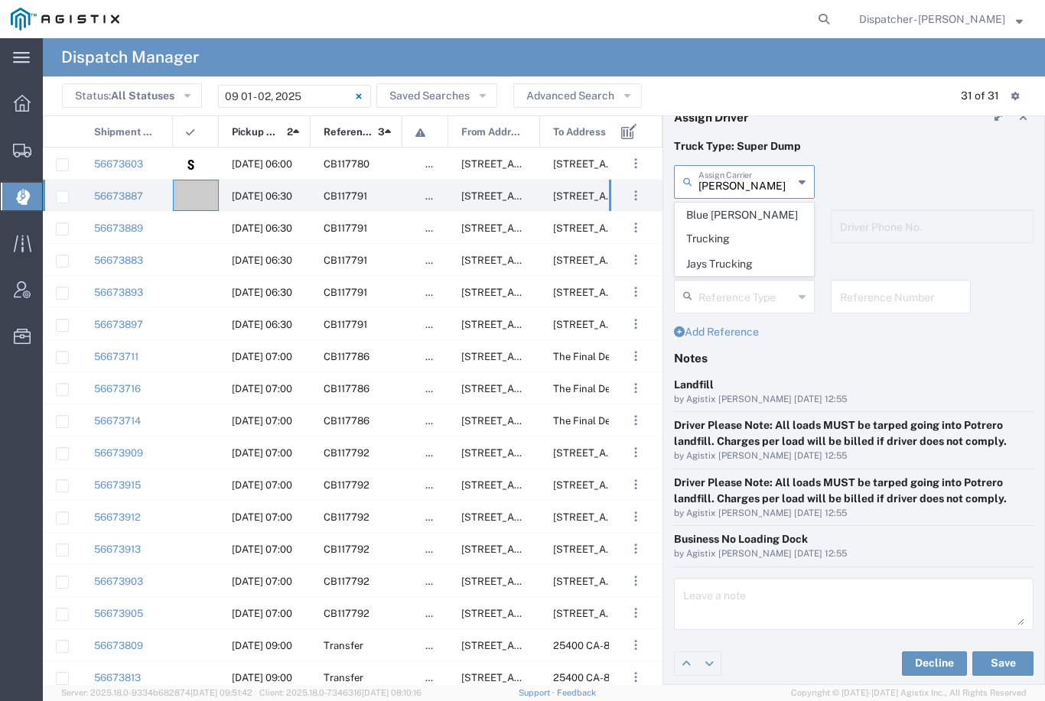
click at [730, 252] on span "Jays Trucking" at bounding box center [744, 264] width 138 height 24
type input "Jays Trucking"
click at [740, 228] on input "text" at bounding box center [745, 225] width 95 height 27
click at [754, 256] on span "[PERSON_NAME]" at bounding box center [744, 260] width 138 height 24
type input "[PERSON_NAME]"
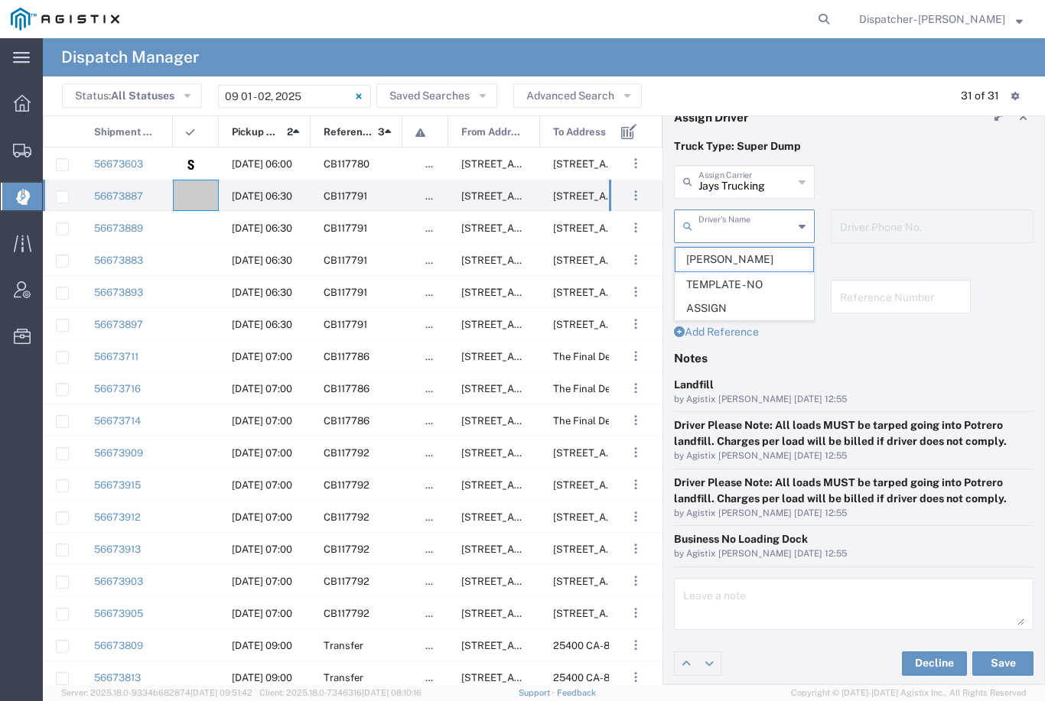
type input "[PHONE_NUMBER]"
click at [1007, 663] on button "Save" at bounding box center [1002, 664] width 61 height 24
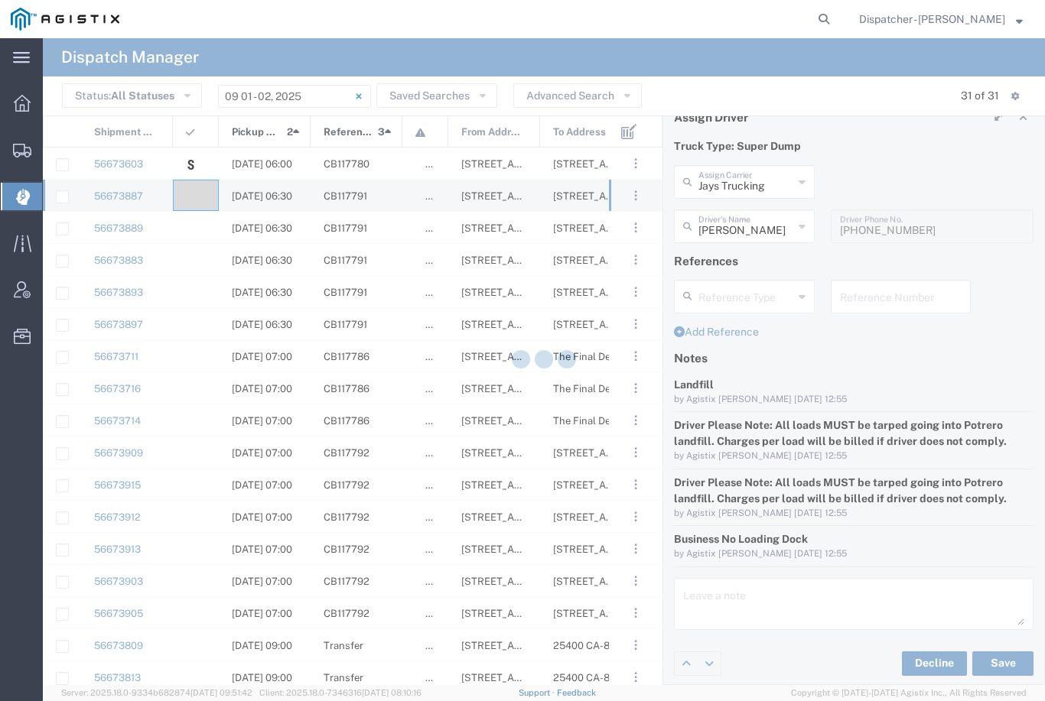
type input "[PERSON_NAME]"
type input "Jays Trucking"
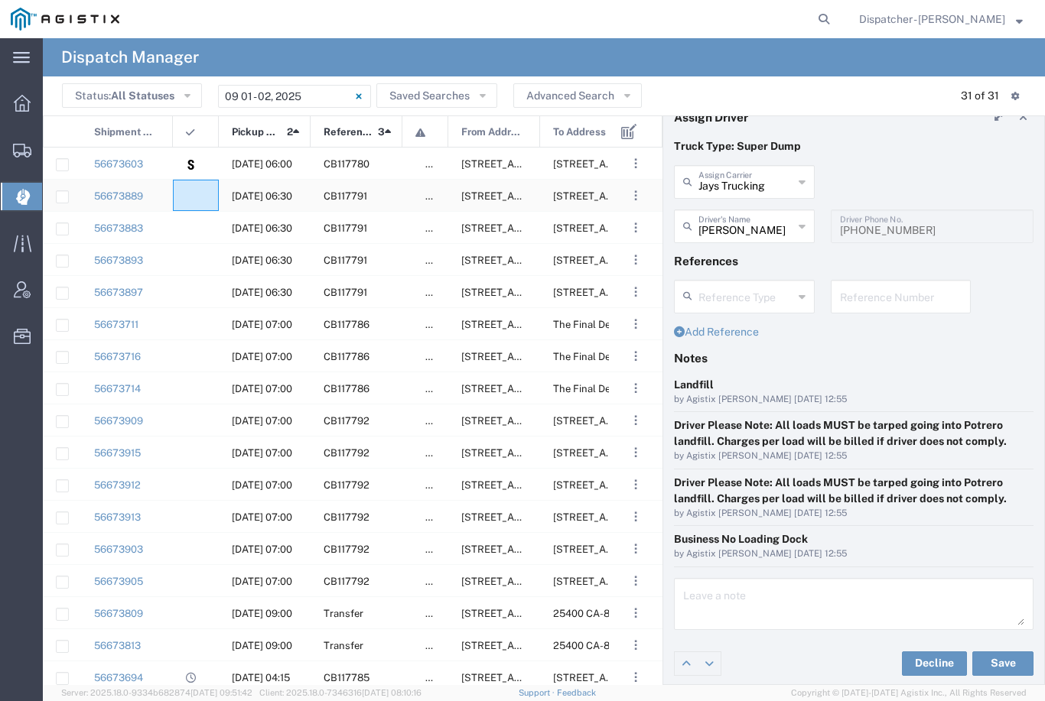
click at [207, 193] on div at bounding box center [196, 195] width 46 height 31
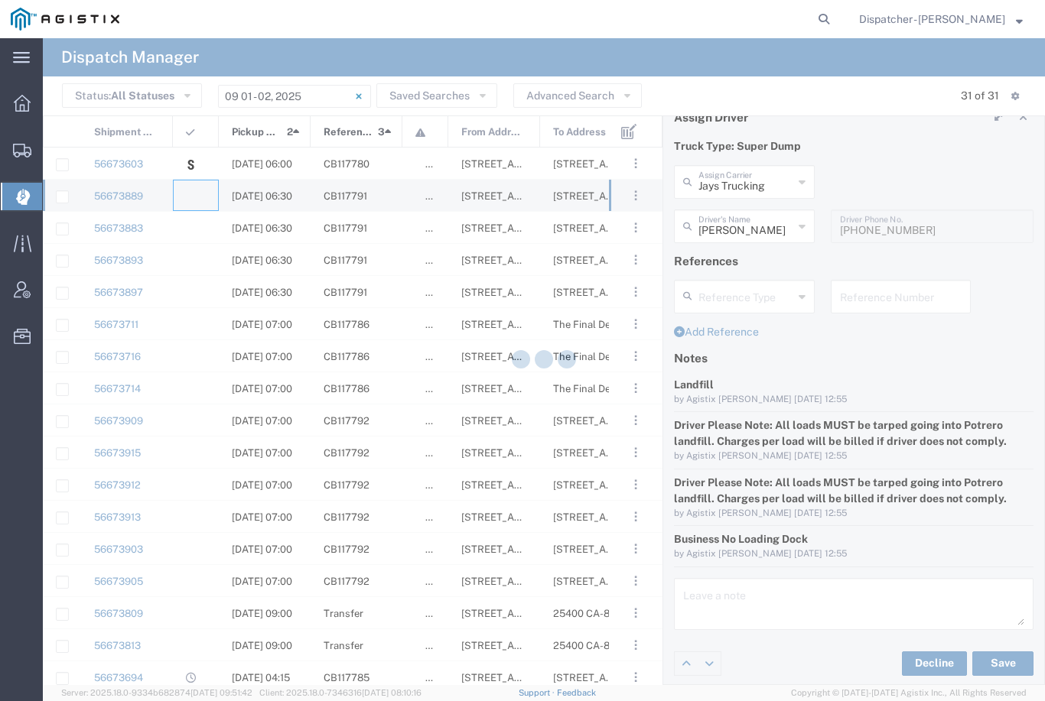
type input "[PERSON_NAME] & Sons Trucking, Inc"
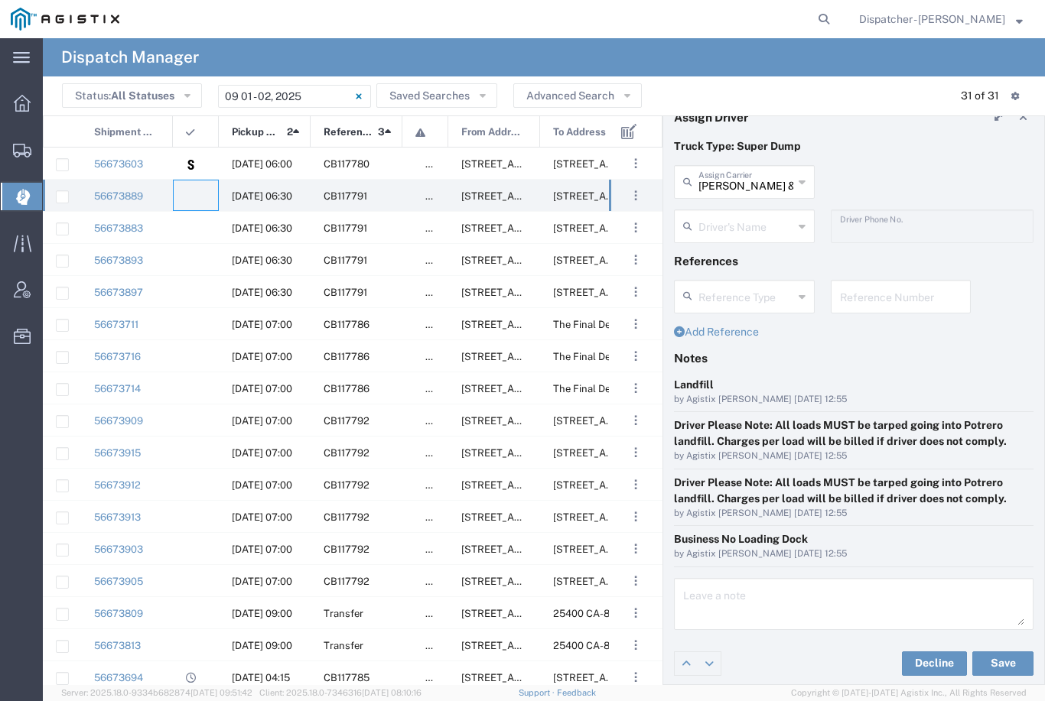
click at [733, 233] on input "text" at bounding box center [745, 225] width 95 height 27
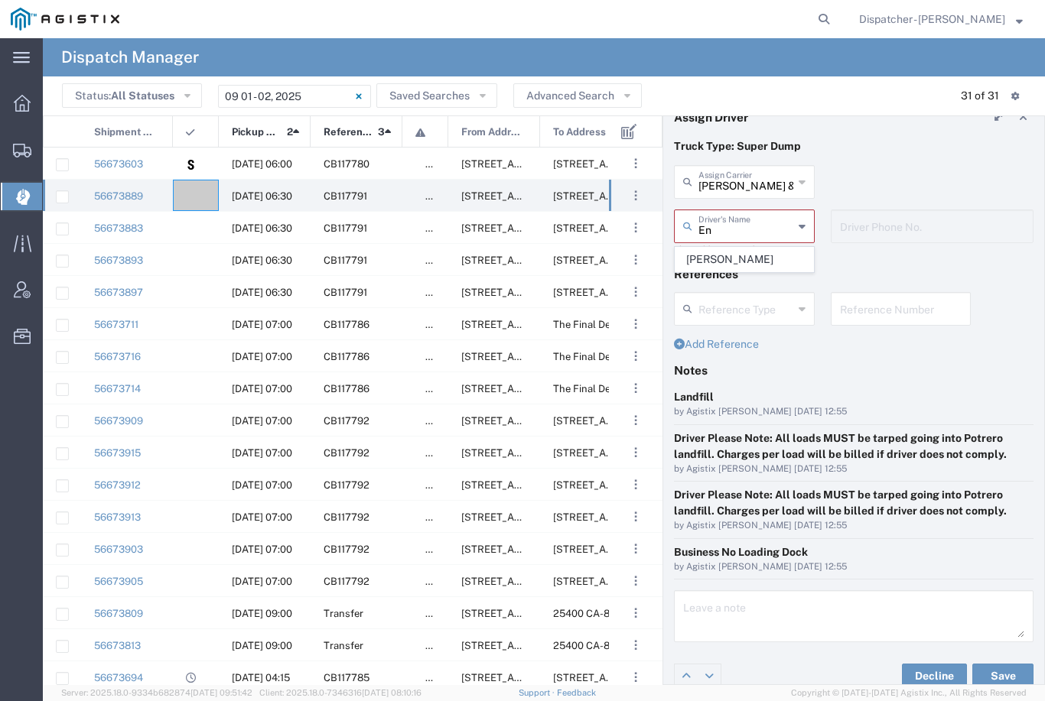
click at [746, 253] on span "[PERSON_NAME]" at bounding box center [744, 260] width 138 height 24
type input "[PERSON_NAME]"
type input "[PHONE_NUMBER]"
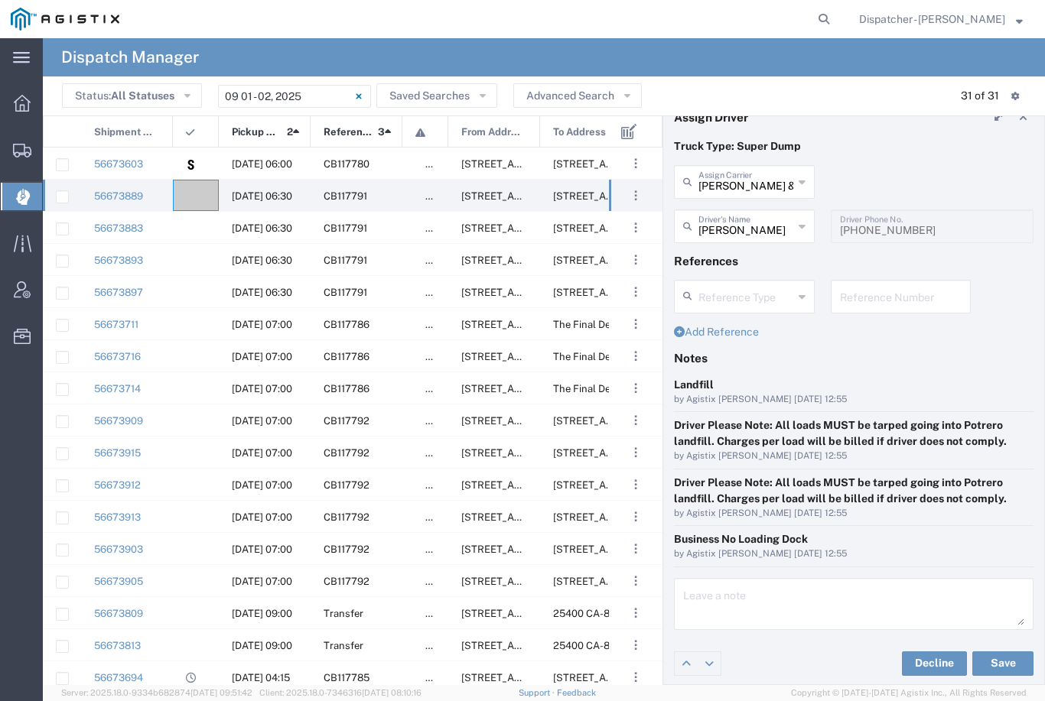
click at [1005, 665] on button "Save" at bounding box center [1002, 664] width 61 height 24
type input "[PERSON_NAME]"
click at [195, 197] on agx-ag-table-icon-cell at bounding box center [191, 195] width 10 height 11
click at [745, 224] on input "text" at bounding box center [745, 225] width 95 height 27
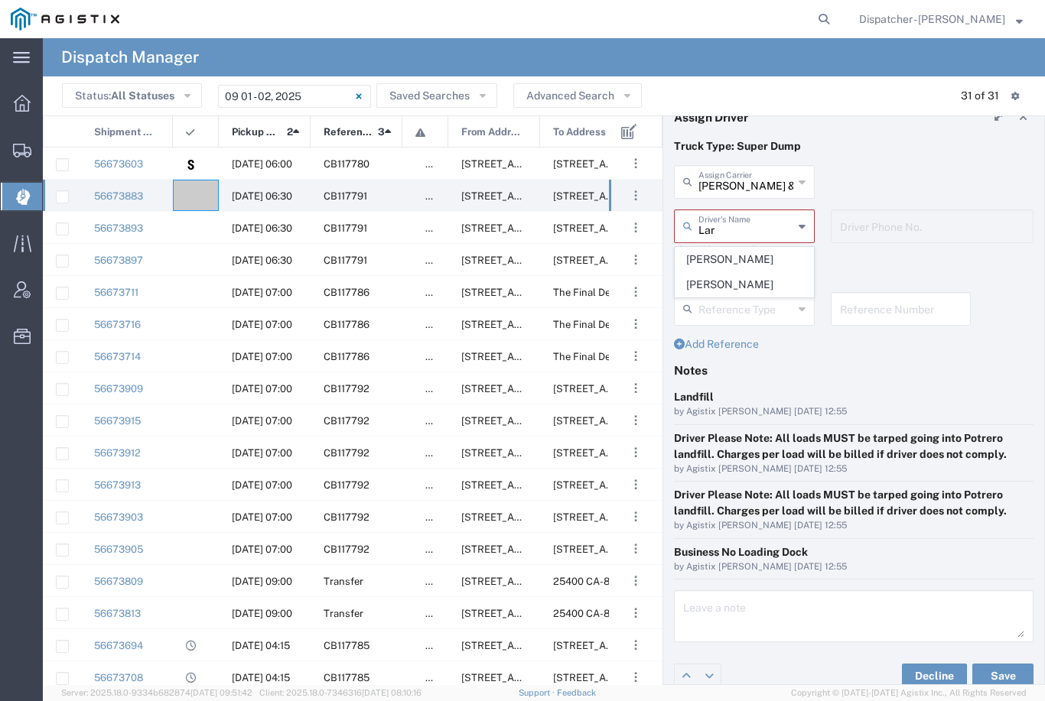
click at [730, 285] on span "[PERSON_NAME]" at bounding box center [744, 285] width 138 height 24
type input "[PERSON_NAME]"
type input "[PHONE_NUMBER]"
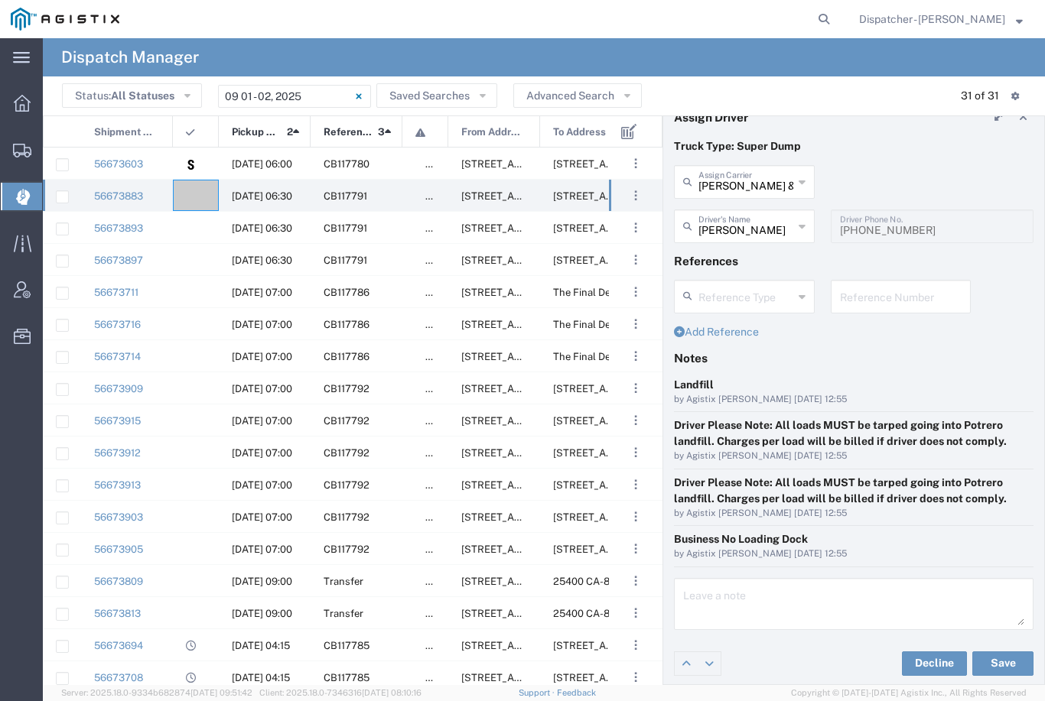
click at [1012, 660] on button "Save" at bounding box center [1002, 664] width 61 height 24
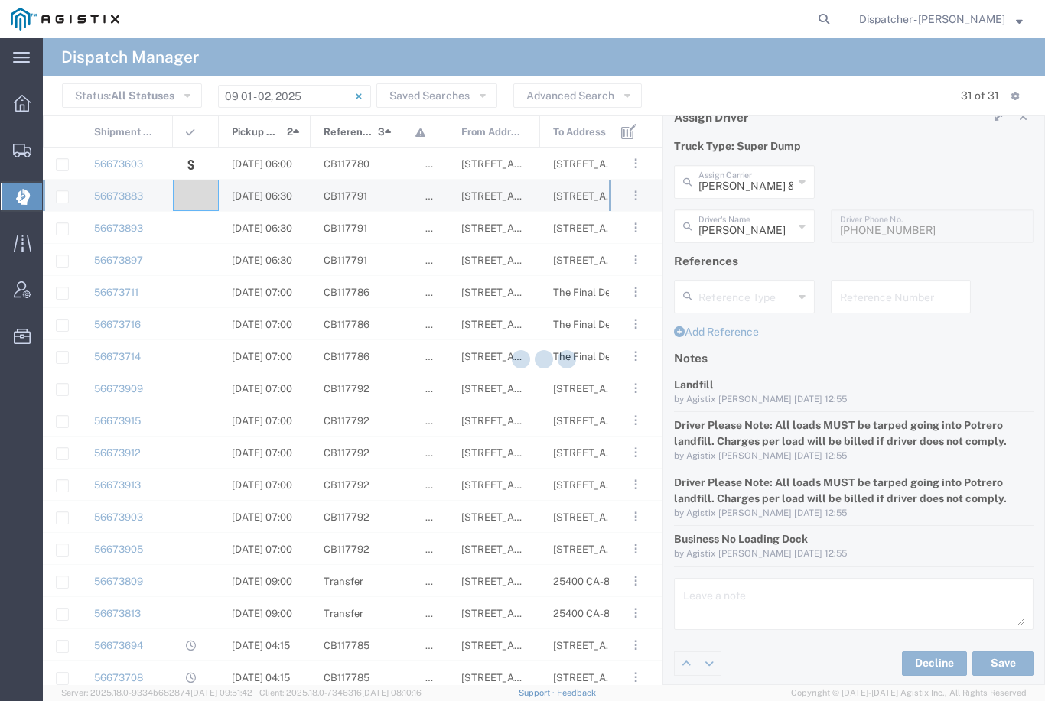
type input "[PERSON_NAME]"
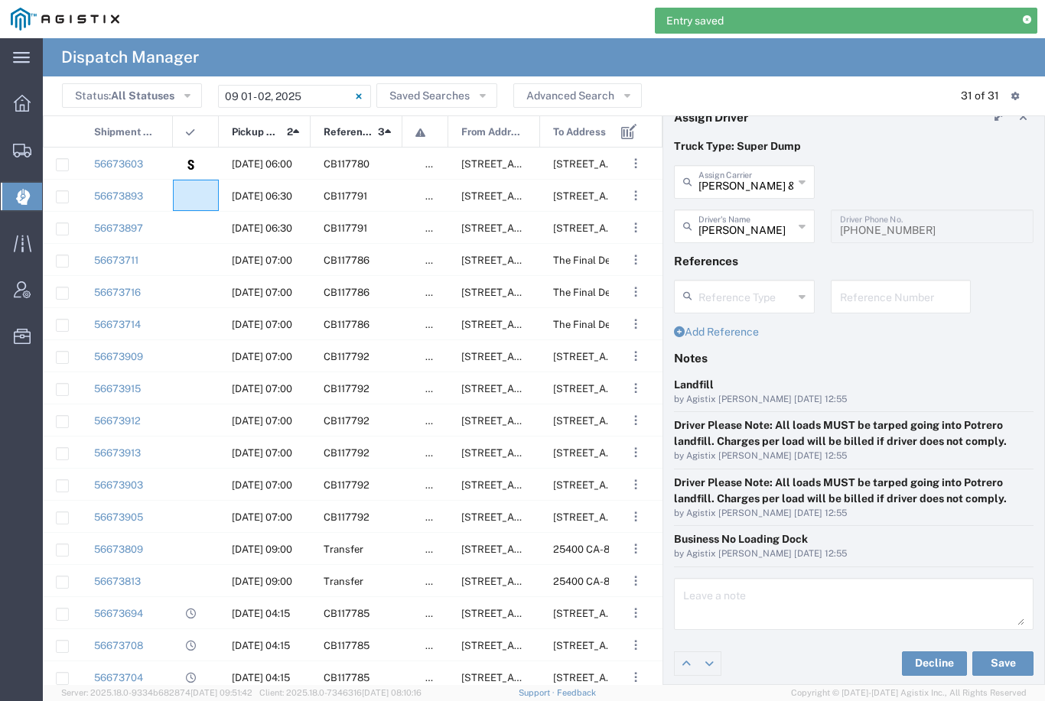
click at [193, 192] on agx-ag-table-icon-cell at bounding box center [191, 195] width 10 height 11
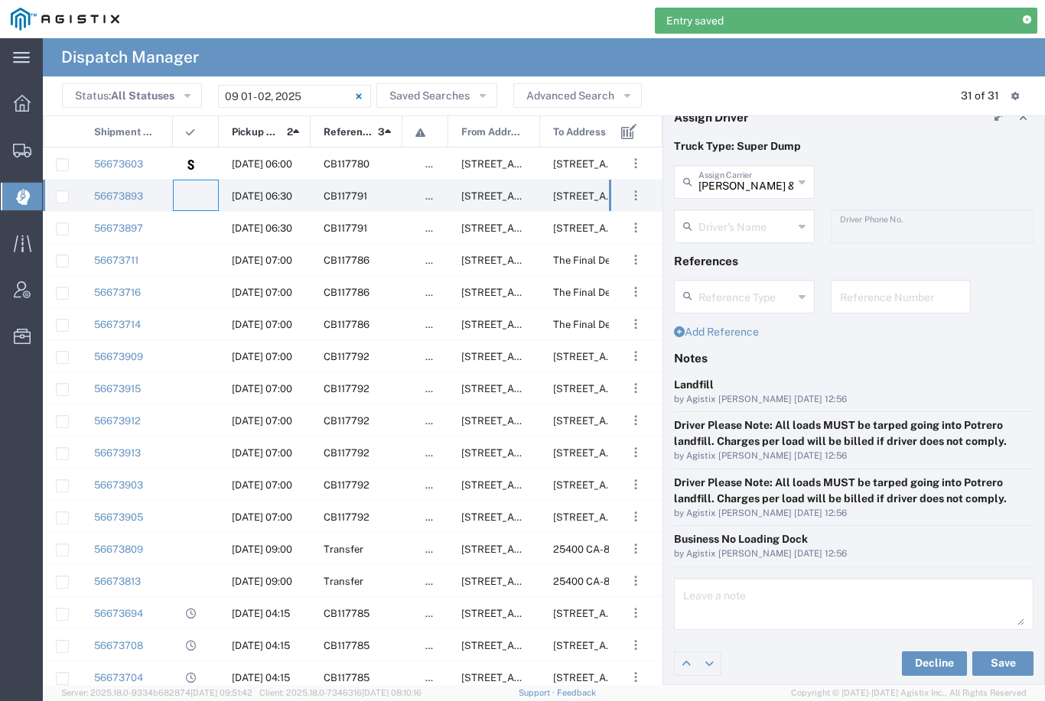
click at [753, 179] on input "[PERSON_NAME] & Sons Trucking, Inc" at bounding box center [745, 180] width 95 height 27
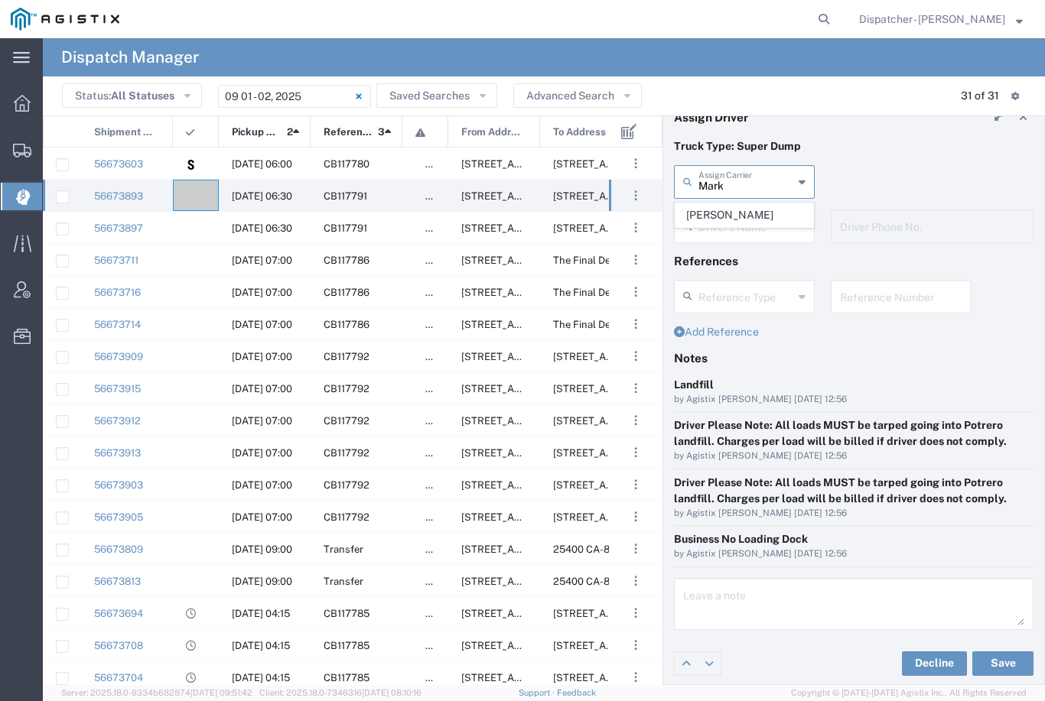
click at [753, 218] on span "[PERSON_NAME]" at bounding box center [744, 215] width 138 height 24
type input "[PERSON_NAME]"
click at [758, 226] on input "text" at bounding box center [746, 225] width 96 height 27
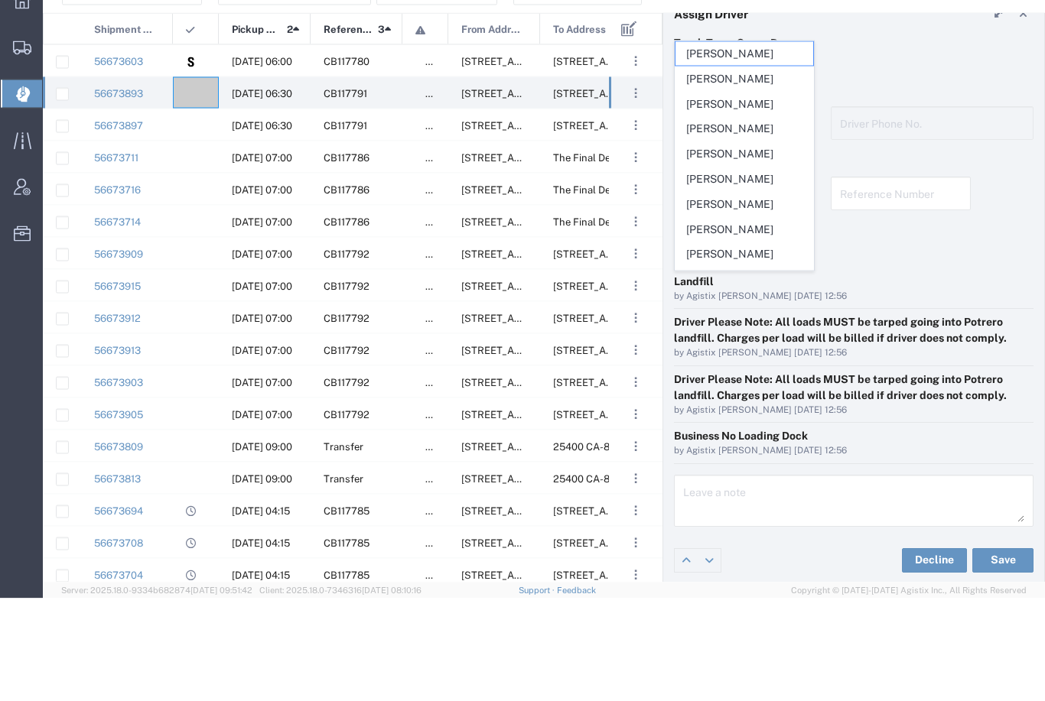
click at [743, 270] on span "[PERSON_NAME]" at bounding box center [744, 282] width 138 height 24
type input "[PERSON_NAME]"
type input "9164175343"
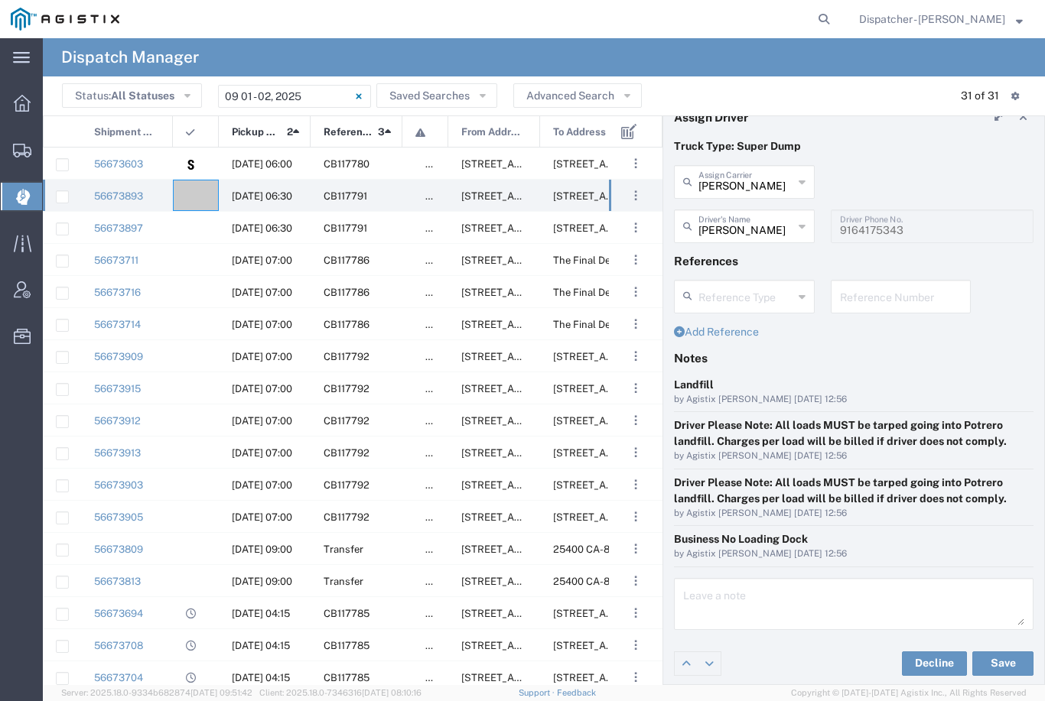
click at [1011, 659] on button "Save" at bounding box center [1002, 664] width 61 height 24
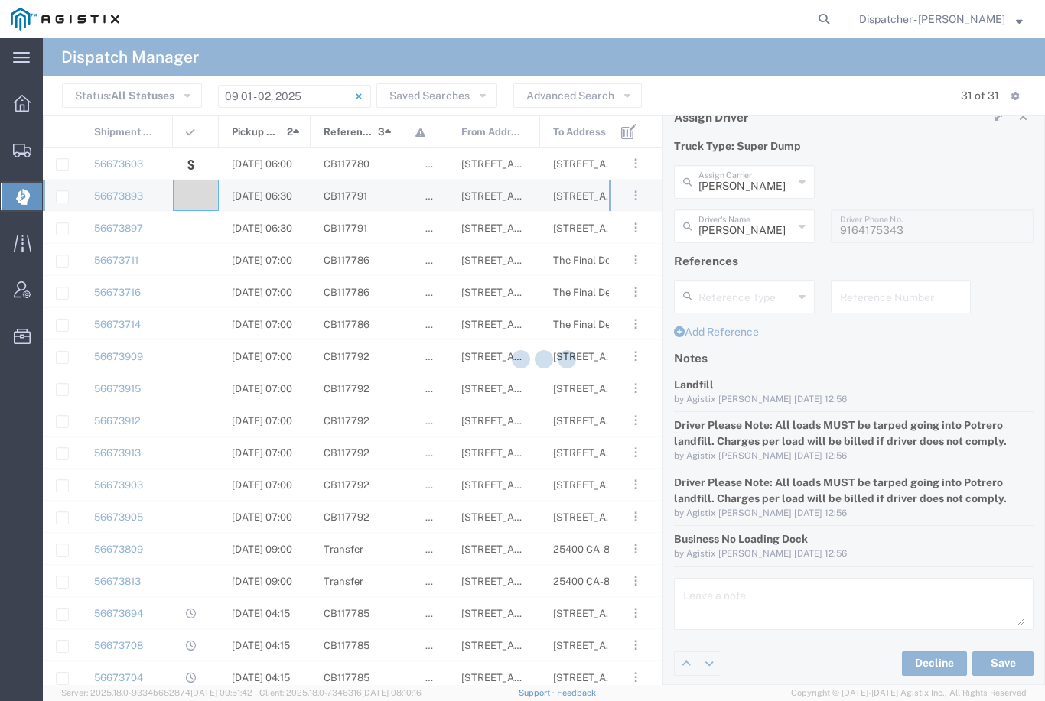
type input "[PERSON_NAME]"
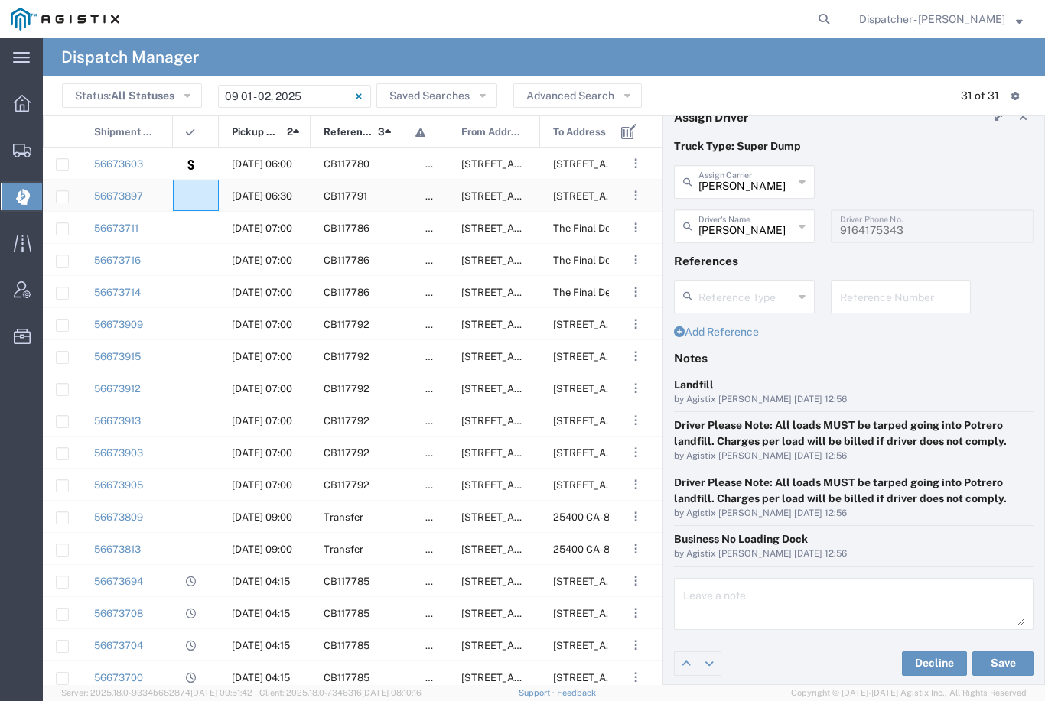
click at [194, 193] on agx-ag-table-icon-cell at bounding box center [191, 195] width 10 height 11
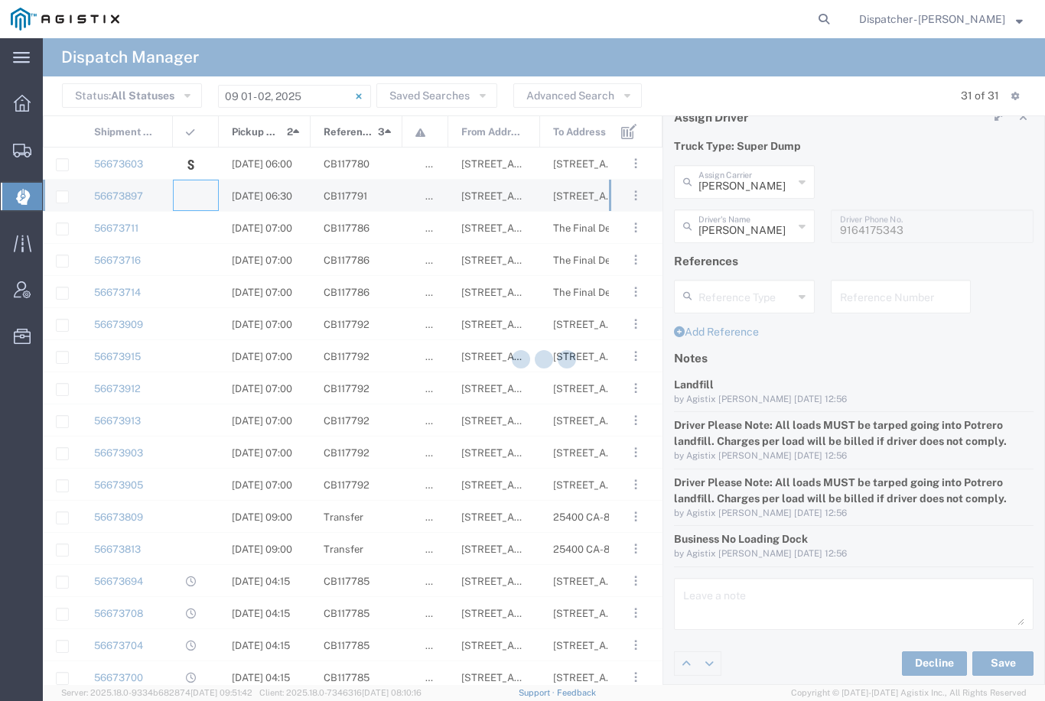
type input "[PERSON_NAME] & Sons Trucking, Inc"
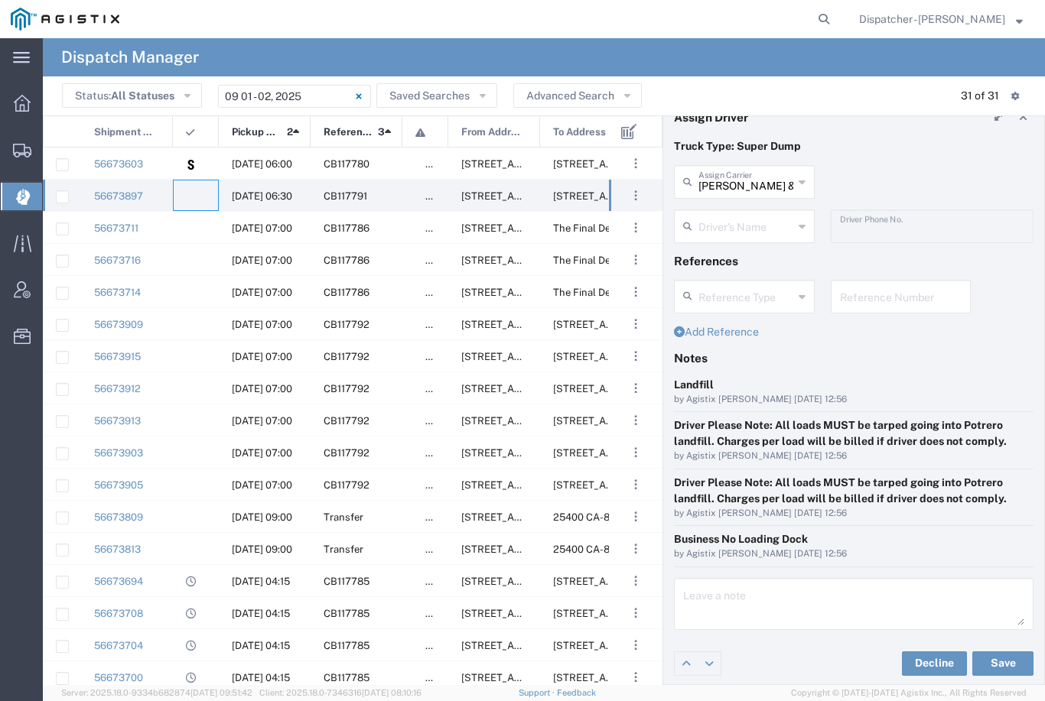
click at [742, 168] on input "[PERSON_NAME] & Sons Trucking, Inc" at bounding box center [745, 180] width 95 height 27
click at [753, 218] on span "[PERSON_NAME]" at bounding box center [744, 215] width 138 height 24
type input "[PERSON_NAME]"
click at [745, 223] on agx-dropdown-input "Driver's Name [PERSON_NAME] [PERSON_NAME] [PERSON_NAME] [PERSON_NAME] [PERSON_N…" at bounding box center [744, 227] width 141 height 34
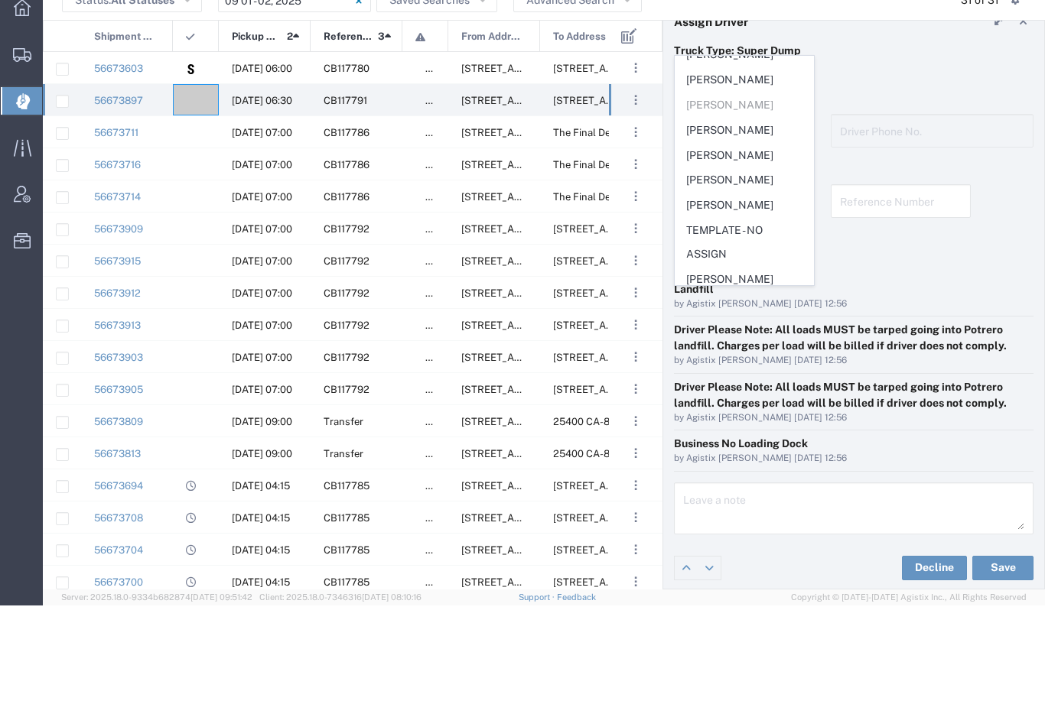
scroll to position [87, 0]
click at [745, 291] on span "[PERSON_NAME]" at bounding box center [744, 303] width 138 height 24
type input "[PERSON_NAME]"
type input "[PHONE_NUMBER]"
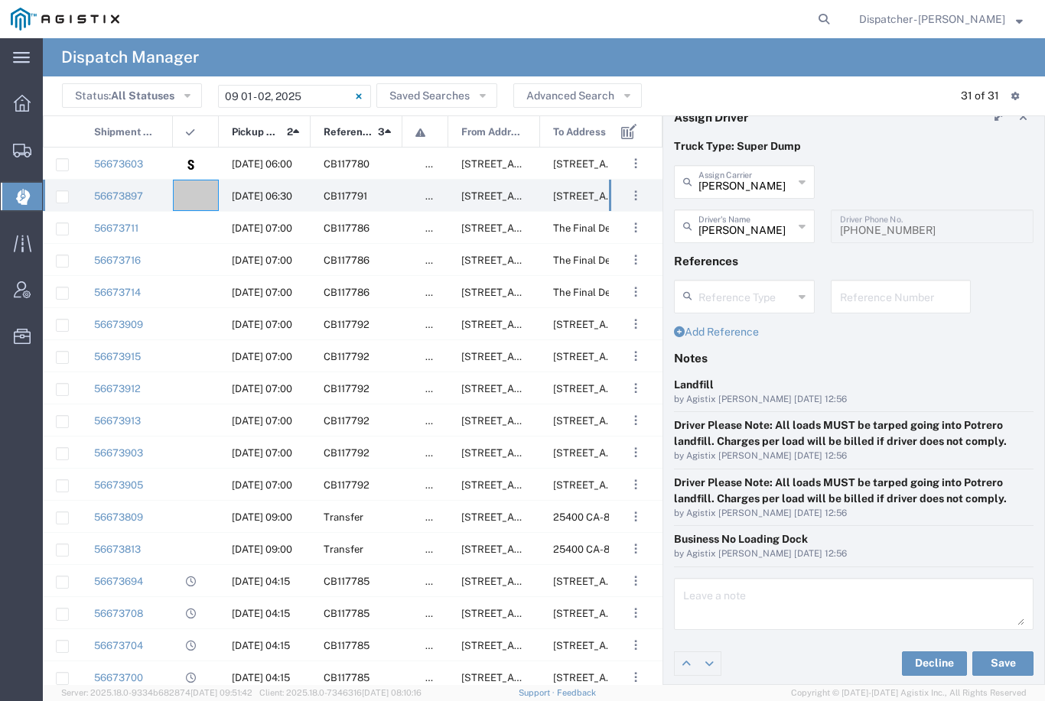
click at [1013, 659] on button "Save" at bounding box center [1002, 664] width 61 height 24
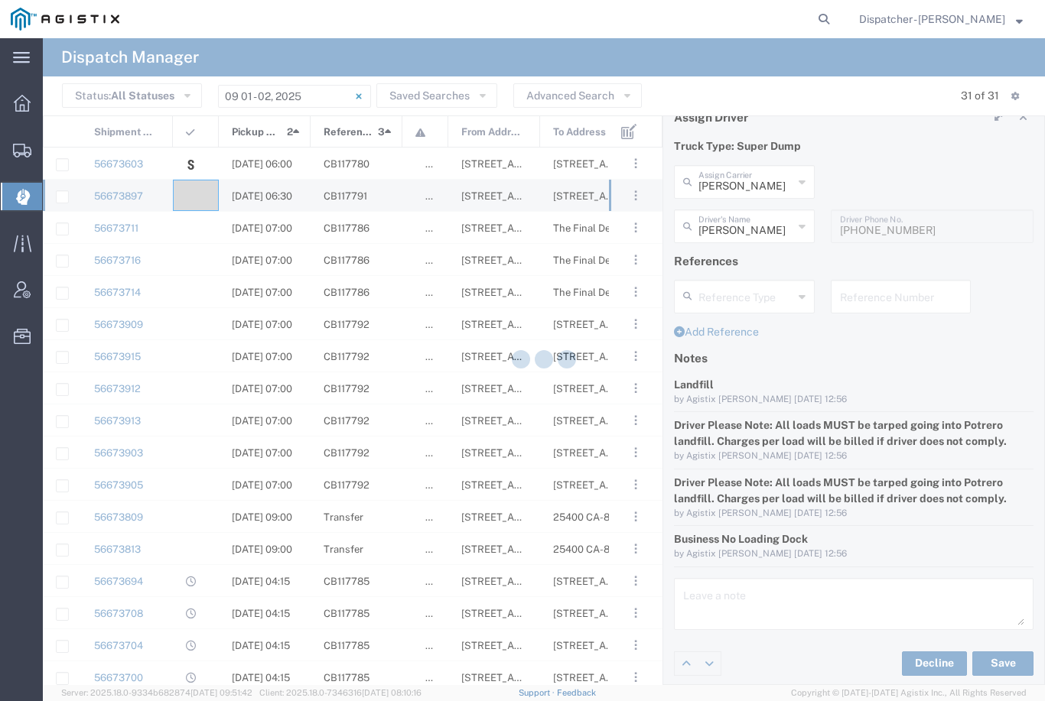
type input "[PERSON_NAME]"
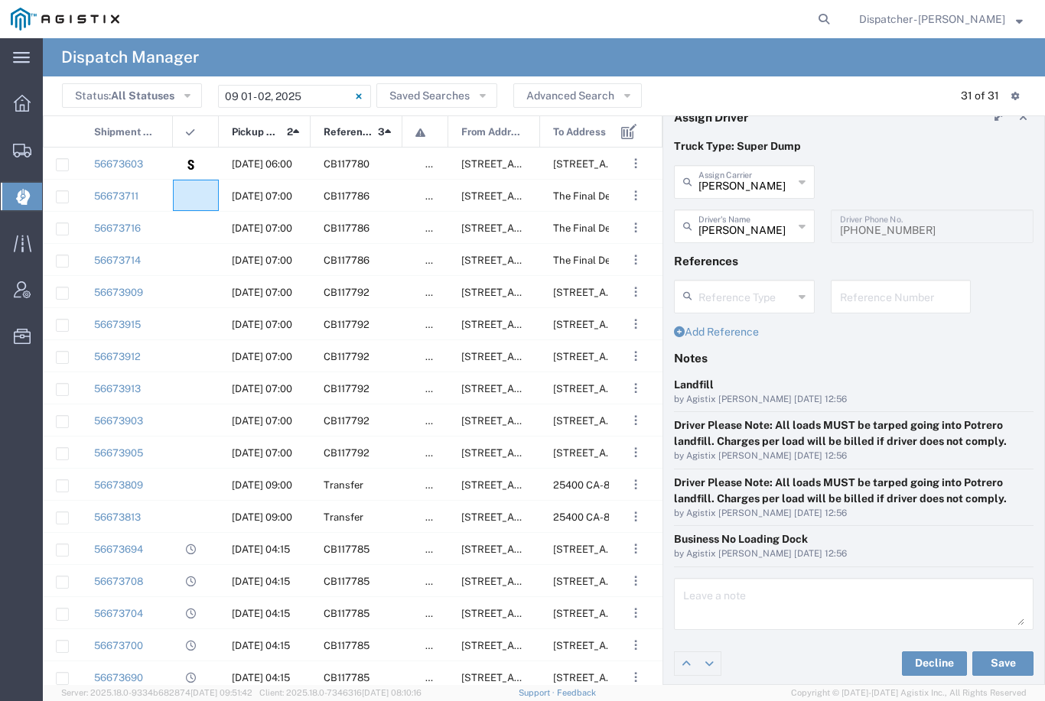
click at [193, 190] on agx-ag-table-icon-cell at bounding box center [191, 195] width 10 height 11
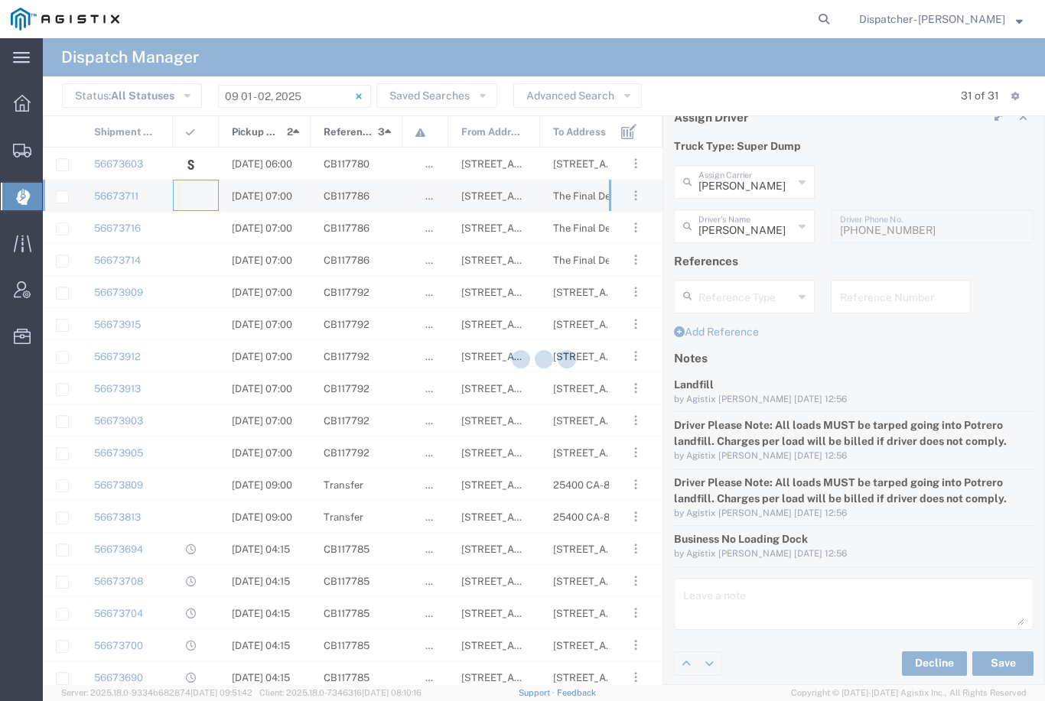
type input "[PERSON_NAME] & Sons Trucking, Inc"
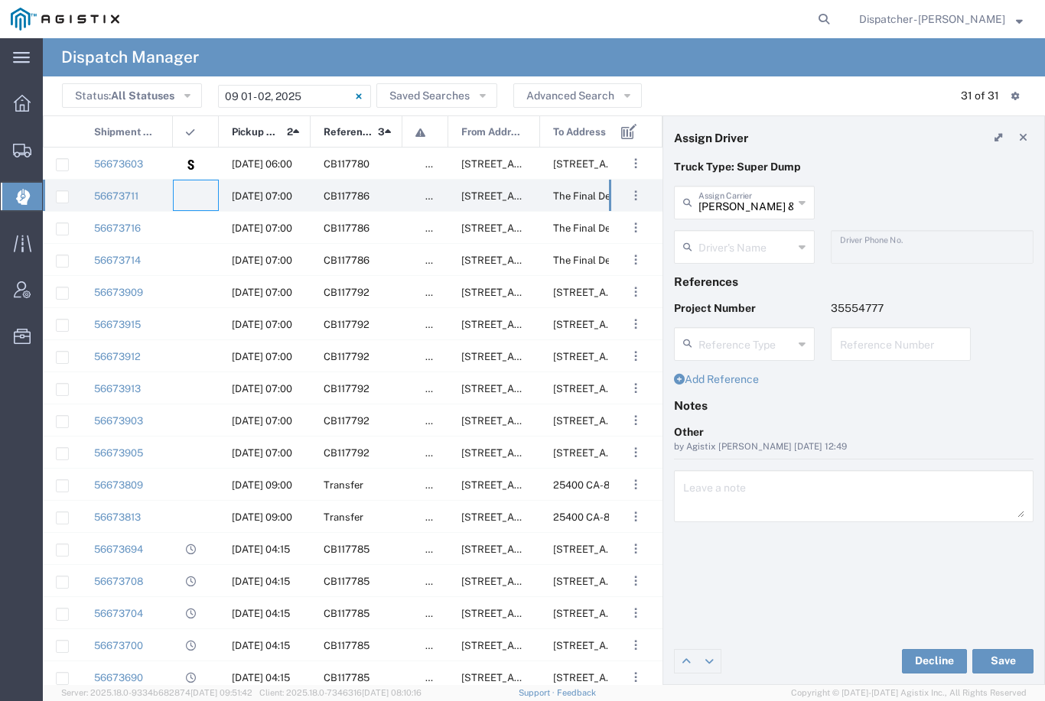
click at [769, 193] on input "[PERSON_NAME] & Sons Trucking, Inc" at bounding box center [745, 201] width 95 height 27
click at [763, 239] on span "SJC Trucking Inc" at bounding box center [744, 236] width 138 height 24
type input "SJC Trucking Inc"
click at [771, 252] on input "text" at bounding box center [746, 246] width 96 height 27
click at [736, 285] on span "[PERSON_NAME]" at bounding box center [744, 280] width 138 height 24
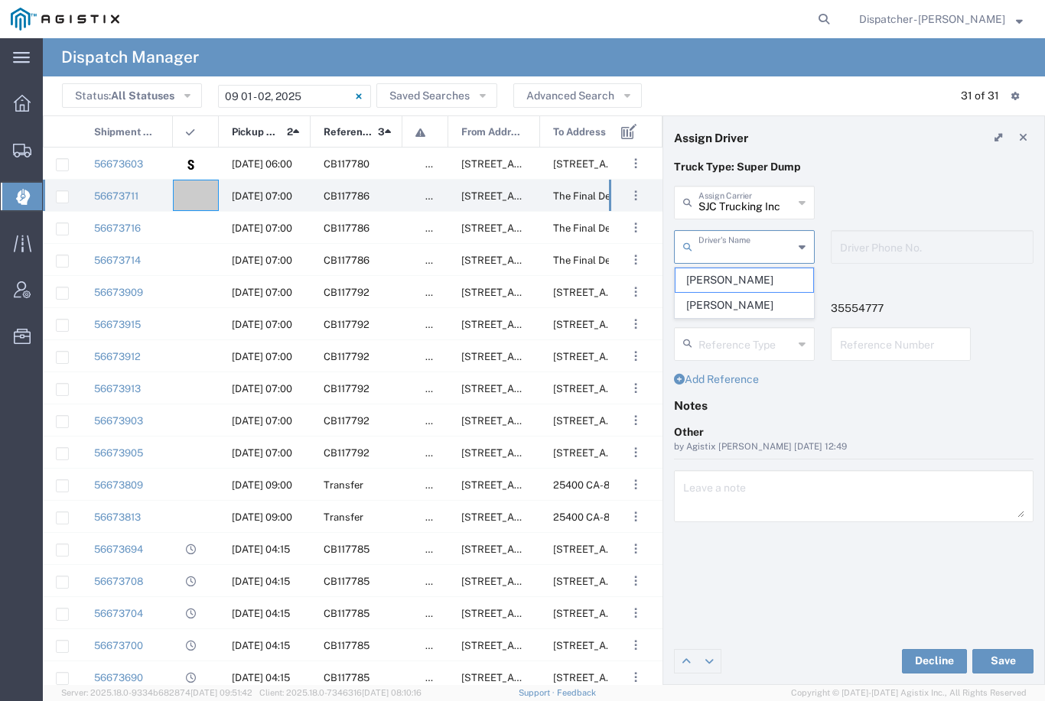
type input "[PERSON_NAME]"
type input "9255187628"
click at [1006, 658] on button "Save" at bounding box center [1002, 661] width 61 height 24
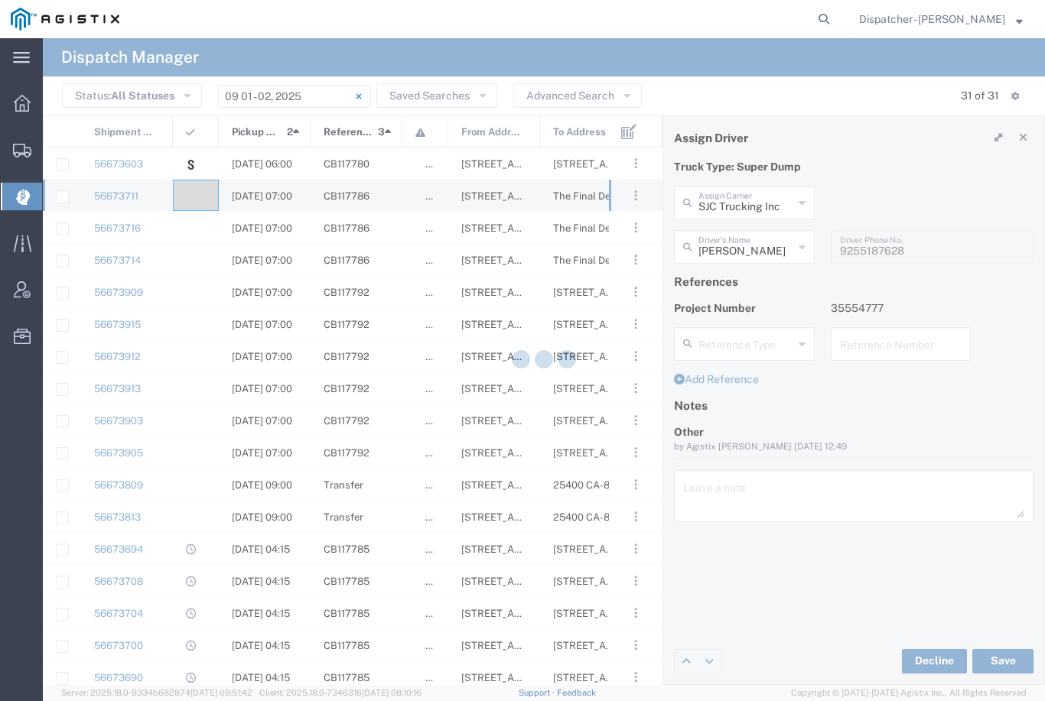
type input "[PERSON_NAME]"
type input "SJC Trucking Inc"
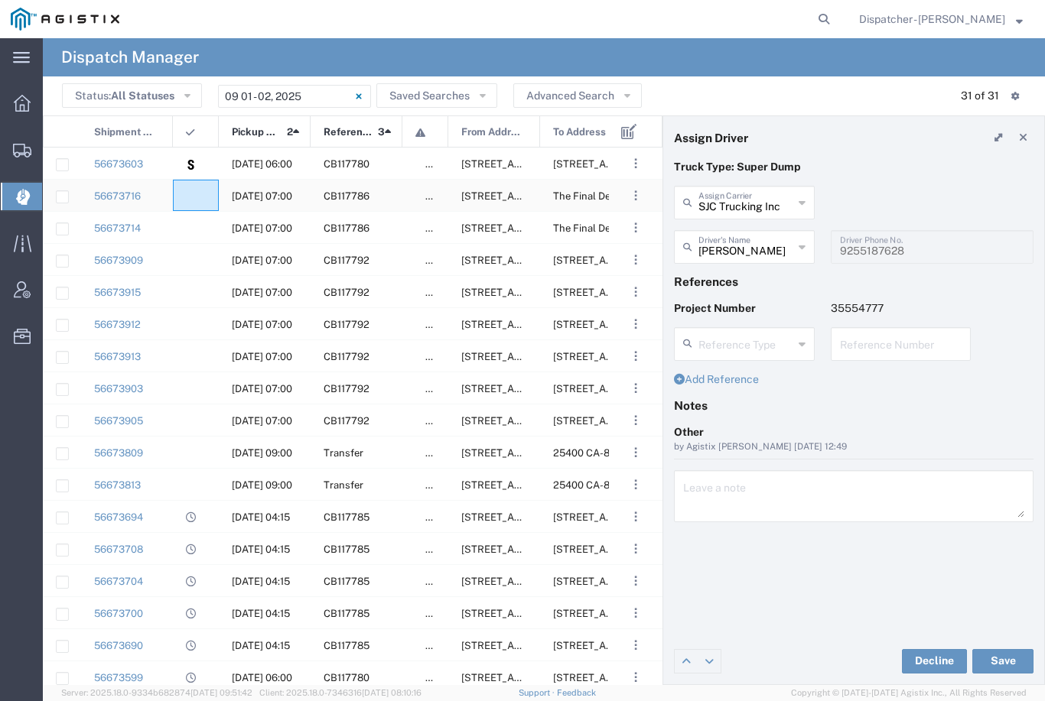
click at [193, 190] on agx-ag-table-icon-cell at bounding box center [191, 195] width 10 height 11
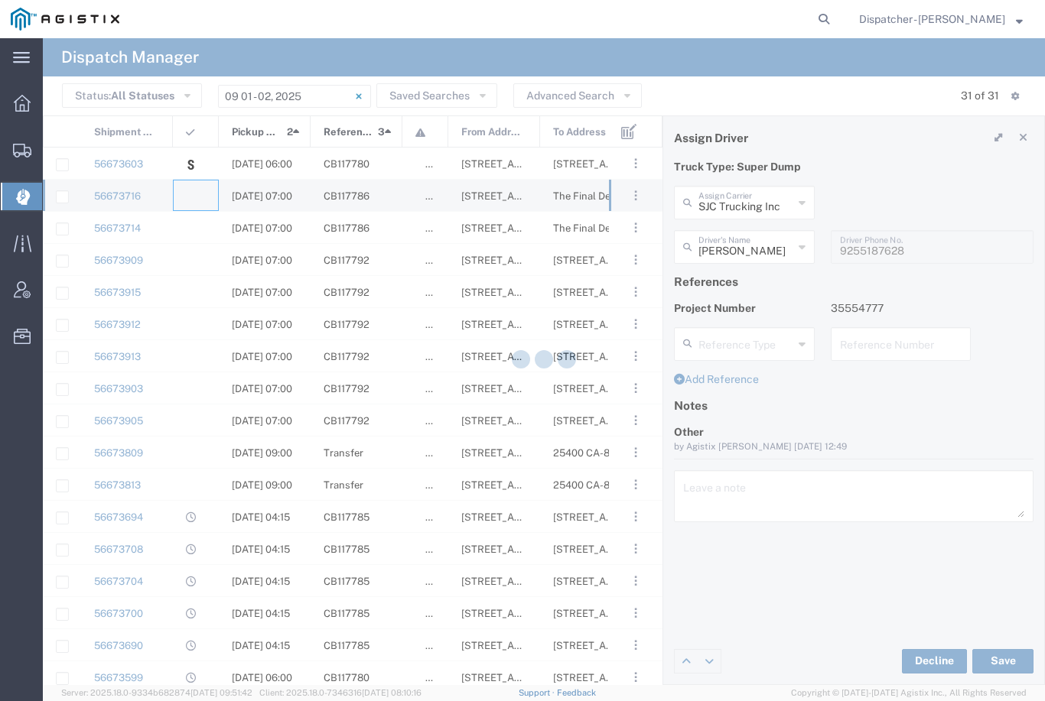
type input "[PERSON_NAME] & Sons Trucking, Inc"
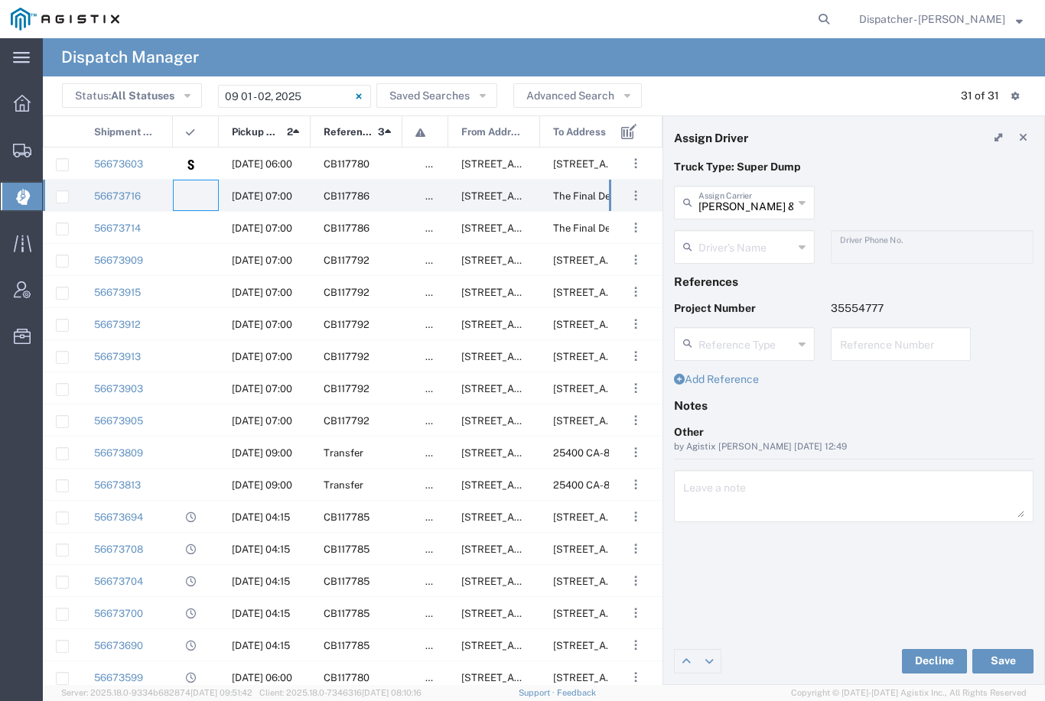
click at [743, 200] on input "[PERSON_NAME] & Sons Trucking, Inc" at bounding box center [745, 201] width 95 height 27
click at [749, 235] on span "SJC Trucking Inc" at bounding box center [744, 236] width 138 height 24
type input "SJC Trucking Inc"
click at [757, 246] on input "text" at bounding box center [745, 246] width 95 height 27
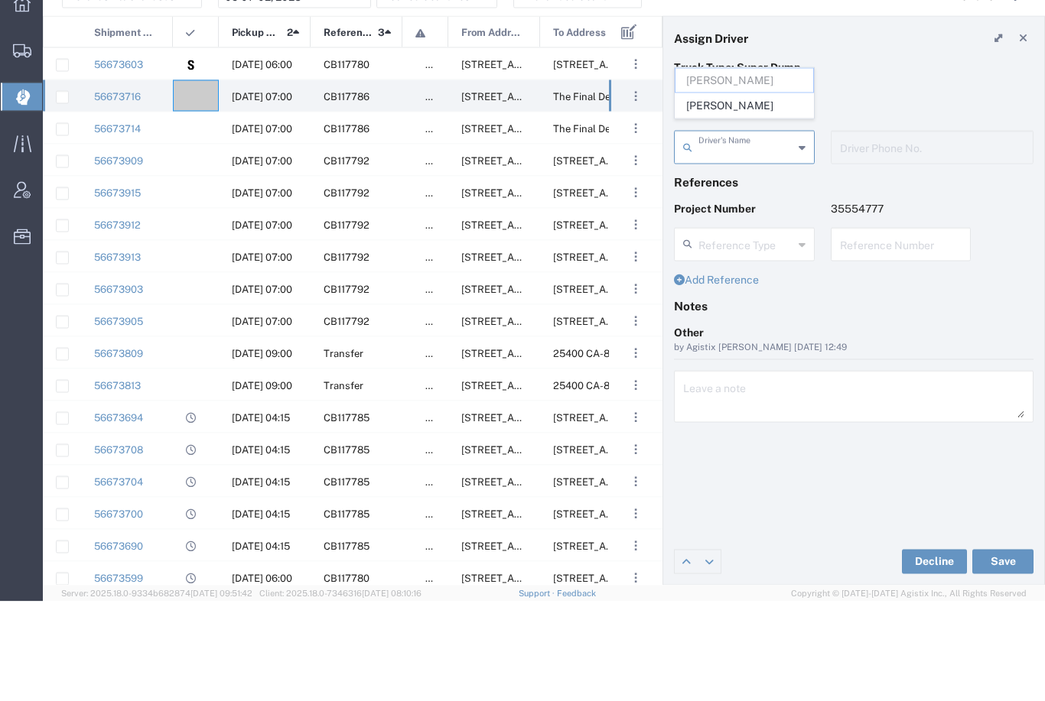
click at [750, 193] on span "[PERSON_NAME]" at bounding box center [744, 205] width 138 height 24
type input "[PERSON_NAME]"
type input "9255187628"
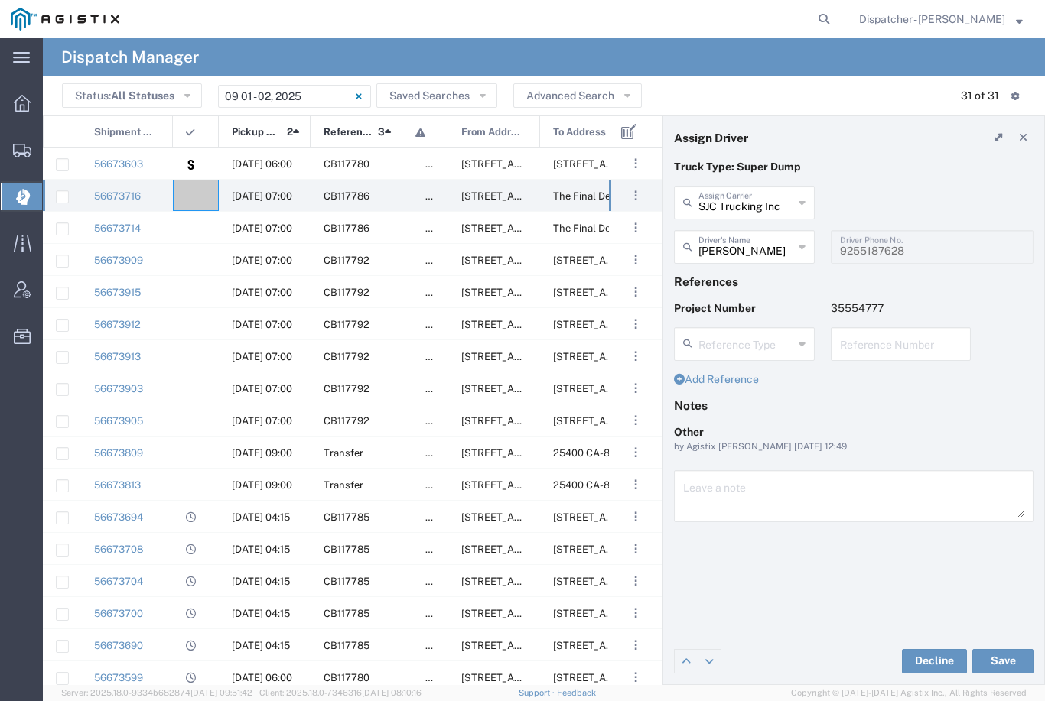
click at [1006, 663] on button "Save" at bounding box center [1002, 661] width 61 height 24
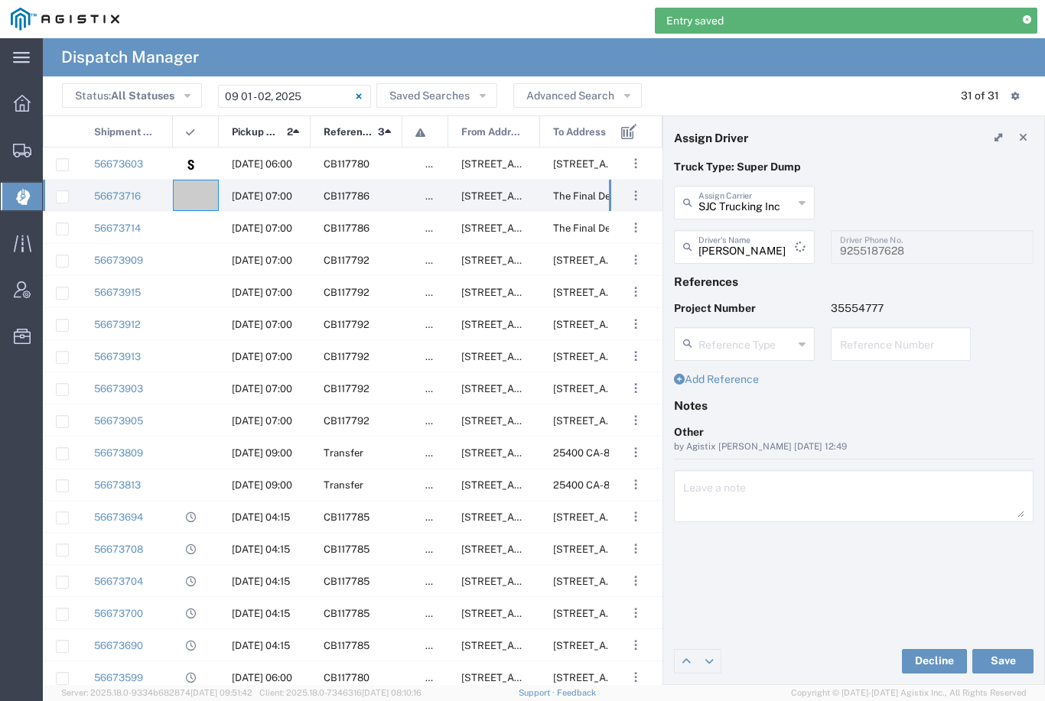
type input "[PERSON_NAME]"
type input "SJC Trucking Inc"
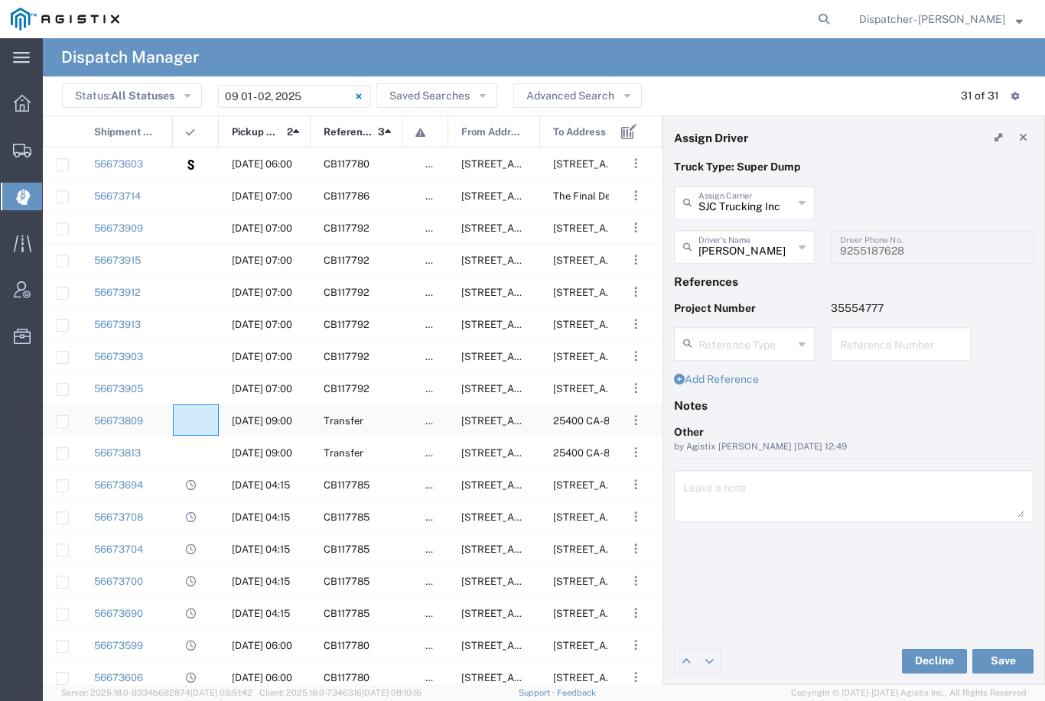
click at [194, 421] on agx-ag-table-icon-cell at bounding box center [191, 420] width 10 height 11
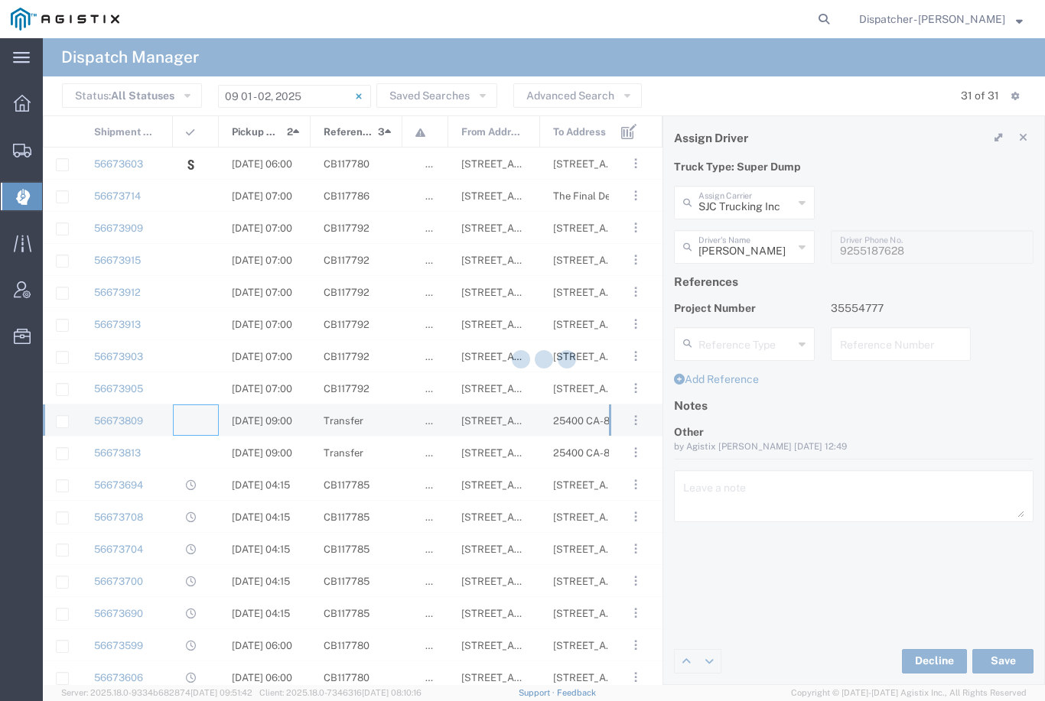
type input "[PERSON_NAME] & Sons Trucking, Inc"
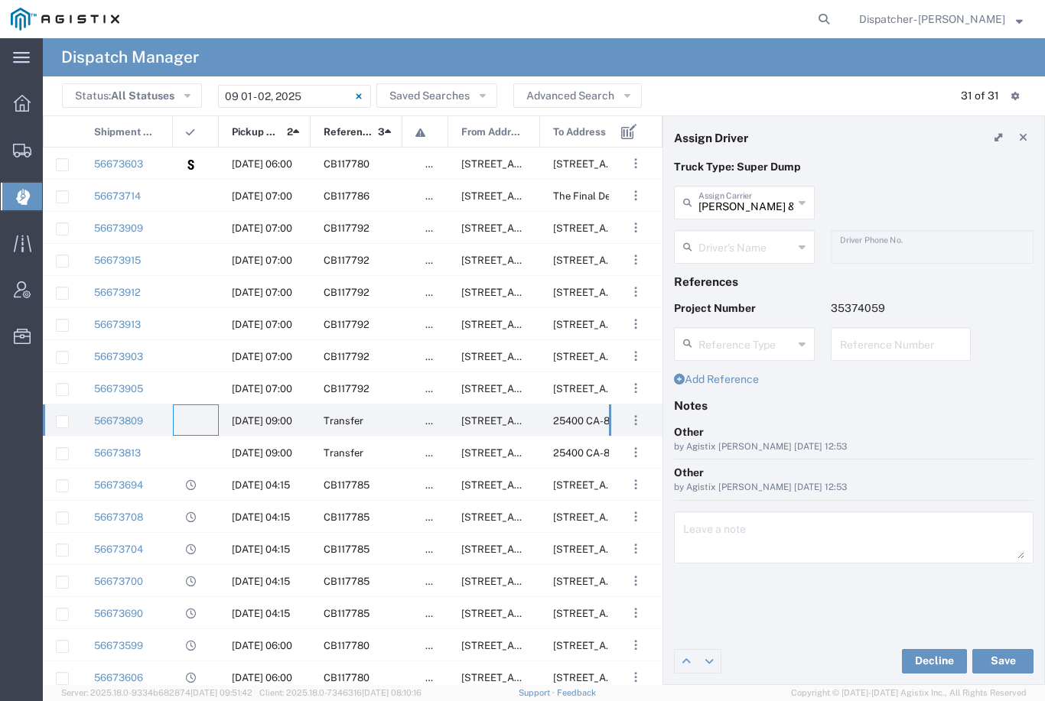
click at [756, 242] on agx-dropdown-input "Driver's Name [PERSON_NAME] [PERSON_NAME] [PERSON_NAME] [PERSON_NAME] [PERSON_N…" at bounding box center [744, 247] width 141 height 34
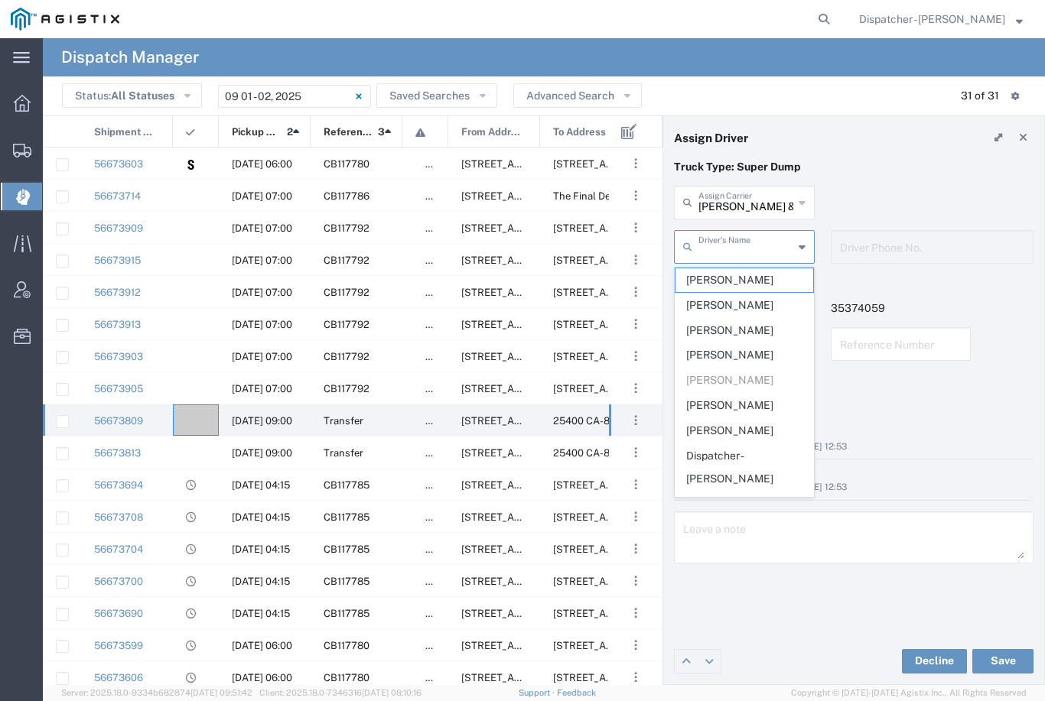
click at [727, 309] on span "[PERSON_NAME]" at bounding box center [744, 306] width 138 height 24
type input "[PERSON_NAME]"
type input "5106059971"
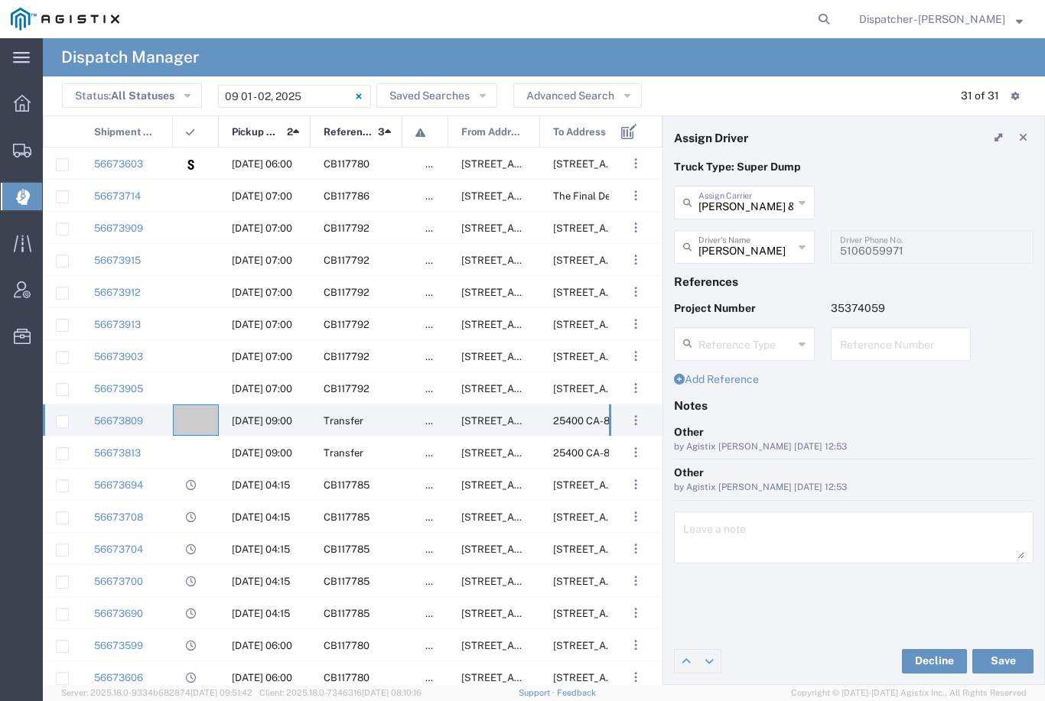
click at [1012, 659] on button "Save" at bounding box center [1002, 661] width 61 height 24
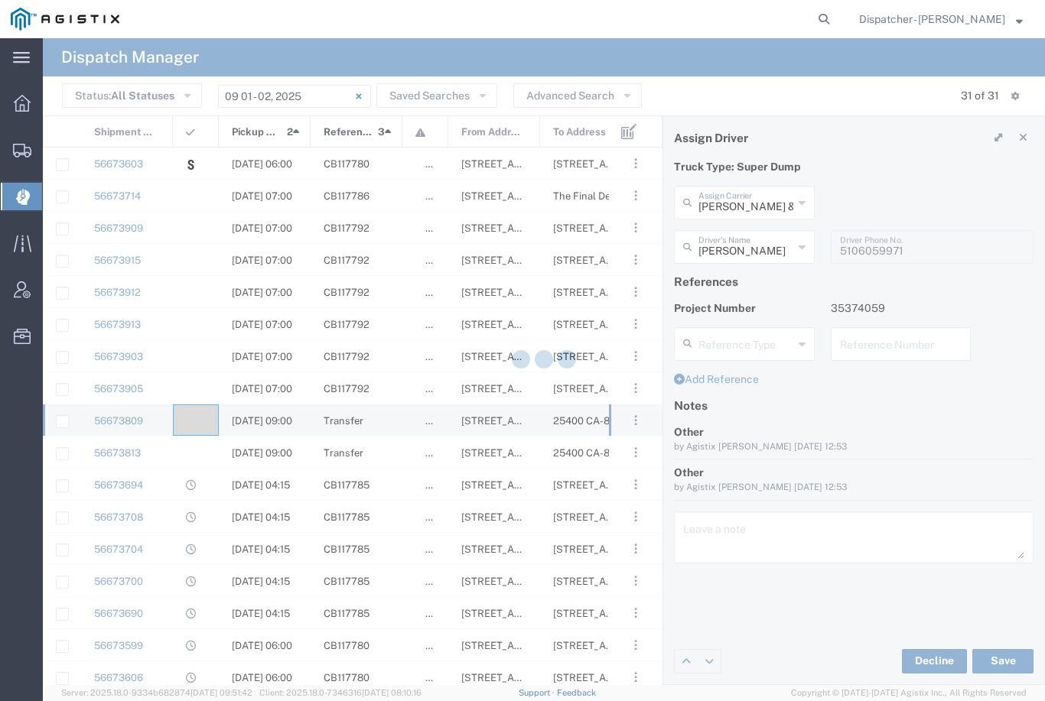
type input "[PERSON_NAME]"
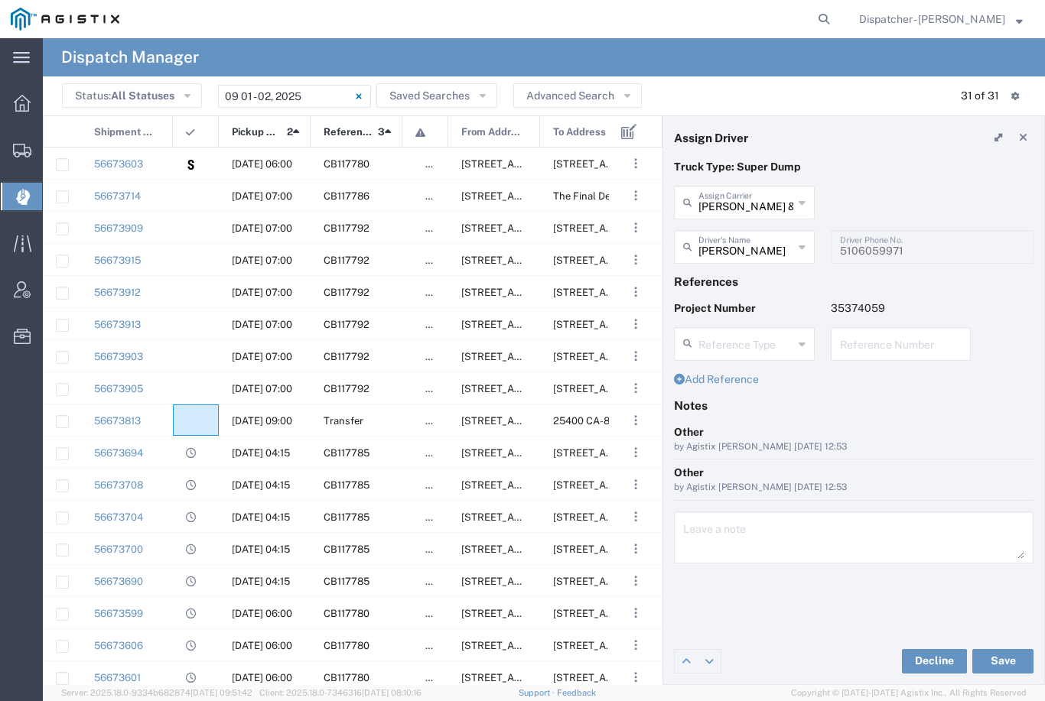
click at [193, 418] on agx-ag-table-icon-cell at bounding box center [191, 420] width 10 height 11
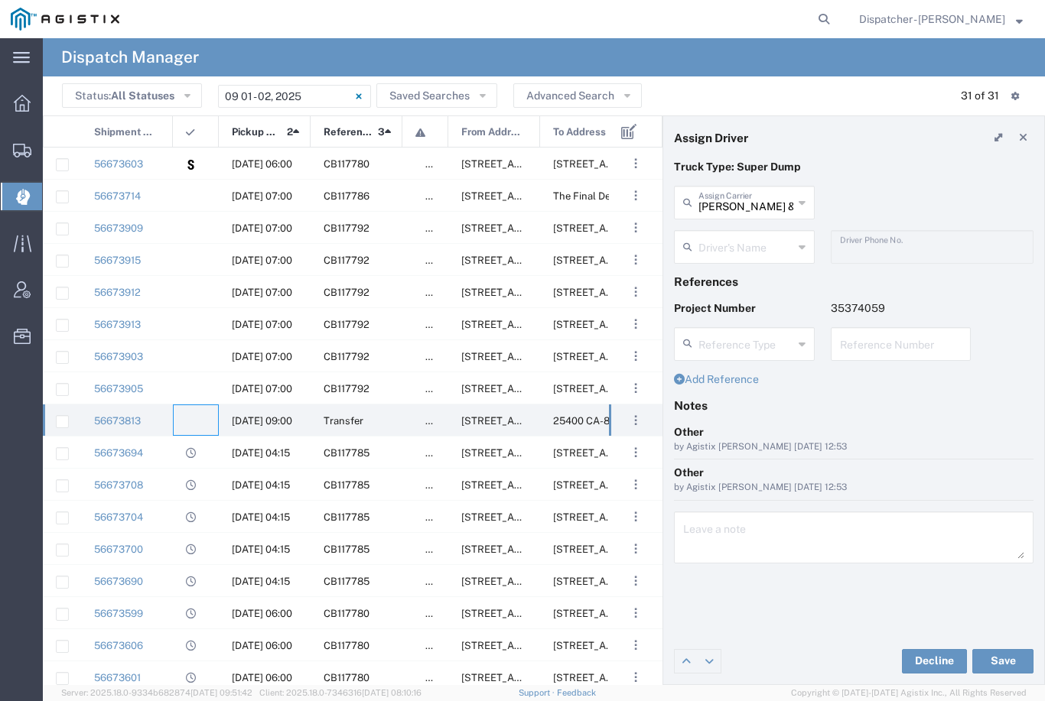
click at [730, 252] on input "text" at bounding box center [745, 246] width 95 height 27
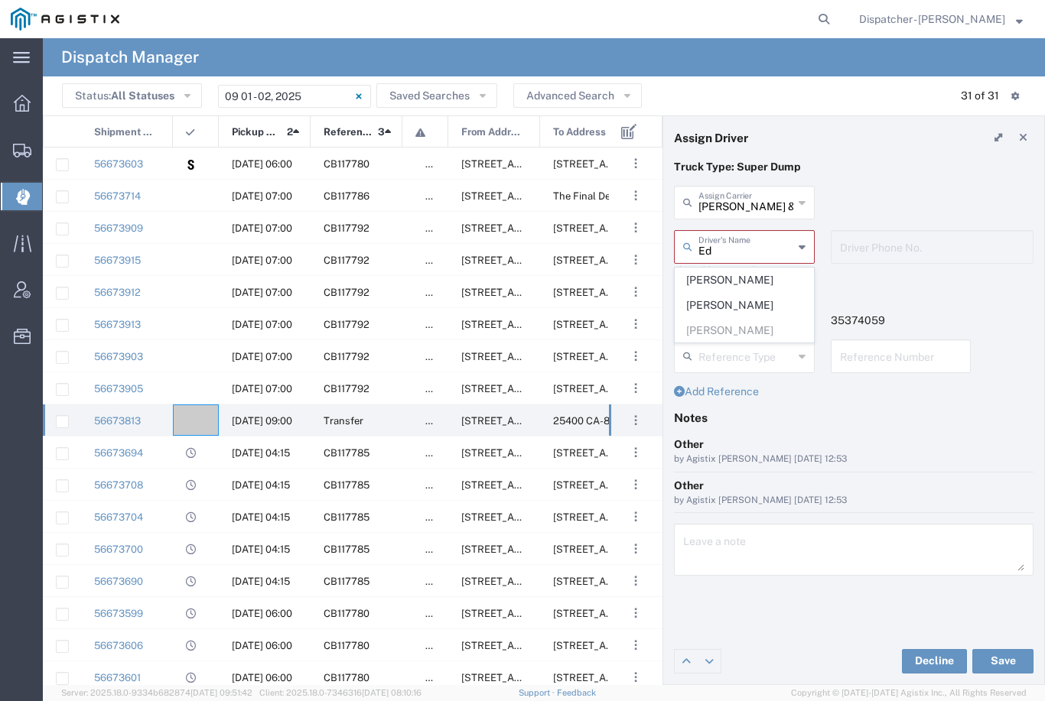
click at [746, 304] on span "[PERSON_NAME]" at bounding box center [744, 306] width 138 height 24
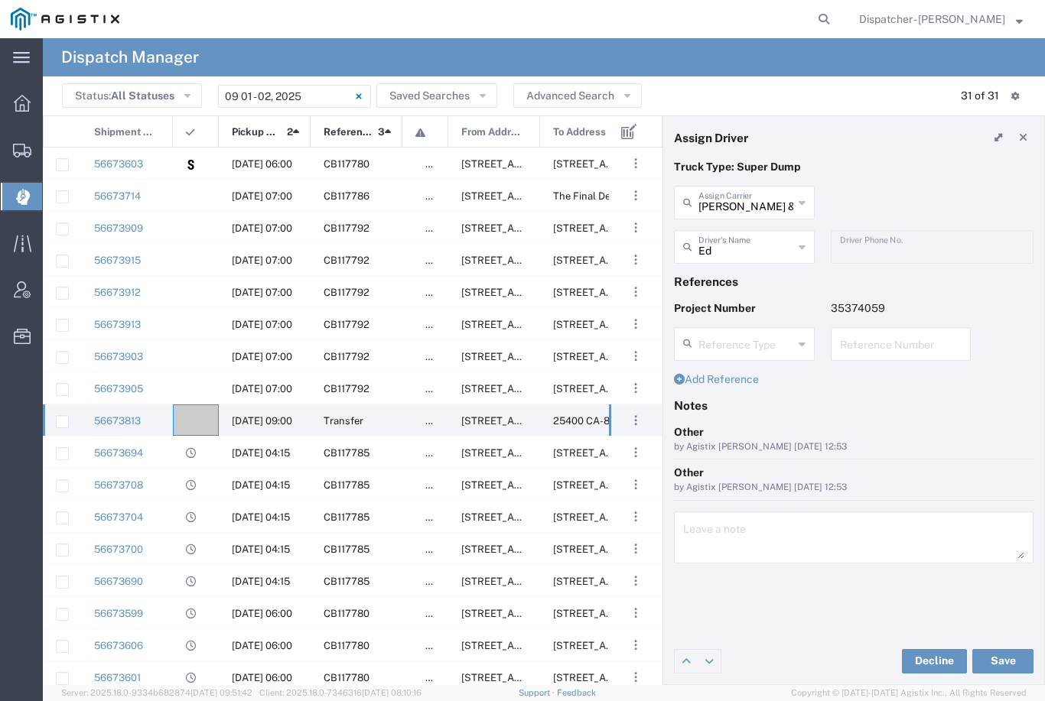
type input "[PERSON_NAME]"
type input "[PHONE_NUMBER]"
click at [1005, 655] on button "Save" at bounding box center [1002, 661] width 61 height 24
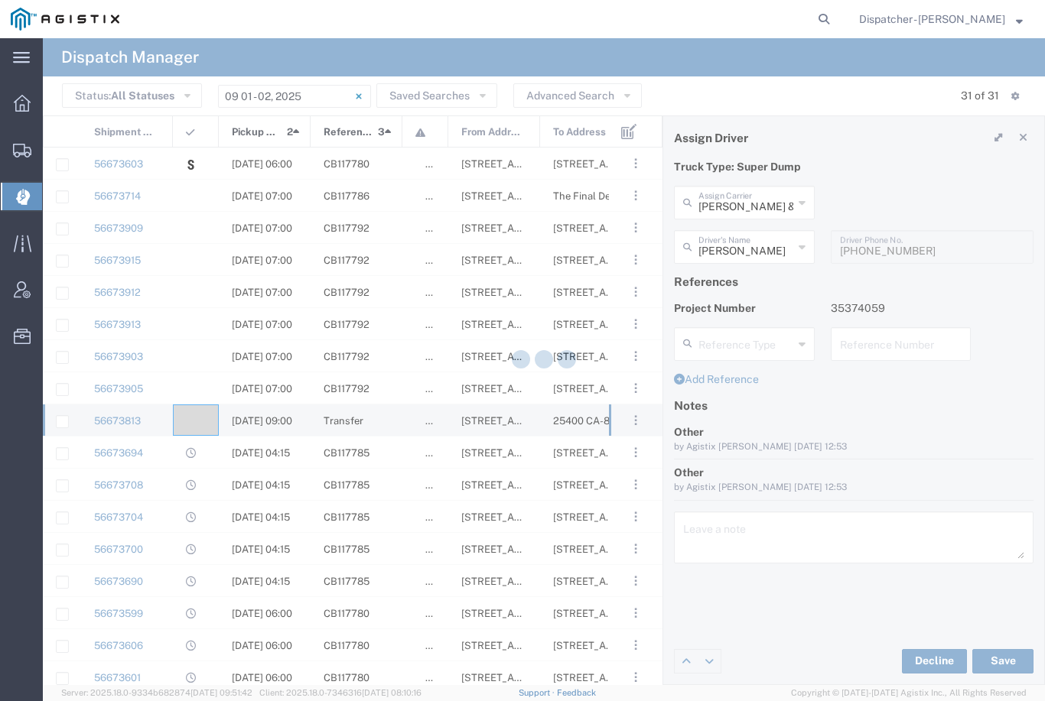
type input "[PERSON_NAME]"
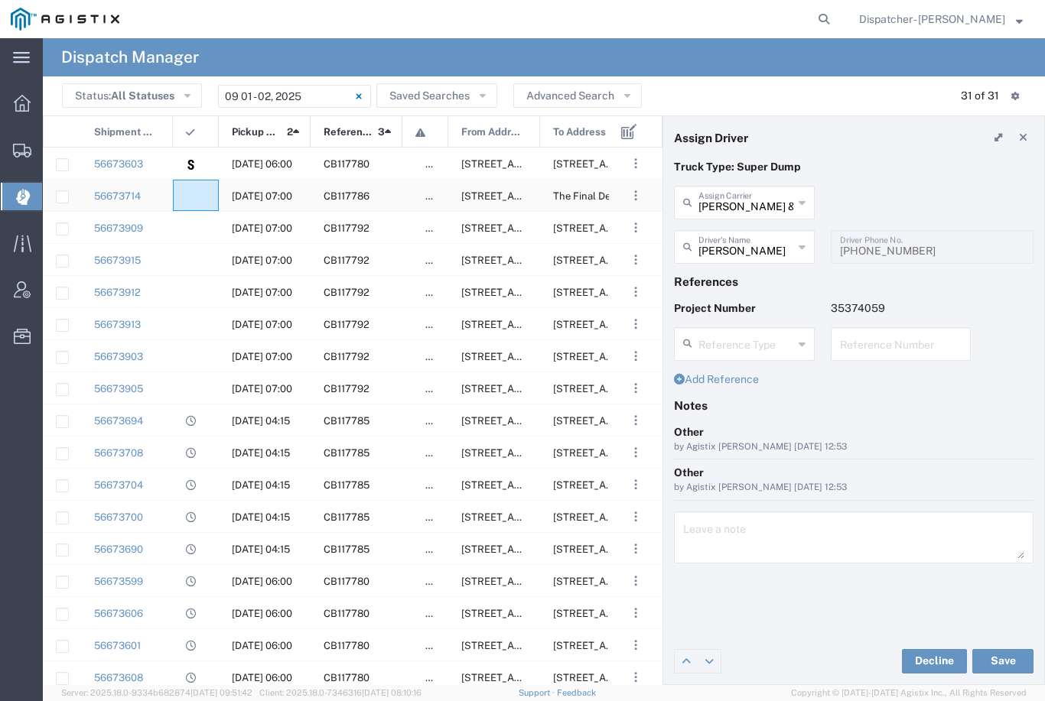
click at [195, 192] on agx-ag-table-icon-cell at bounding box center [191, 195] width 10 height 11
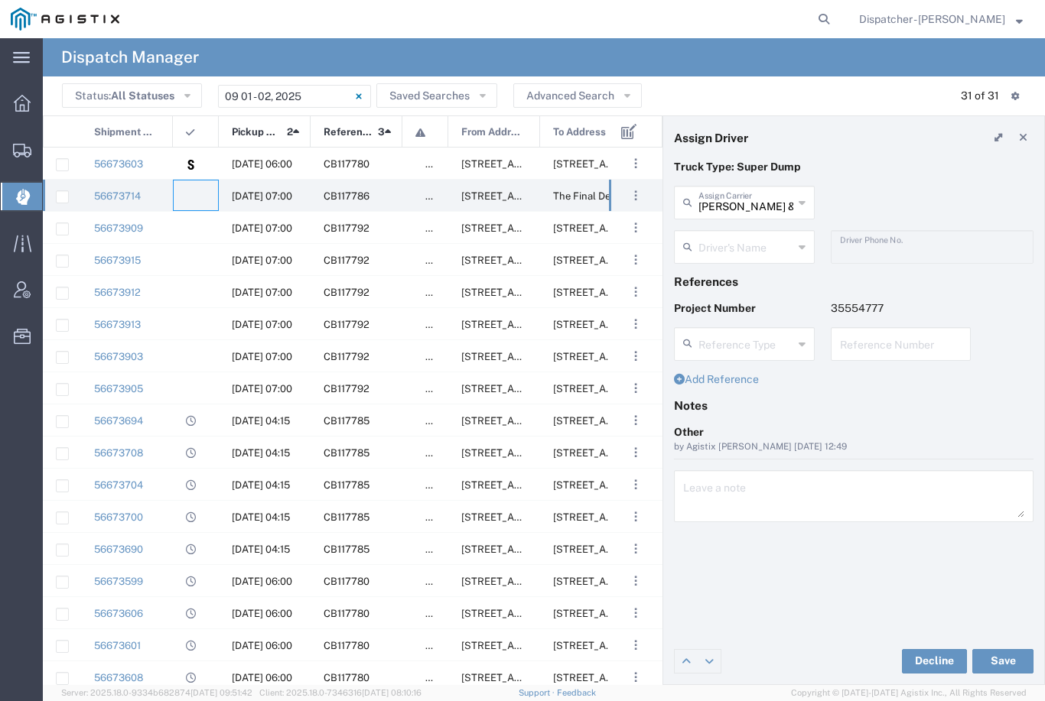
click at [750, 193] on input "[PERSON_NAME] & Sons Trucking, Inc" at bounding box center [745, 201] width 95 height 27
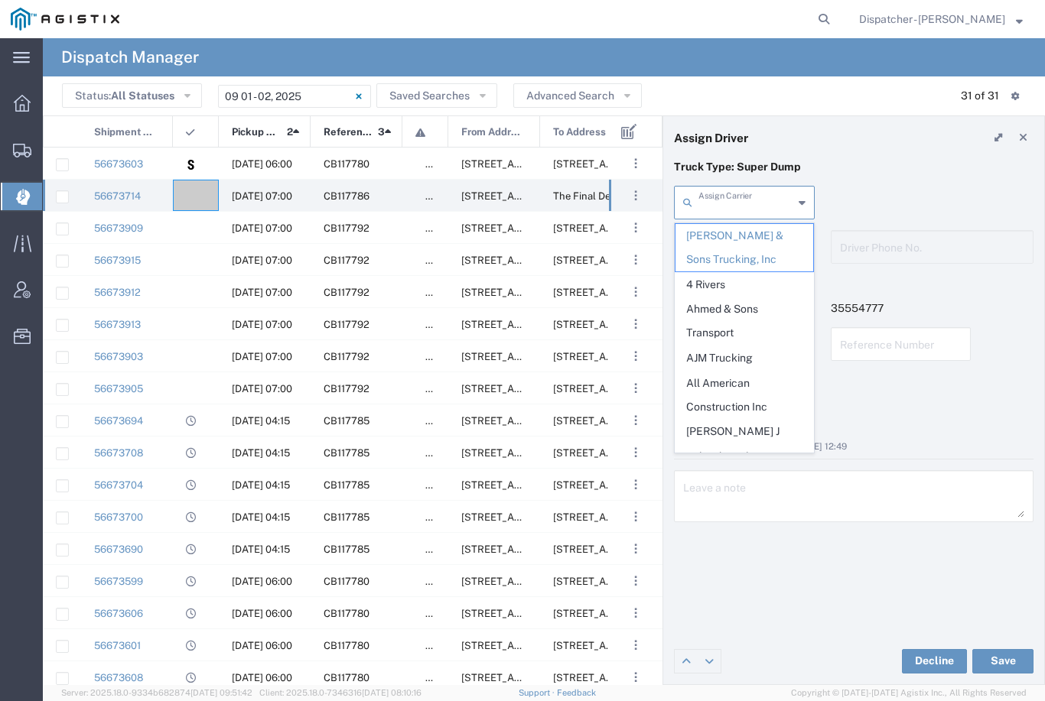
click at [750, 307] on span "Ahmed & Sons Transport" at bounding box center [744, 321] width 138 height 47
type input "Ahmed & Sons Transport"
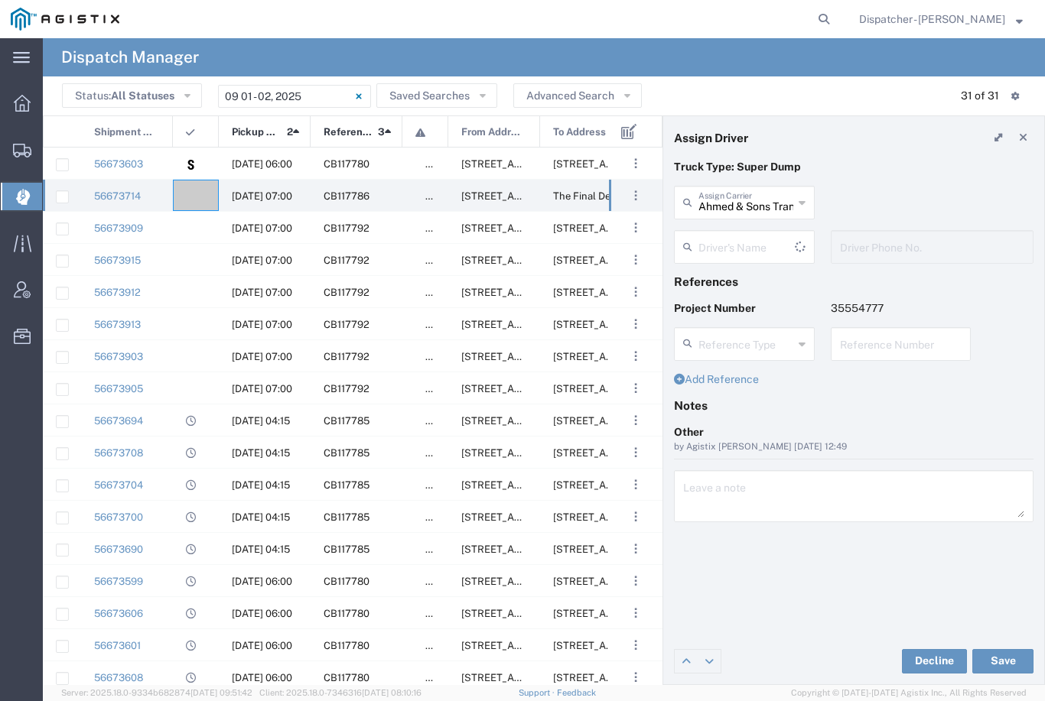
click at [757, 247] on input "text" at bounding box center [746, 246] width 96 height 27
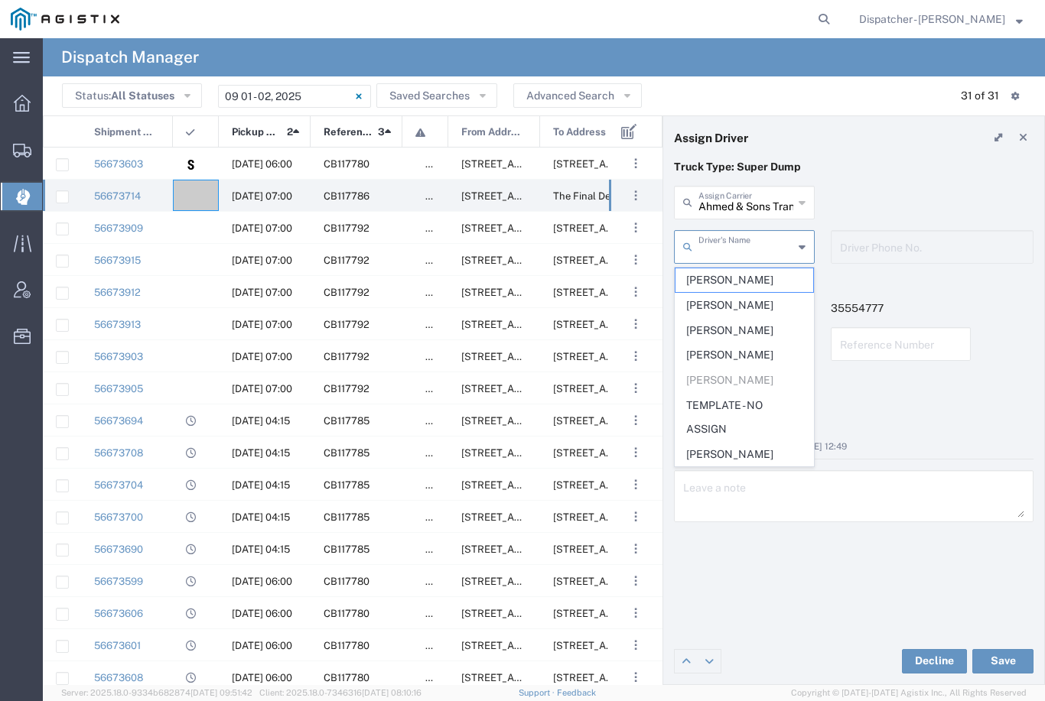
click at [735, 278] on span "[PERSON_NAME]" at bounding box center [744, 280] width 138 height 24
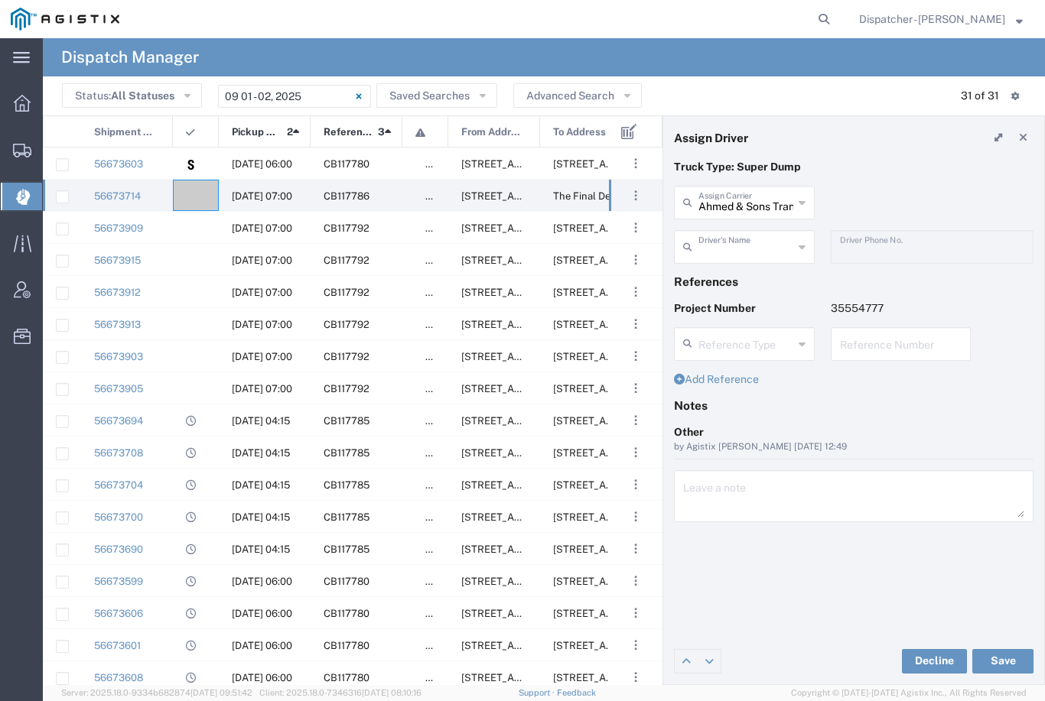
type input "[PERSON_NAME]"
type input "[PHONE_NUMBER]"
click at [1007, 660] on button "Save" at bounding box center [1002, 661] width 61 height 24
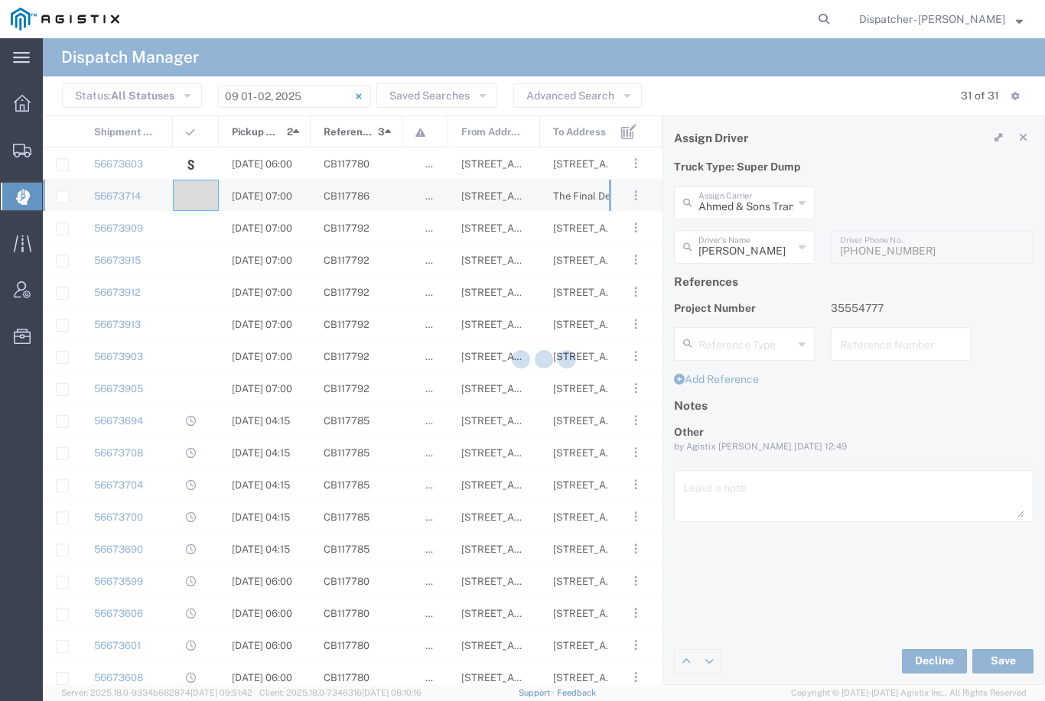
type input "[PERSON_NAME]"
type input "Ahmed & Sons Transport"
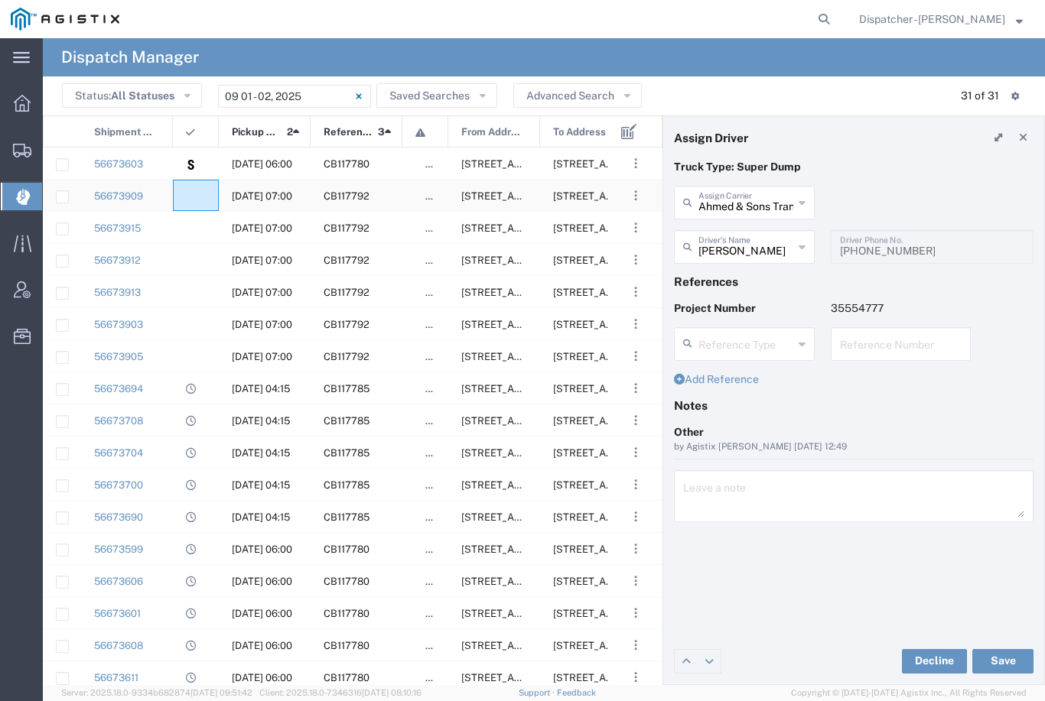
click at [193, 199] on agx-ag-table-icon-cell at bounding box center [191, 195] width 10 height 11
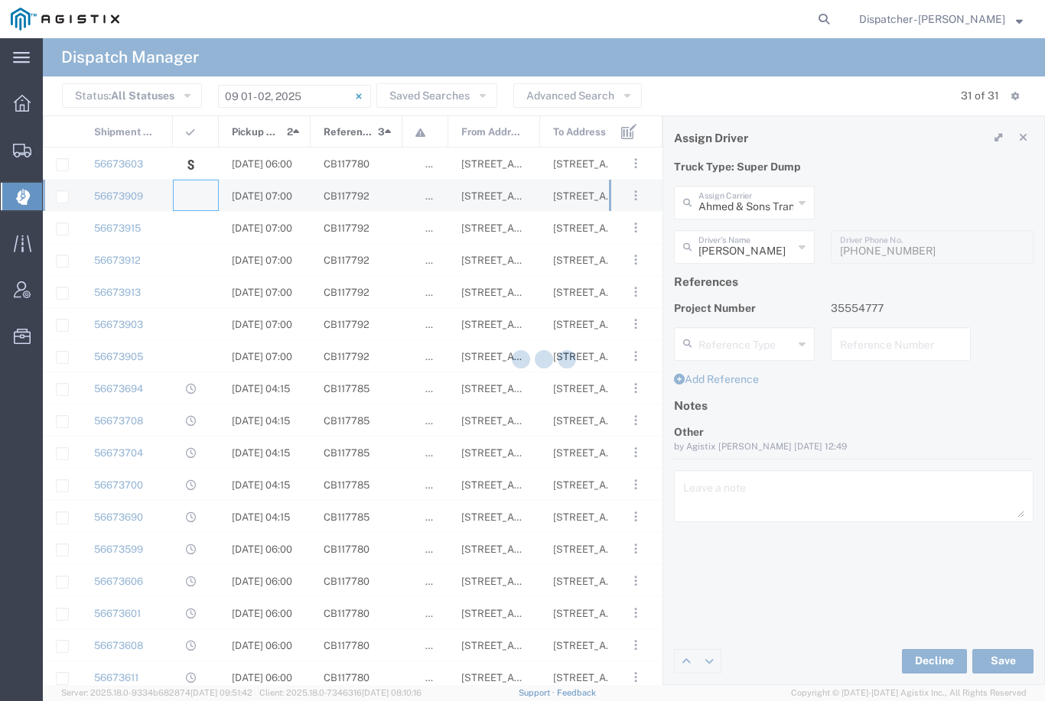
type input "[PERSON_NAME] & Sons Trucking, Inc"
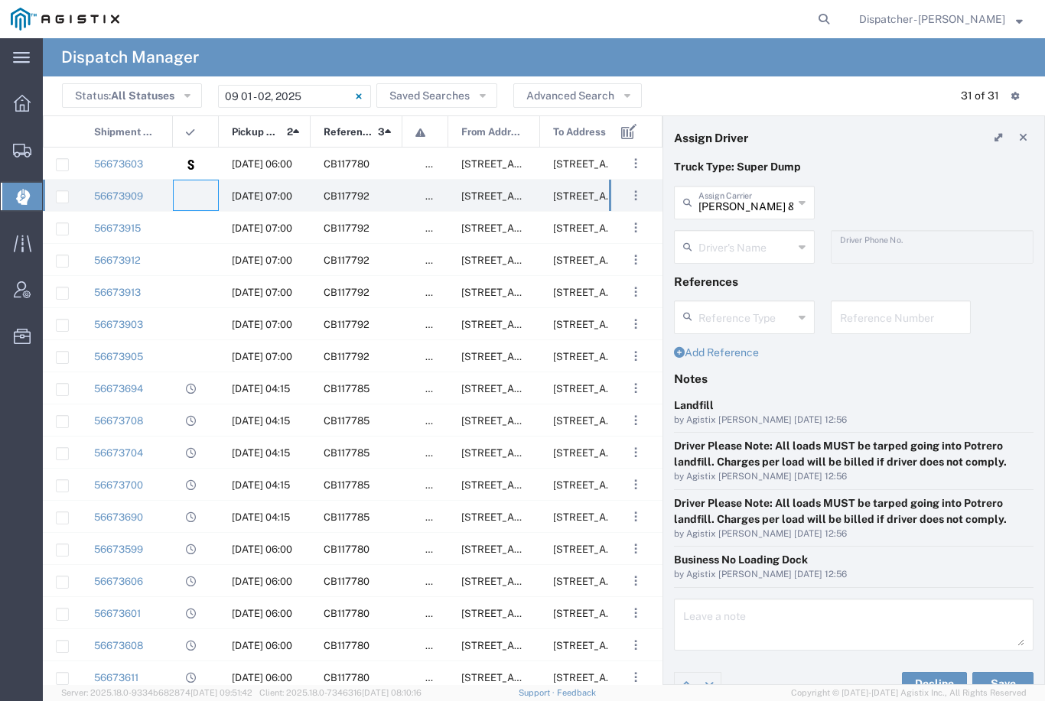
click at [744, 209] on input "[PERSON_NAME] & Sons Trucking, Inc" at bounding box center [745, 201] width 95 height 27
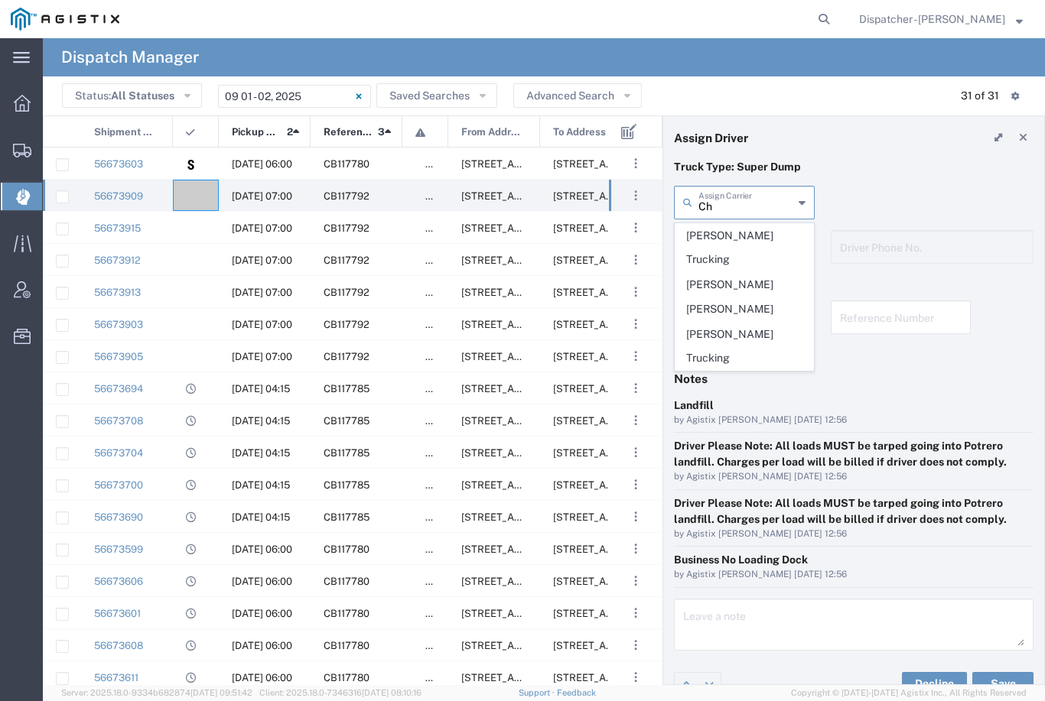
click at [755, 235] on span "[PERSON_NAME] Trucking" at bounding box center [744, 247] width 138 height 47
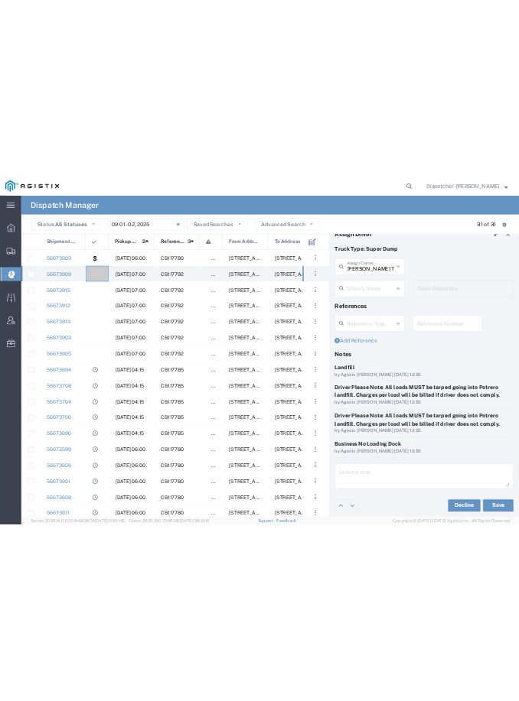
scroll to position [21, 0]
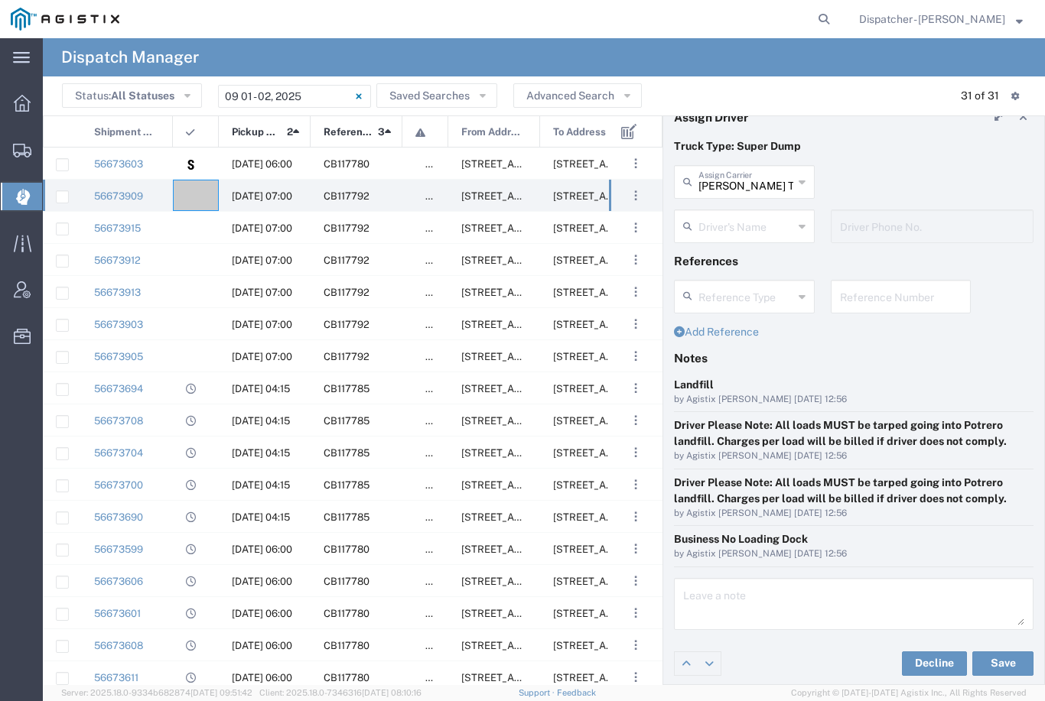
click at [1003, 652] on button "Save" at bounding box center [1002, 664] width 61 height 24
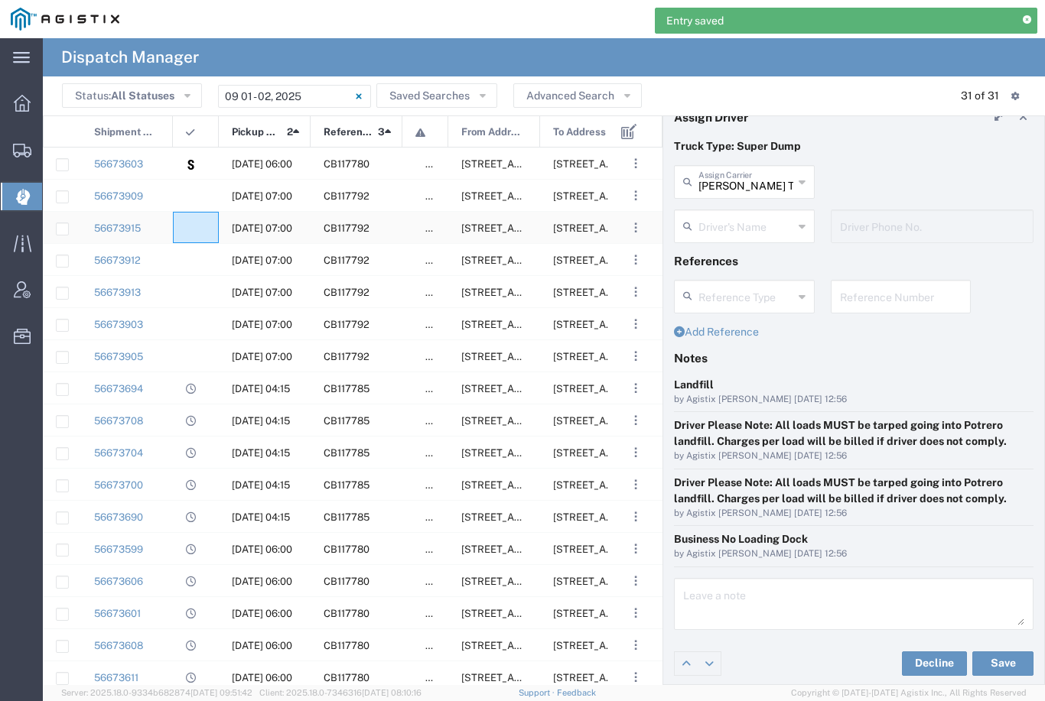
click at [195, 234] on agx-ag-table-icon-cell at bounding box center [191, 228] width 10 height 11
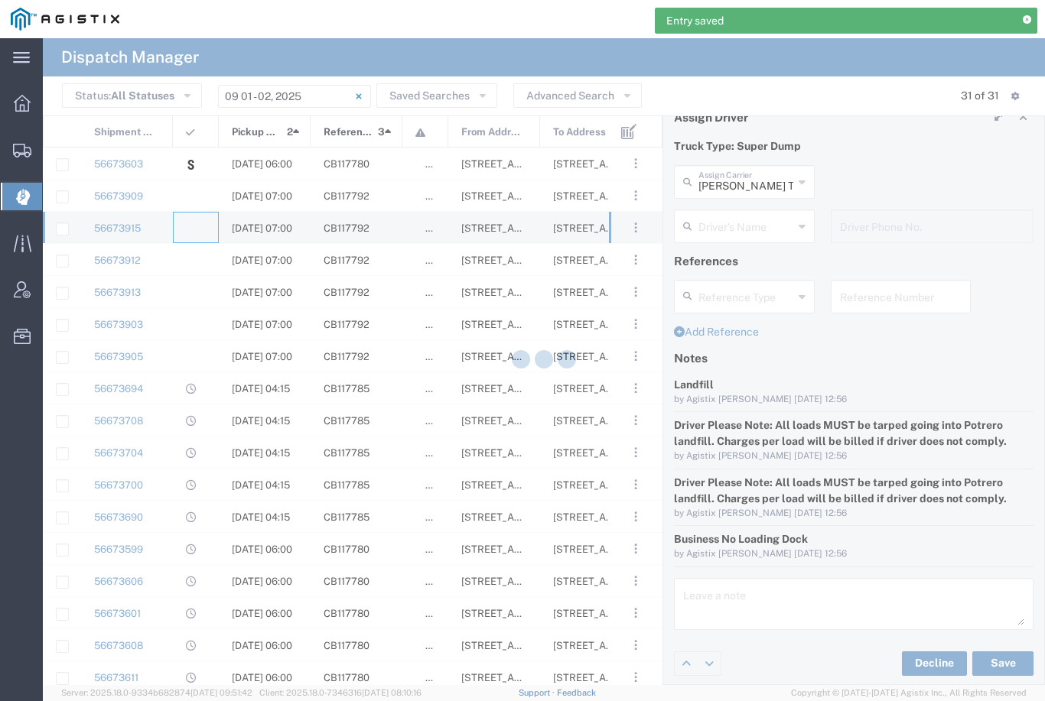
type input "[PERSON_NAME] & Sons Trucking, Inc"
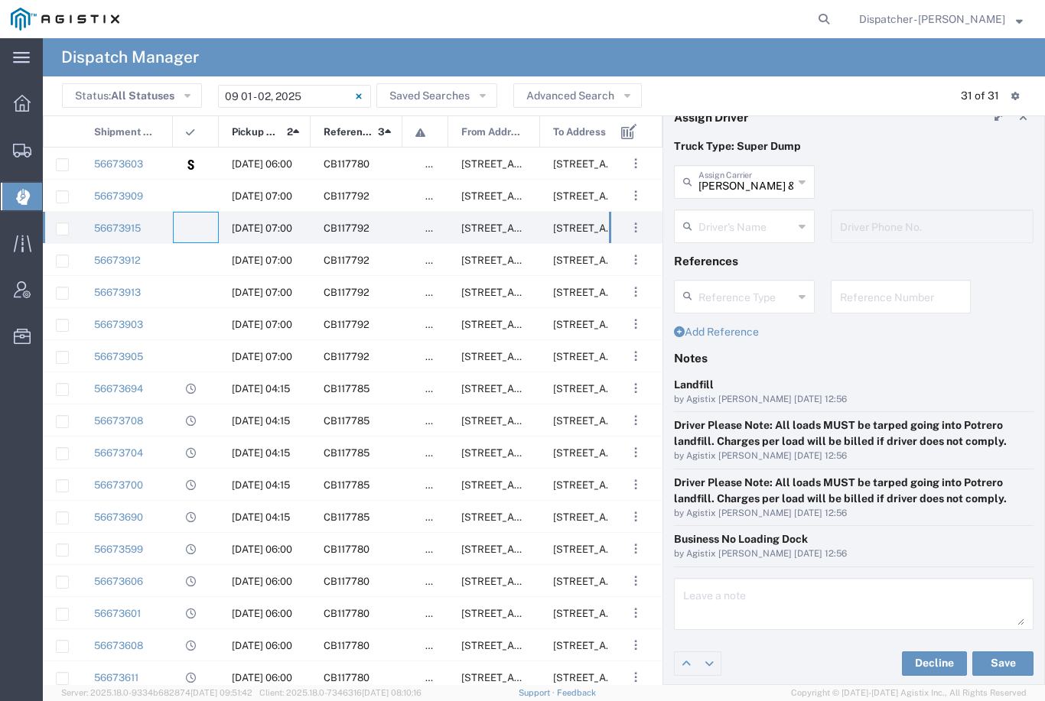
click at [754, 190] on input "[PERSON_NAME] & Sons Trucking, Inc" at bounding box center [745, 180] width 95 height 27
click at [748, 218] on span "MX Trucking" at bounding box center [744, 215] width 138 height 24
type input "MX Trucking"
click at [739, 232] on input "text" at bounding box center [745, 225] width 95 height 27
click at [737, 259] on span "[PERSON_NAME]" at bounding box center [744, 260] width 138 height 24
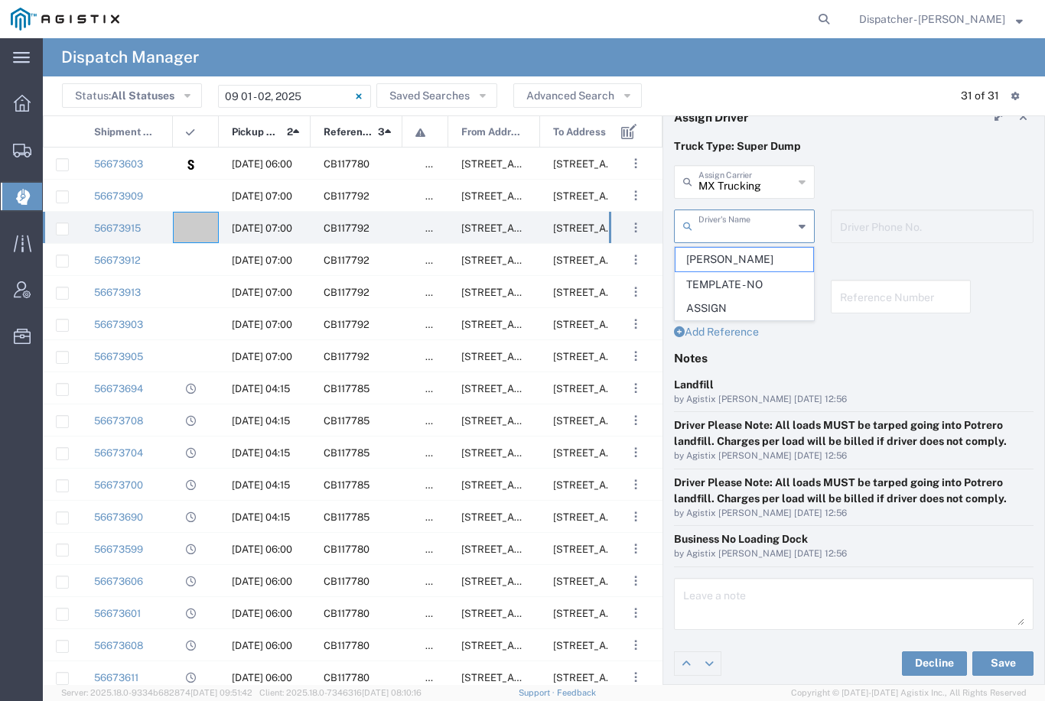
type input "[PERSON_NAME]"
type input "[PHONE_NUMBER]"
click at [1003, 661] on button "Save" at bounding box center [1002, 664] width 61 height 24
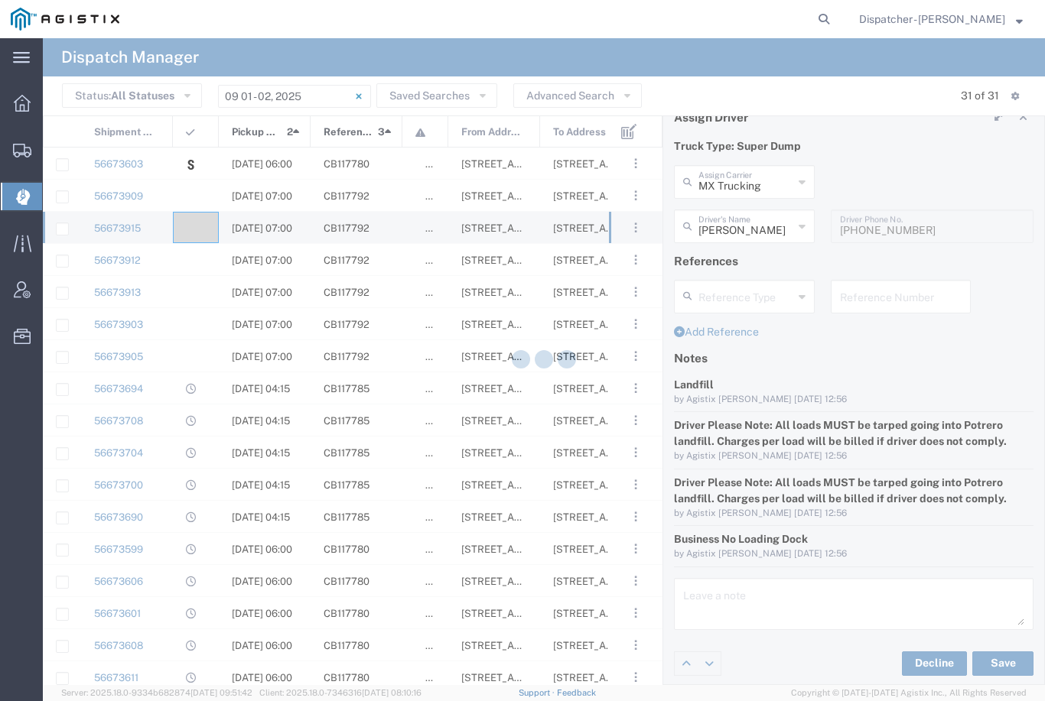
type input "[PERSON_NAME]"
type input "MX Trucking"
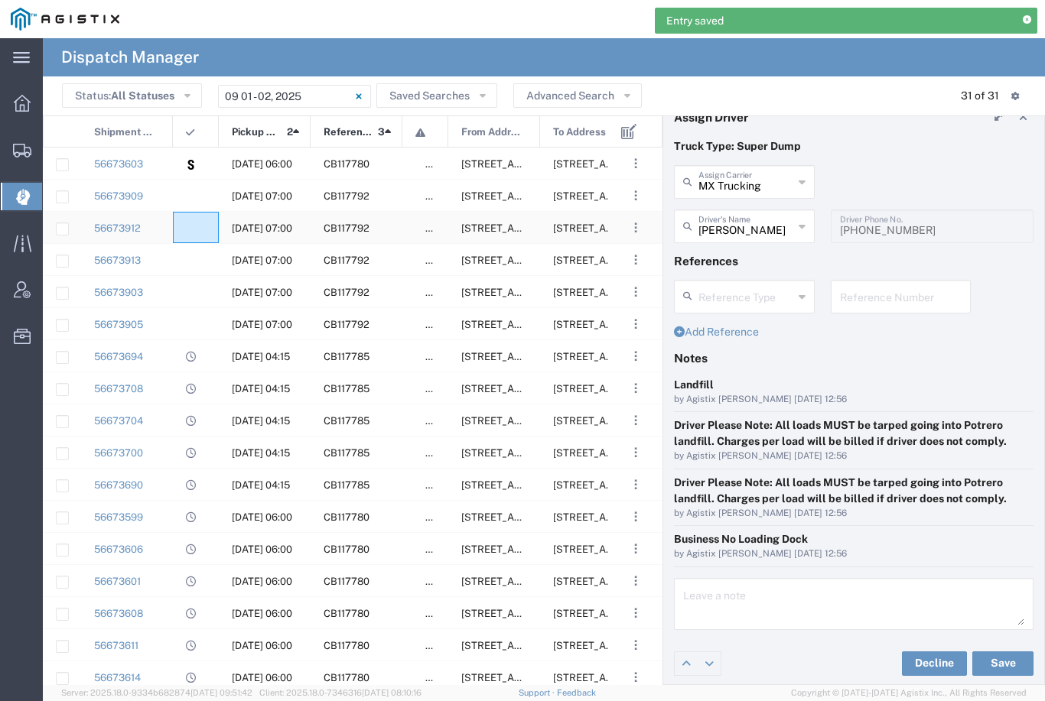
click at [190, 224] on agx-ag-table-icon-cell at bounding box center [191, 228] width 10 height 11
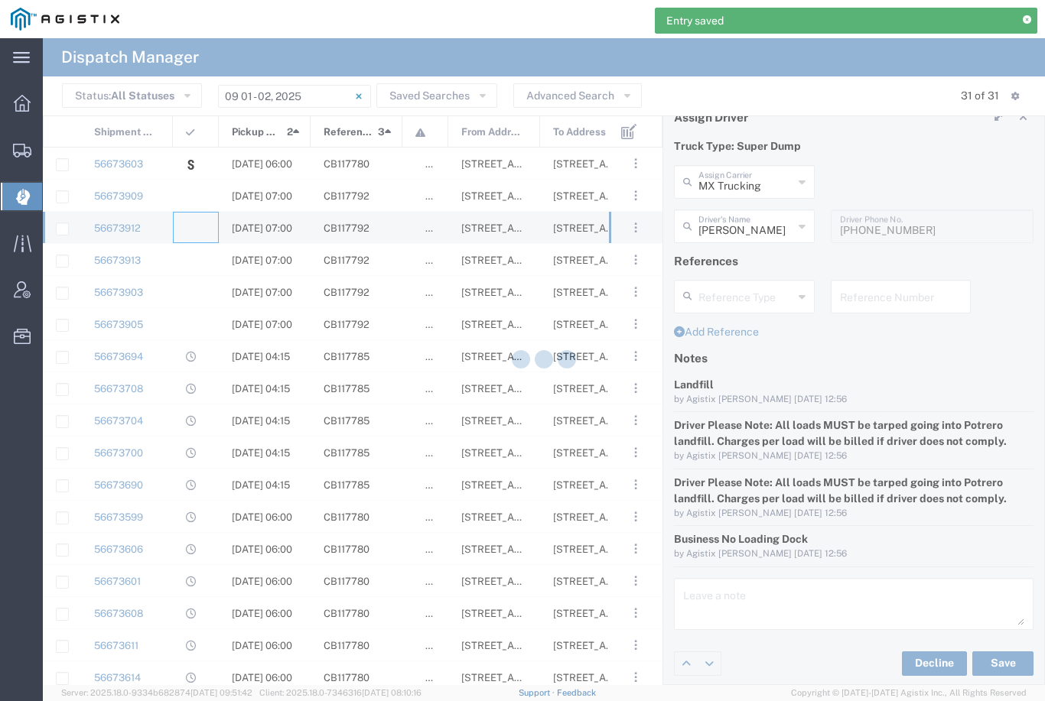
type input "[PERSON_NAME] & Sons Trucking, Inc"
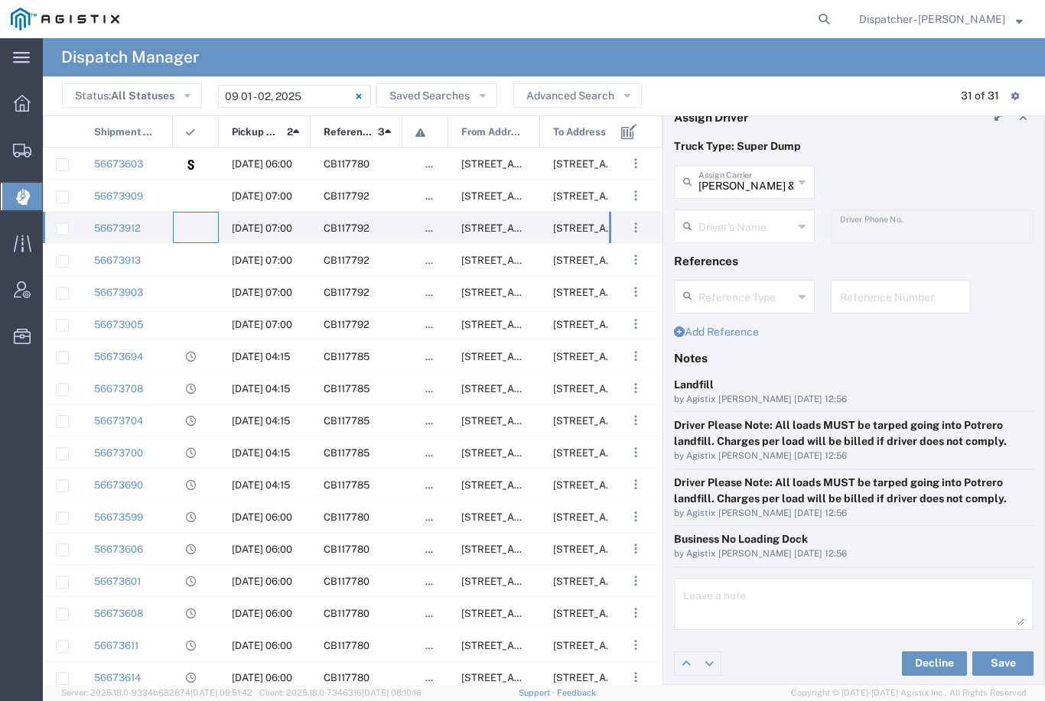
click at [751, 180] on input "[PERSON_NAME] & Sons Trucking, Inc" at bounding box center [745, 180] width 95 height 27
click at [746, 232] on span "Traxx Equipment Rental and Excavation" at bounding box center [744, 226] width 138 height 47
type input "Traxx Equipment Rental and Excavation"
click at [758, 228] on input "text" at bounding box center [745, 225] width 95 height 27
click at [750, 252] on span "[PERSON_NAME]" at bounding box center [744, 260] width 138 height 24
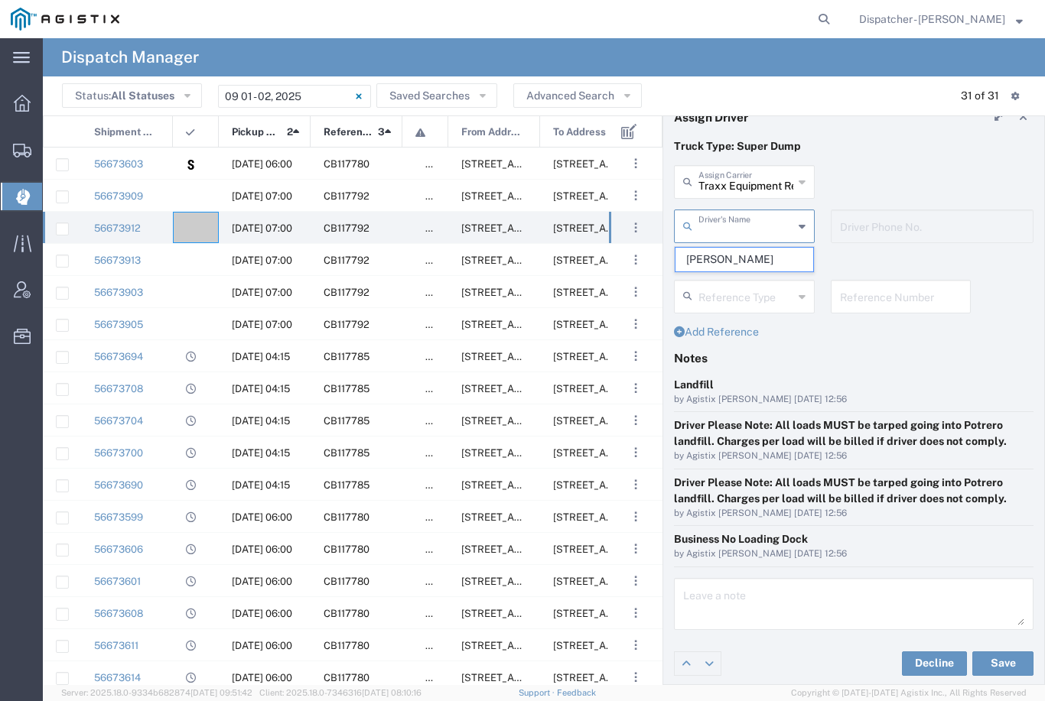
type input "[PERSON_NAME]"
type input "[PHONE_NUMBER]"
click at [1006, 663] on button "Save" at bounding box center [1002, 664] width 61 height 24
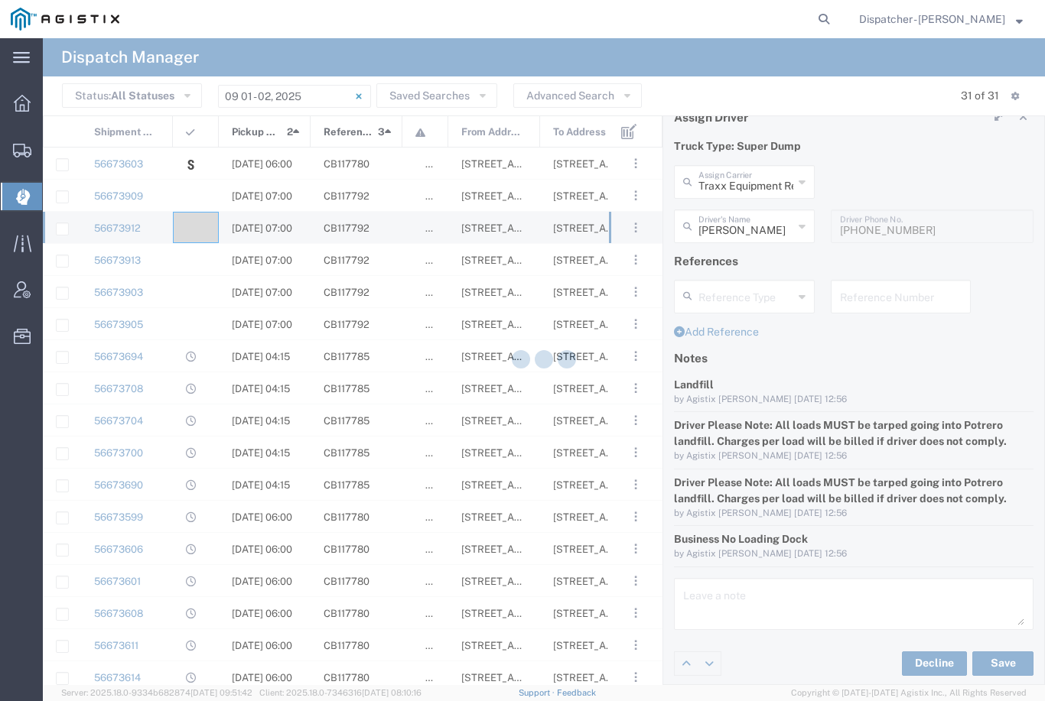
type input "[PERSON_NAME]"
type input "Traxx Equipment Rental and Excavation"
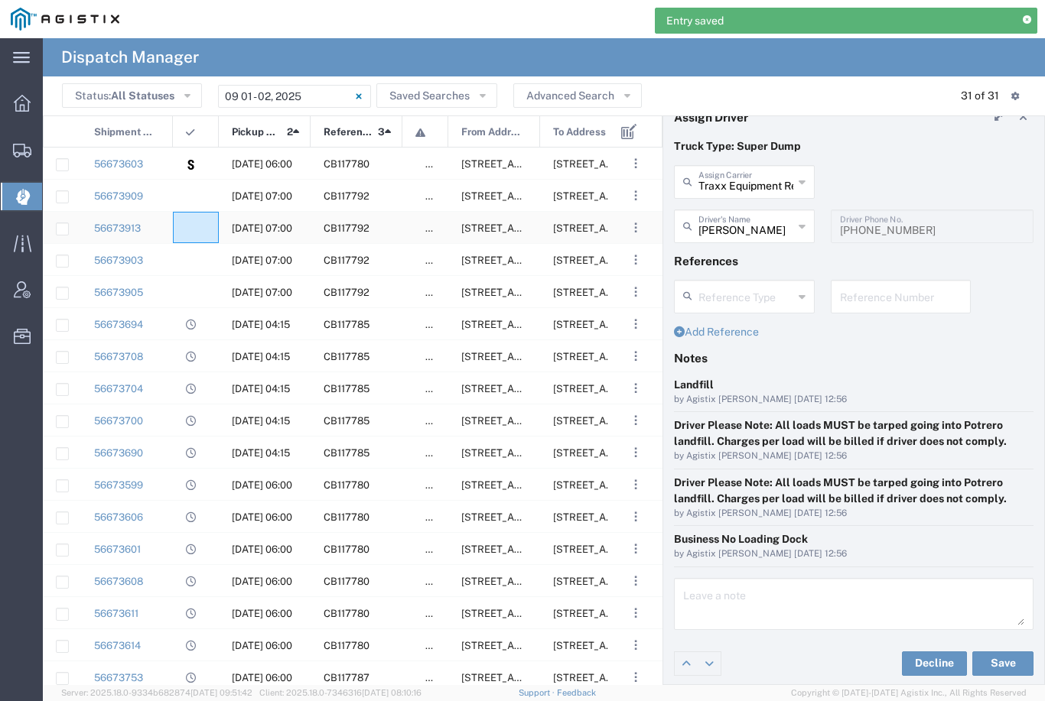
click at [194, 223] on agx-ag-table-icon-cell at bounding box center [191, 228] width 10 height 11
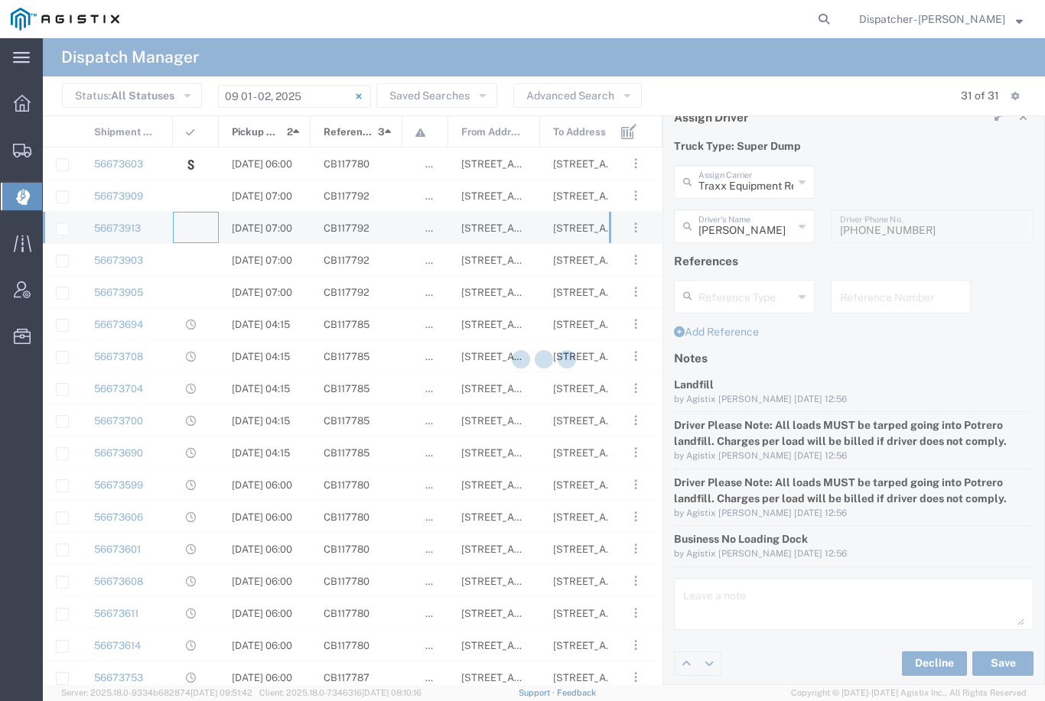
type input "[PERSON_NAME] & Sons Trucking, Inc"
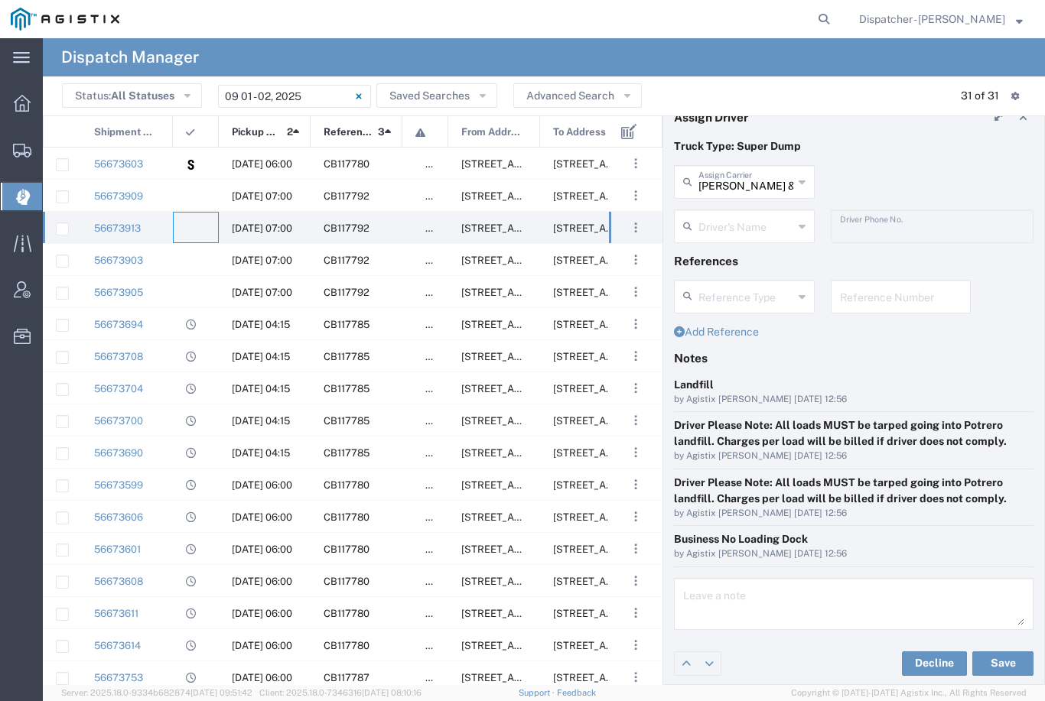
click at [762, 183] on input "[PERSON_NAME] & Sons Trucking, Inc" at bounding box center [745, 180] width 95 height 27
click at [756, 216] on span "[PERSON_NAME] Trucking" at bounding box center [744, 226] width 138 height 47
type input "[PERSON_NAME] Trucking"
click at [745, 224] on input "text" at bounding box center [745, 225] width 95 height 27
click at [750, 285] on span "[PERSON_NAME]" at bounding box center [744, 285] width 138 height 24
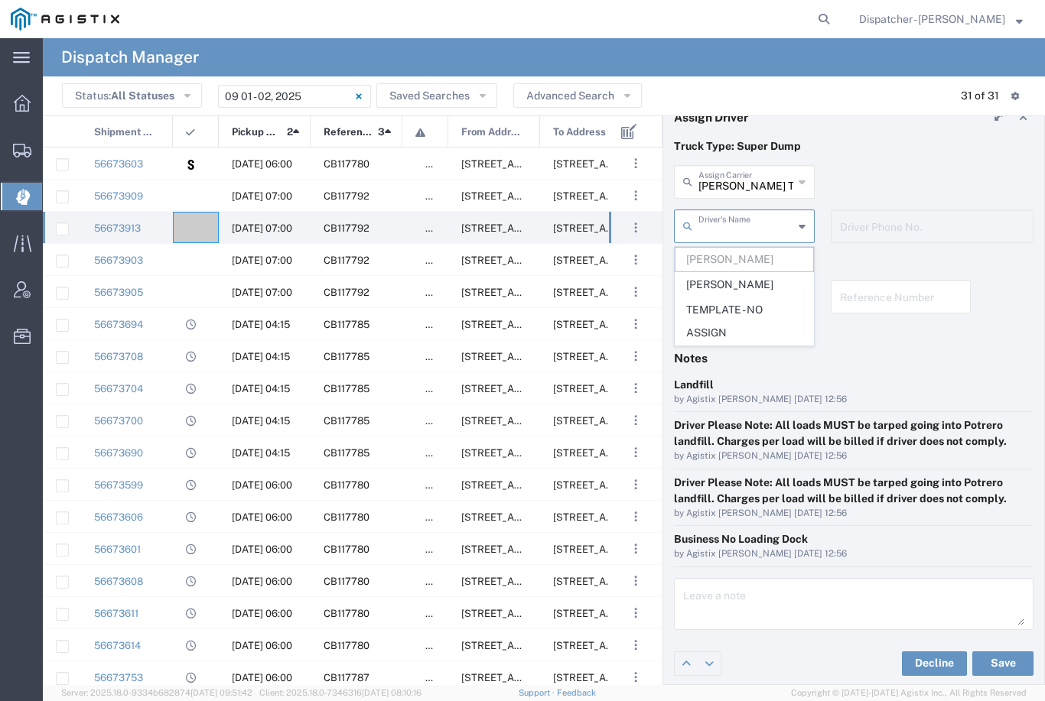
type input "[PERSON_NAME]"
type input "[PHONE_NUMBER]"
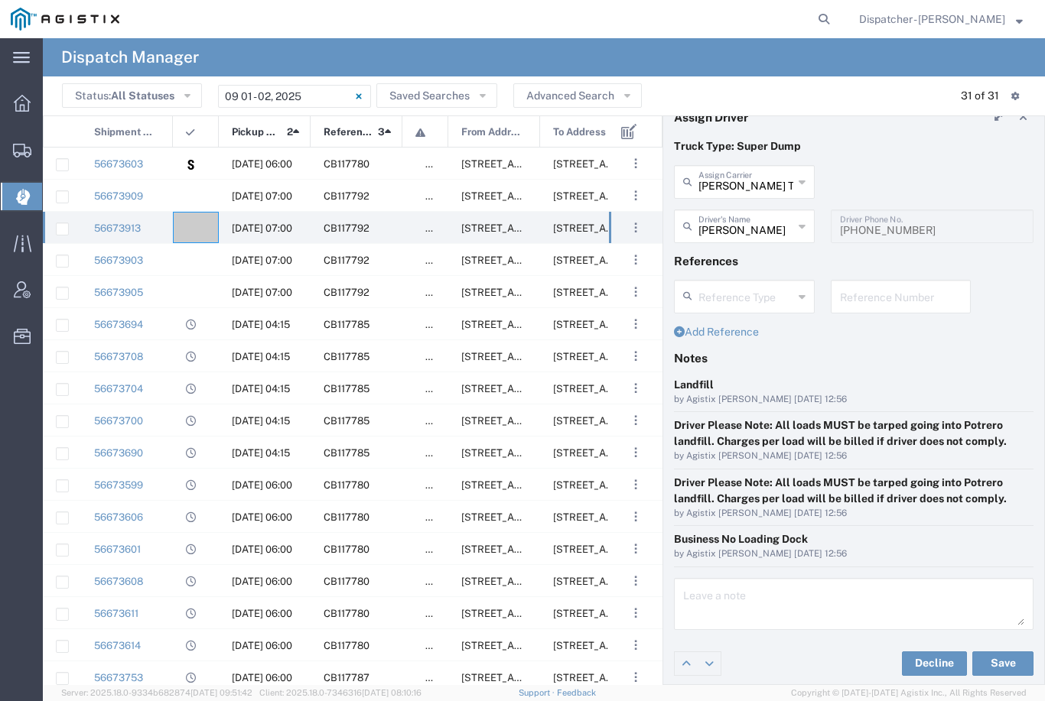
click at [1010, 659] on button "Save" at bounding box center [1002, 664] width 61 height 24
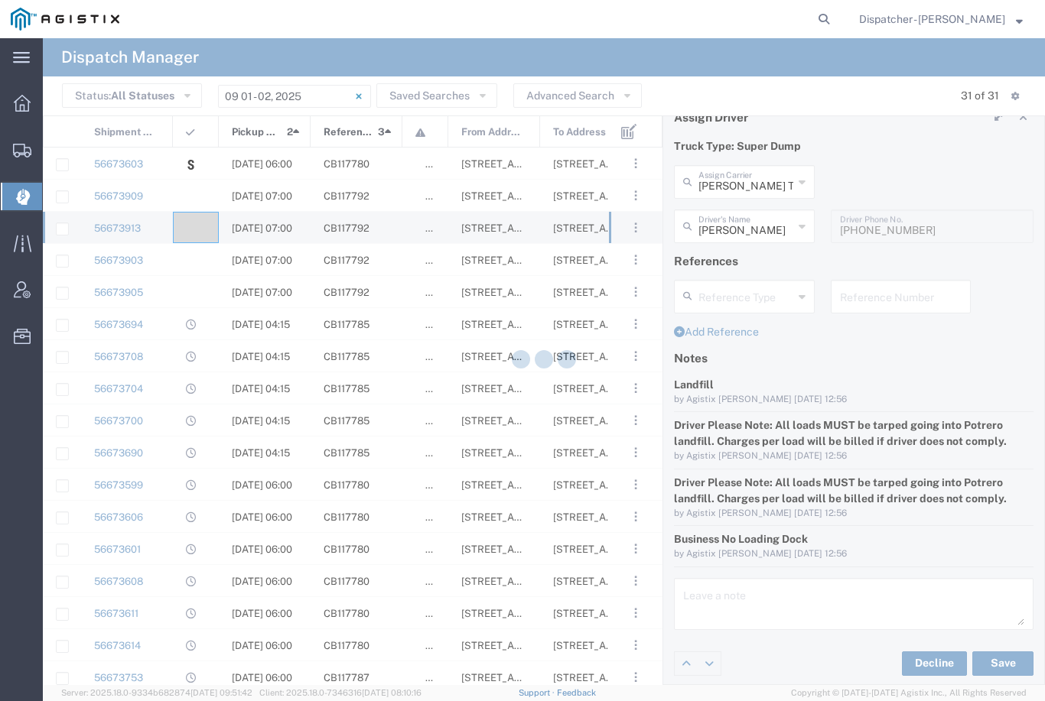
type input "[PERSON_NAME]"
type input "[PERSON_NAME] Trucking"
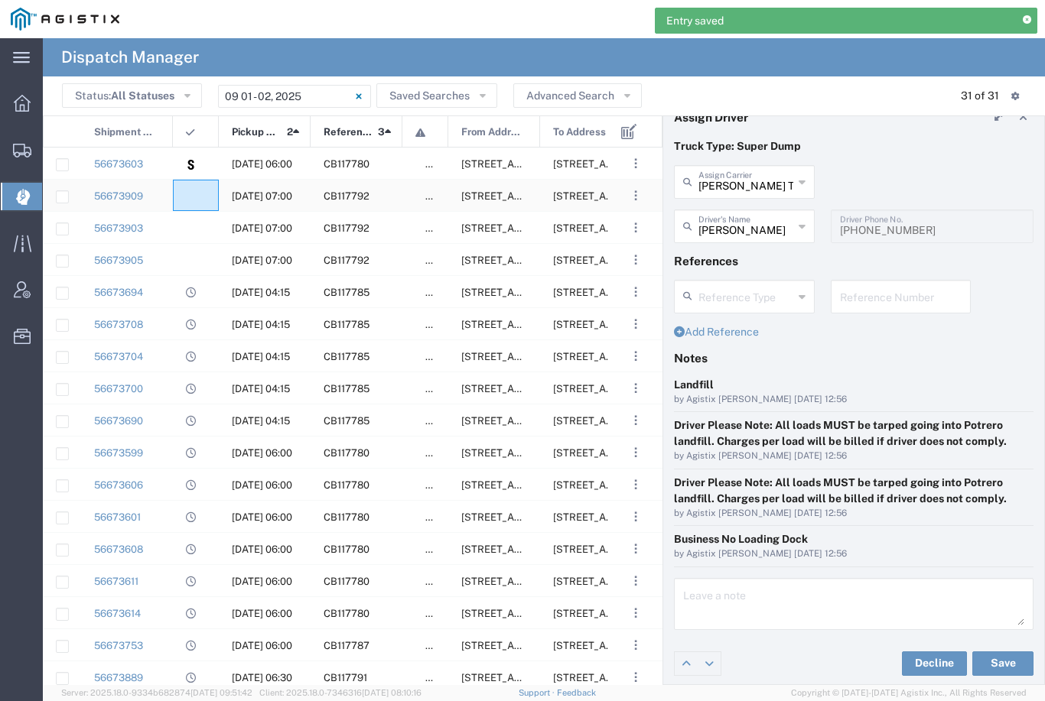
click at [194, 190] on agx-ag-table-icon-cell at bounding box center [191, 195] width 10 height 11
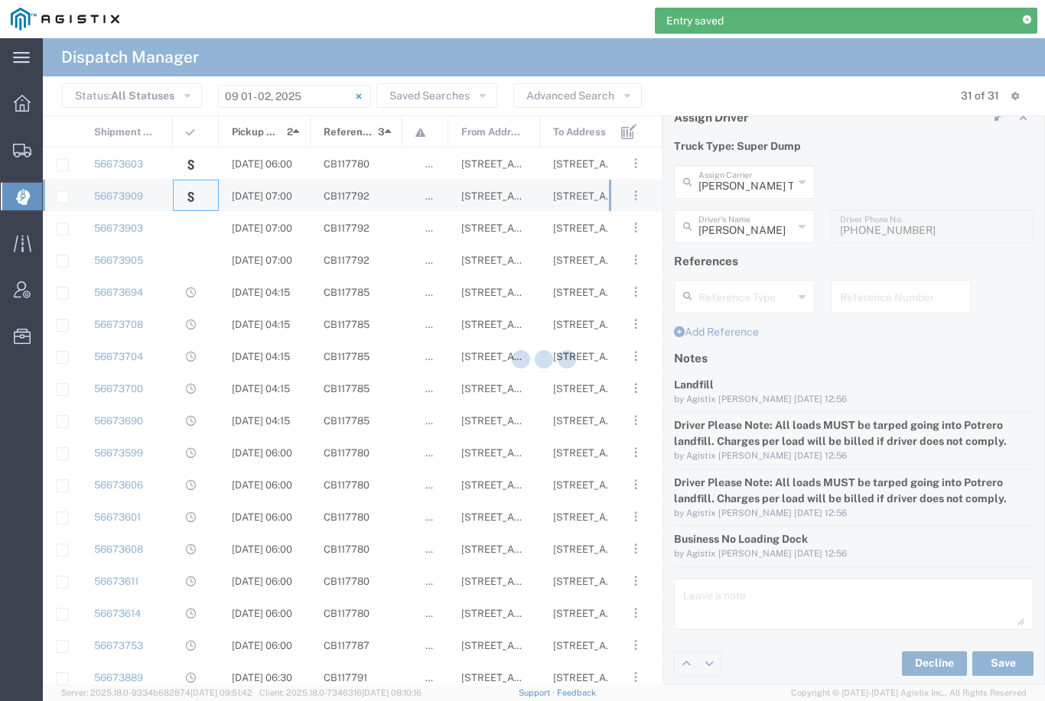
type input "[PERSON_NAME] Trucking"
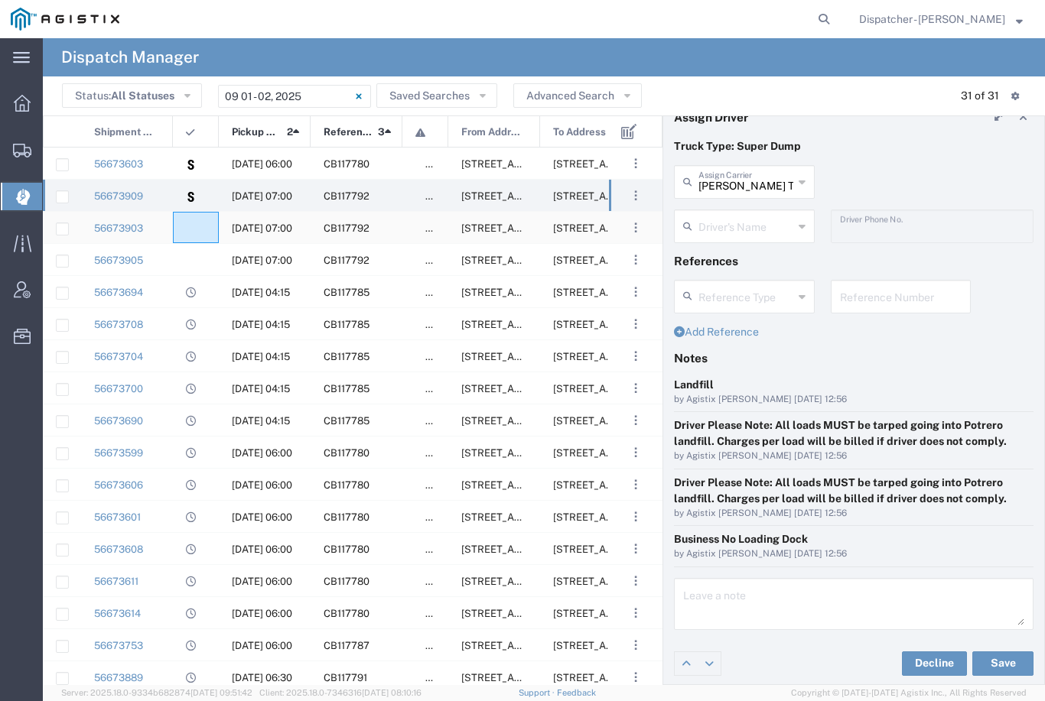
click at [192, 233] on agx-ag-table-icon-cell at bounding box center [191, 228] width 10 height 11
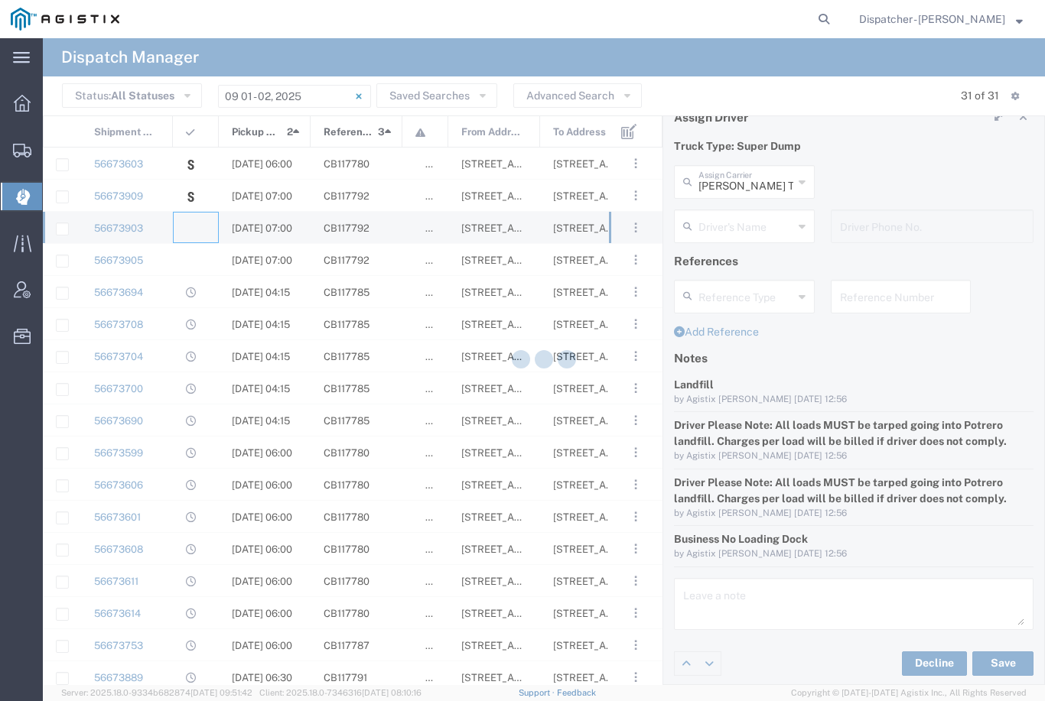
type input "[PERSON_NAME] & Sons Trucking, Inc"
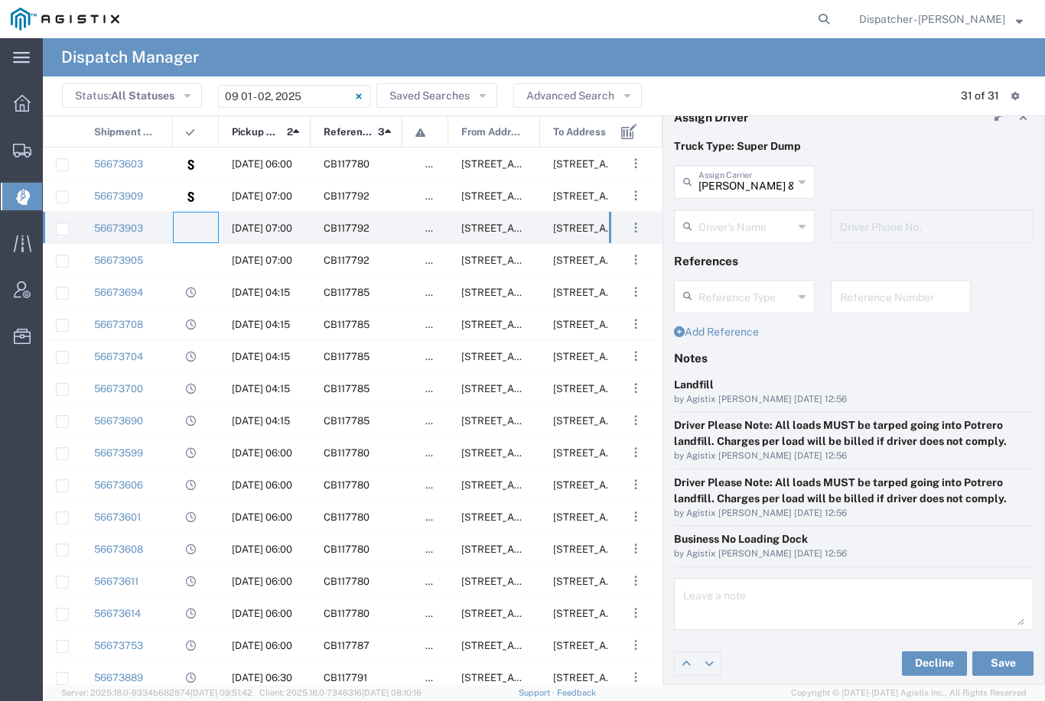
click at [761, 174] on input "[PERSON_NAME] & Sons Trucking, Inc" at bounding box center [745, 180] width 95 height 27
click at [747, 216] on span "[PERSON_NAME] and Sons Trucking Corp" at bounding box center [744, 226] width 138 height 47
click at [1003, 655] on button "Save" at bounding box center [1002, 664] width 61 height 24
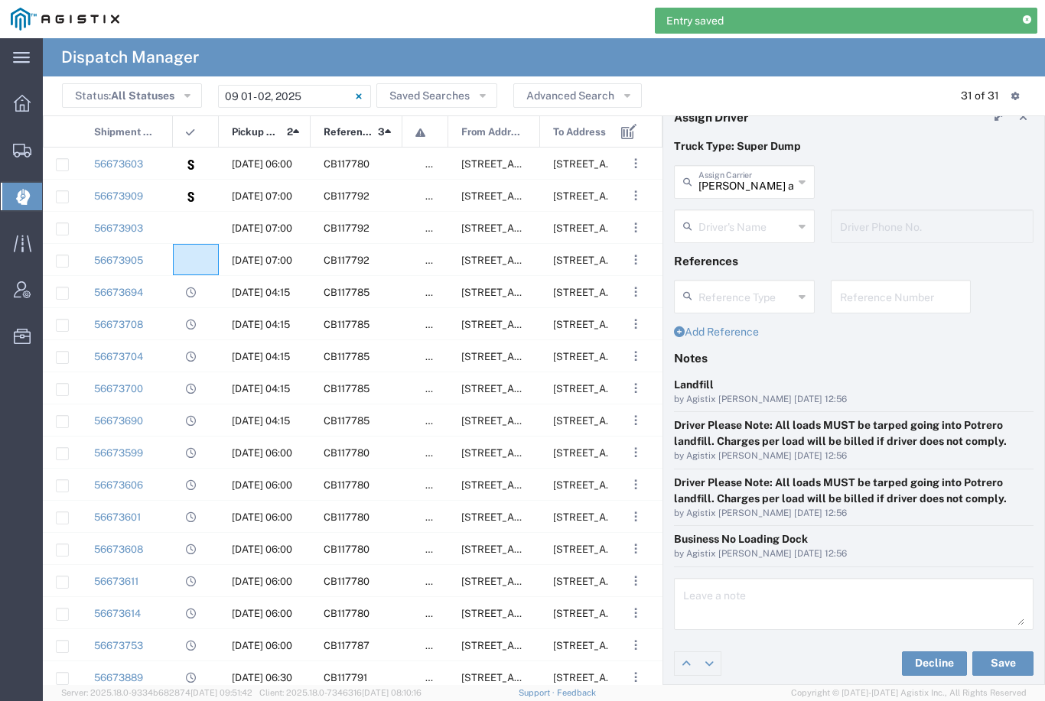
click at [187, 266] on agx-ag-table-icon-cell at bounding box center [191, 260] width 10 height 11
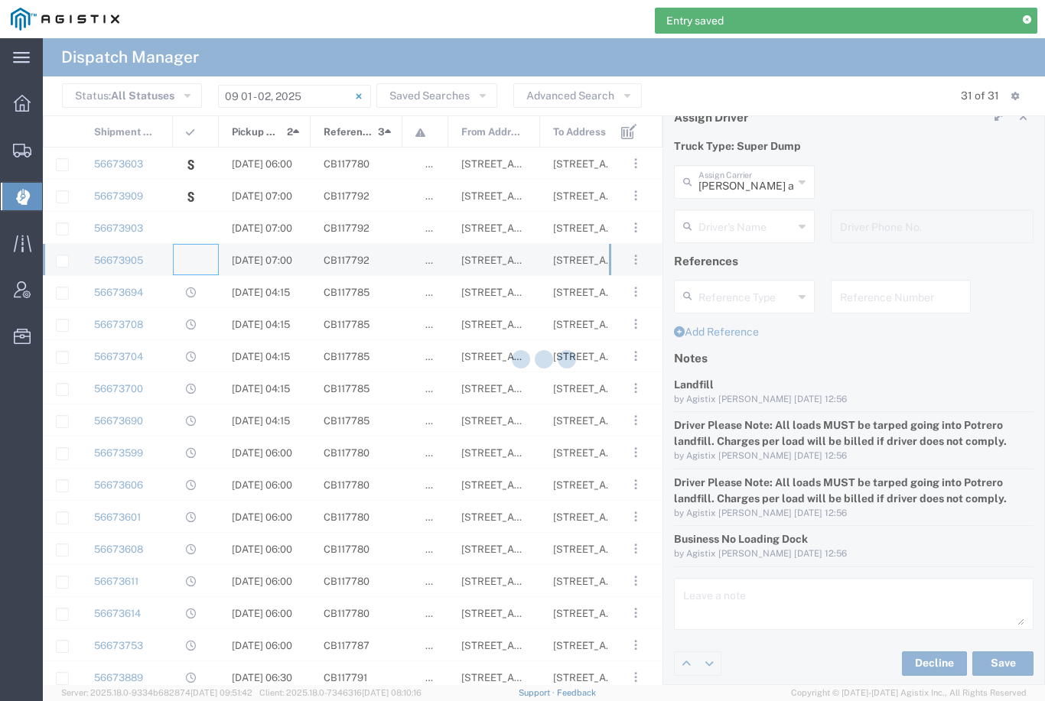
type input "[PERSON_NAME] & Sons Trucking, Inc"
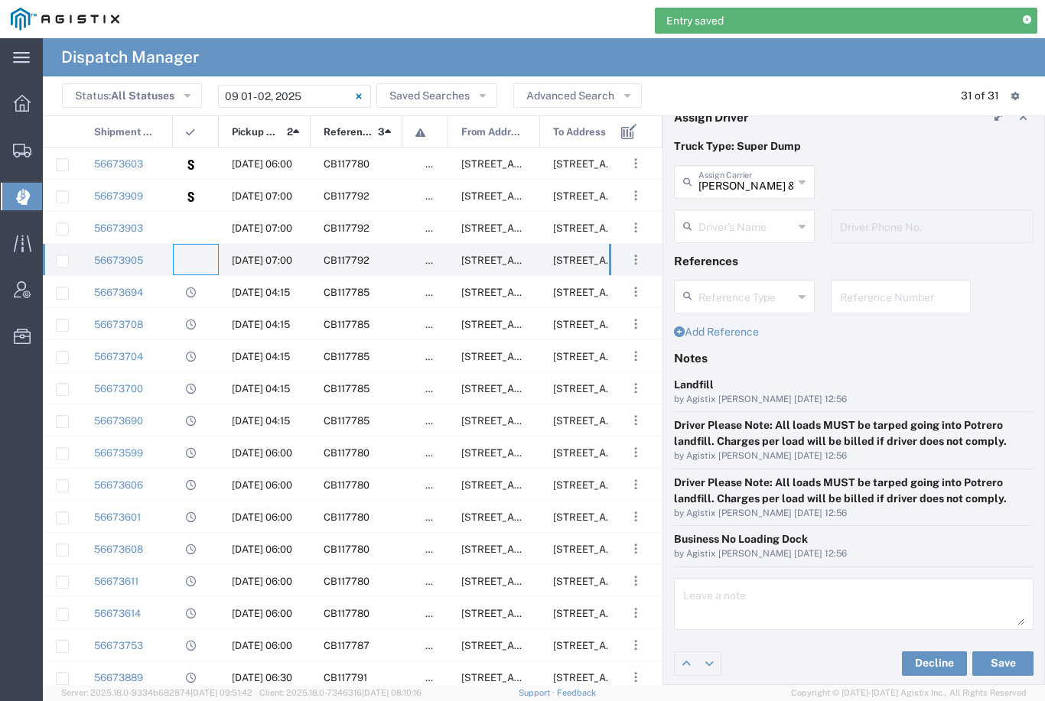
click at [752, 187] on input "[PERSON_NAME] & Sons Trucking, Inc" at bounding box center [745, 180] width 95 height 27
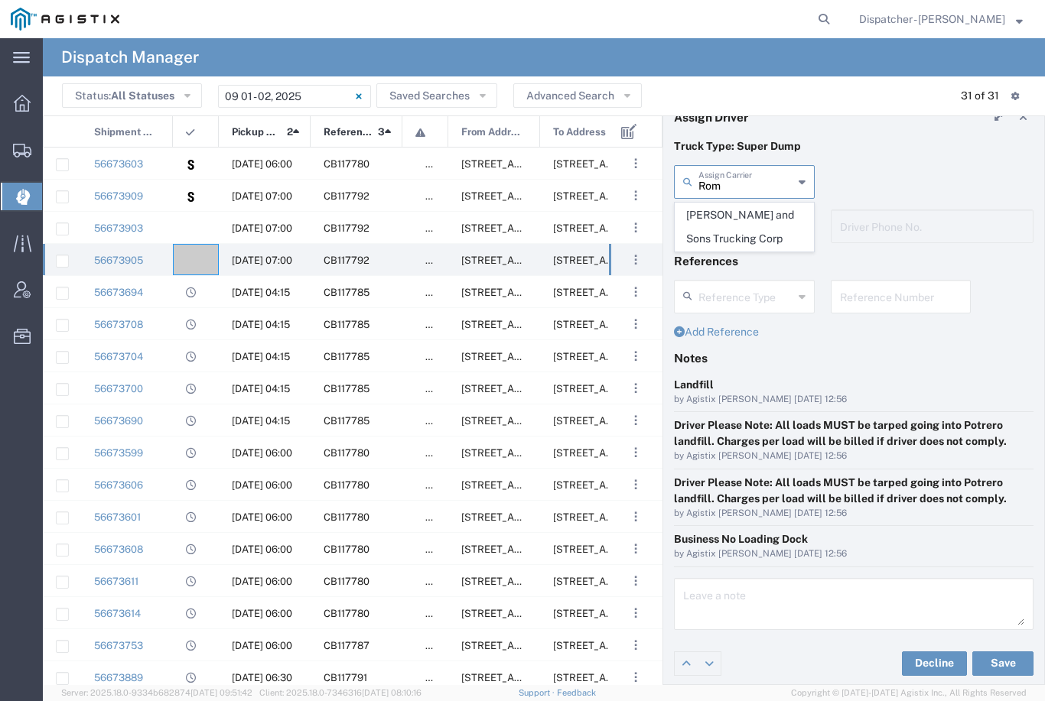
click at [738, 222] on span "[PERSON_NAME] and Sons Trucking Corp" at bounding box center [744, 226] width 138 height 47
click at [1010, 655] on button "Save" at bounding box center [1002, 664] width 61 height 24
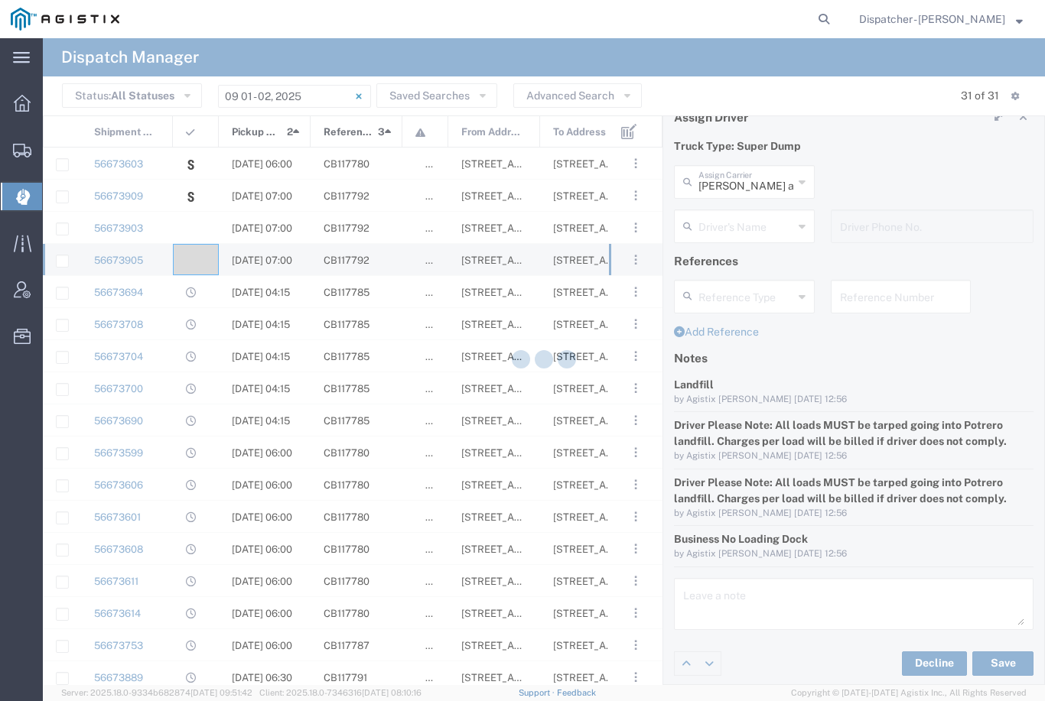
type input "[PERSON_NAME] and Sons Trucking Corp"
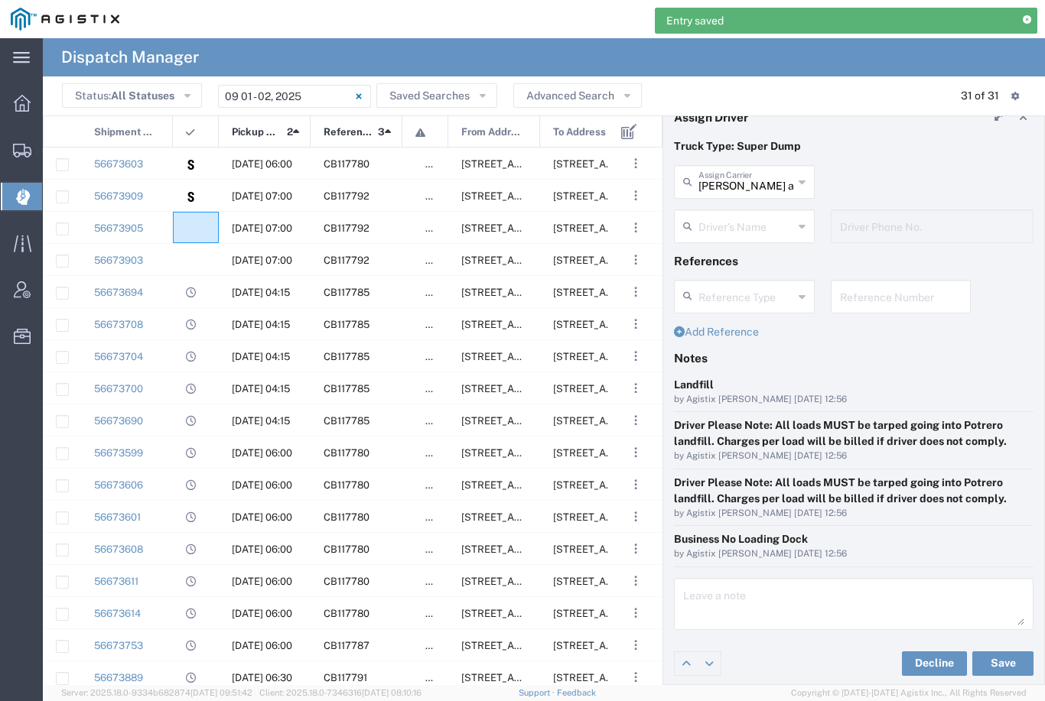
click at [193, 229] on agx-ag-table-icon-cell at bounding box center [191, 228] width 10 height 11
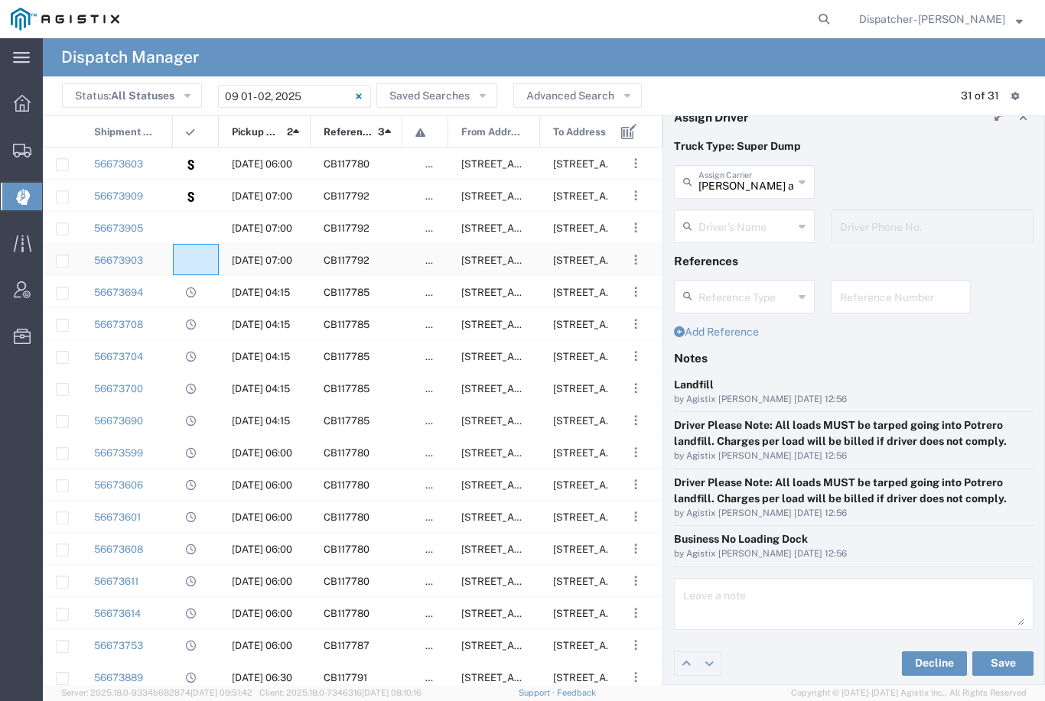
click at [200, 257] on div at bounding box center [196, 259] width 46 height 31
click at [195, 223] on agx-ag-table-icon-cell at bounding box center [191, 228] width 10 height 11
